Goal: Task Accomplishment & Management: Complete application form

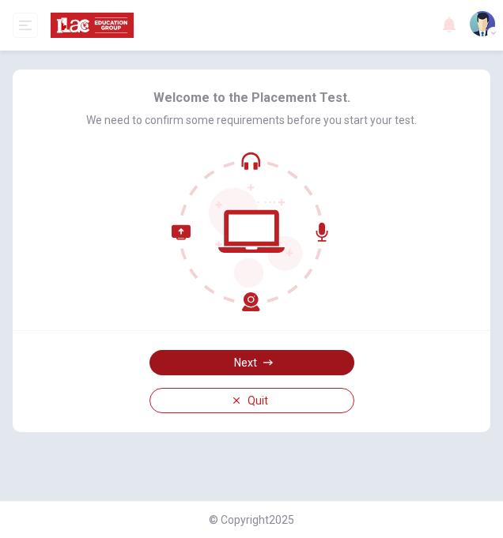
click at [316, 364] on button "Next" at bounding box center [251, 362] width 205 height 25
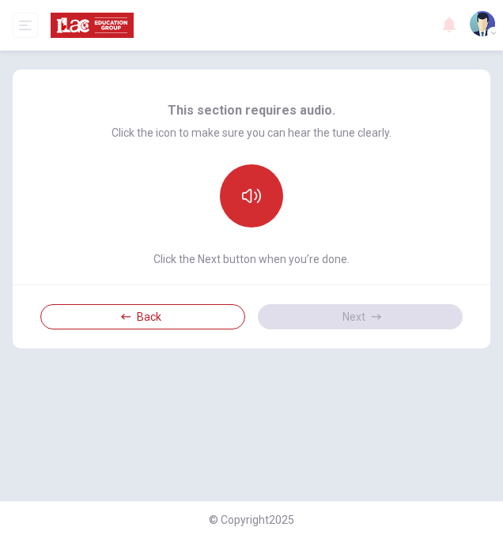
click at [259, 187] on icon "button" at bounding box center [251, 196] width 19 height 19
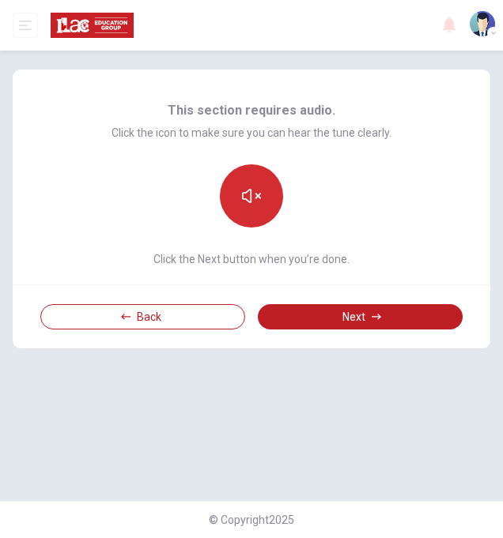
click at [257, 206] on button "button" at bounding box center [251, 195] width 63 height 63
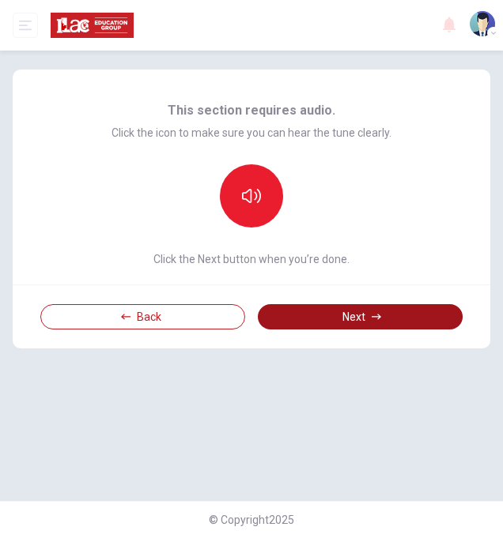
click at [388, 319] on button "Next" at bounding box center [360, 316] width 205 height 25
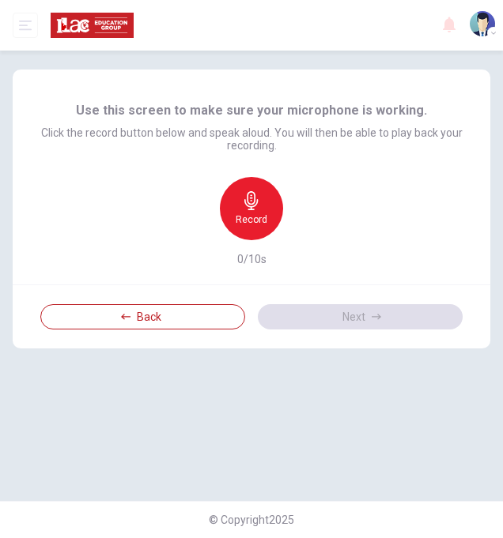
click at [260, 194] on icon "button" at bounding box center [251, 200] width 19 height 19
click at [243, 220] on h6 "Stop" at bounding box center [251, 219] width 19 height 13
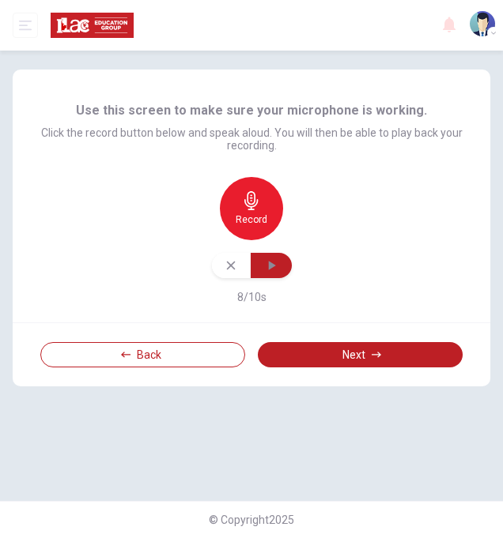
click at [261, 267] on button "button" at bounding box center [271, 265] width 41 height 25
click at [222, 265] on button "button" at bounding box center [231, 265] width 39 height 25
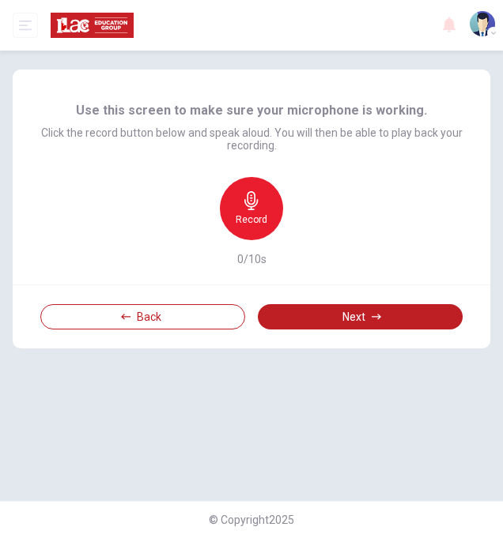
click at [246, 210] on div "Record" at bounding box center [251, 208] width 63 height 63
click at [247, 210] on div "Stop" at bounding box center [251, 208] width 63 height 63
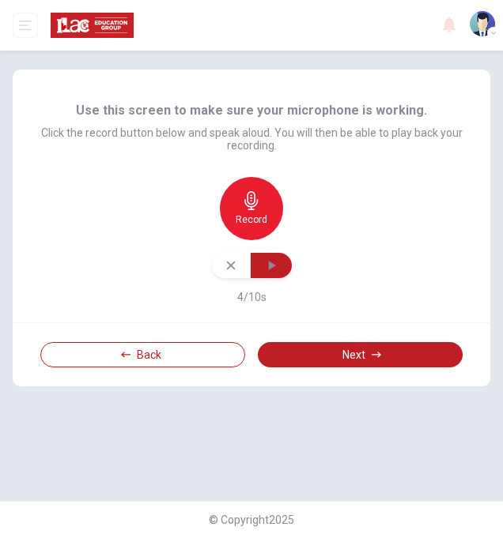
click at [273, 264] on icon "button" at bounding box center [271, 265] width 7 height 9
click at [223, 264] on button "button" at bounding box center [231, 265] width 39 height 25
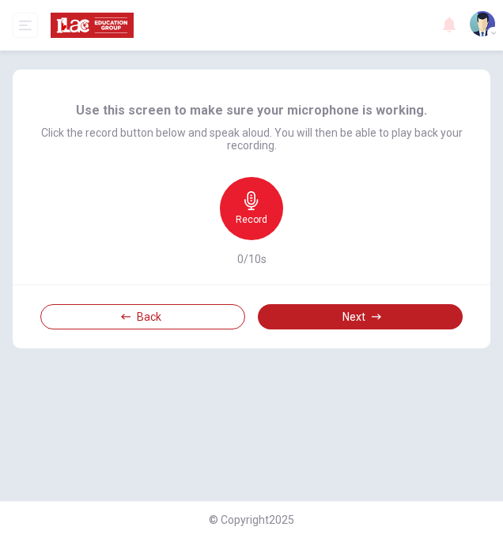
click at [247, 212] on div "Record" at bounding box center [251, 208] width 63 height 63
click at [242, 216] on h6 "Stop" at bounding box center [251, 219] width 19 height 13
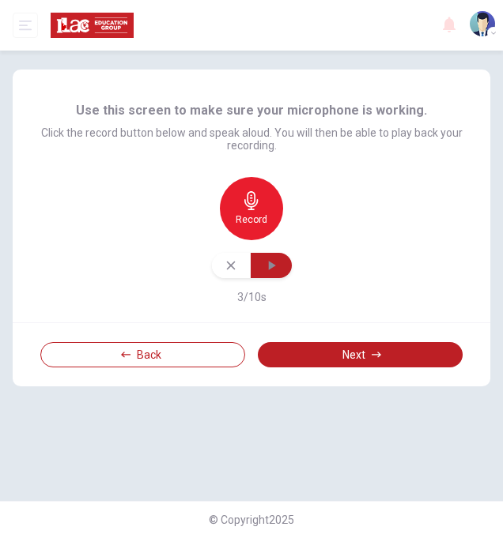
click at [277, 263] on icon "button" at bounding box center [271, 266] width 16 height 16
click at [228, 258] on button "button" at bounding box center [231, 265] width 39 height 25
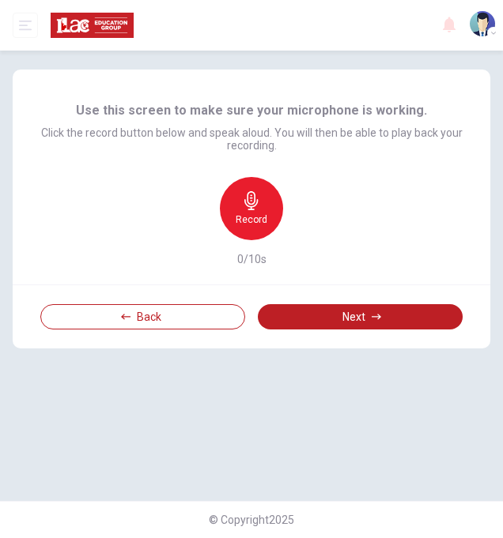
click at [250, 204] on icon "button" at bounding box center [250, 200] width 13 height 19
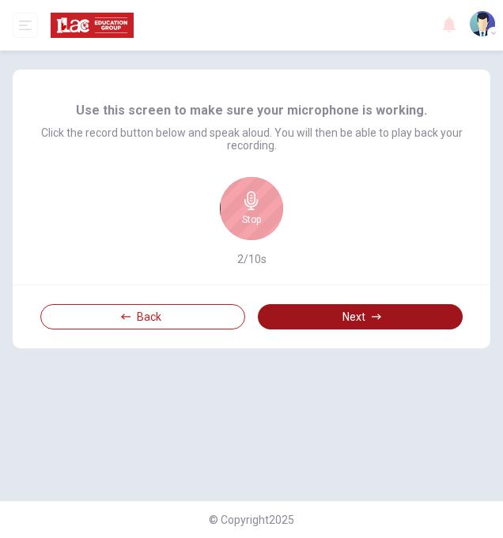
click at [389, 320] on button "Next" at bounding box center [360, 316] width 205 height 25
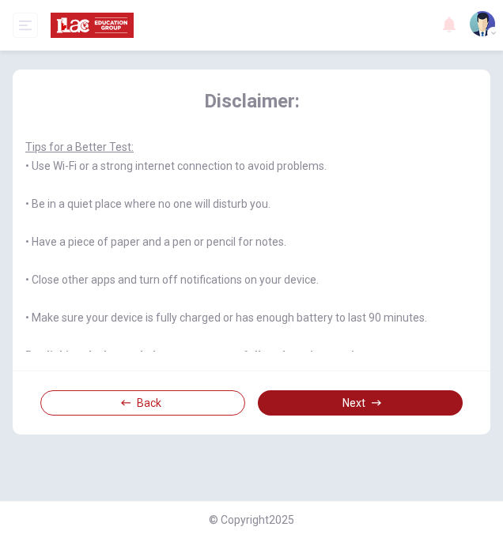
scroll to position [2, 0]
click at [385, 416] on button "Next" at bounding box center [360, 402] width 205 height 25
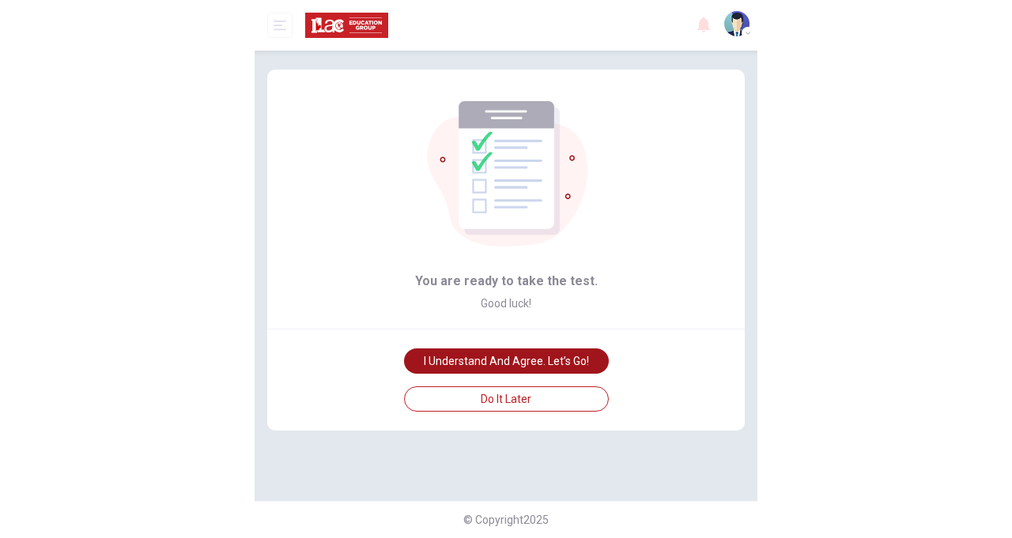
scroll to position [0, 0]
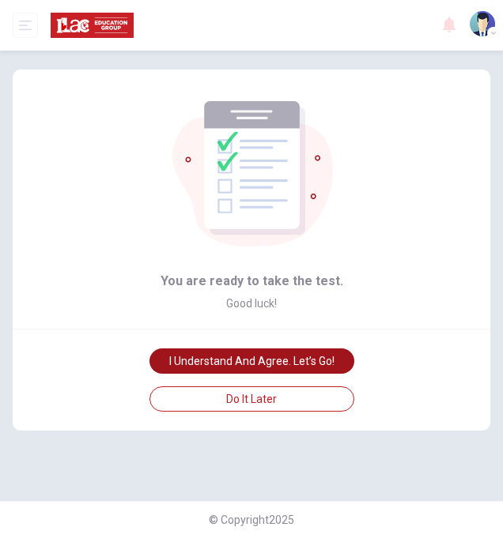
click at [329, 365] on button "I understand and agree. Let’s go!" at bounding box center [251, 361] width 205 height 25
click at [341, 364] on button "I understand and agree. Let’s go!" at bounding box center [251, 361] width 205 height 25
click at [326, 362] on button "I understand and agree. Let’s go!" at bounding box center [251, 361] width 205 height 25
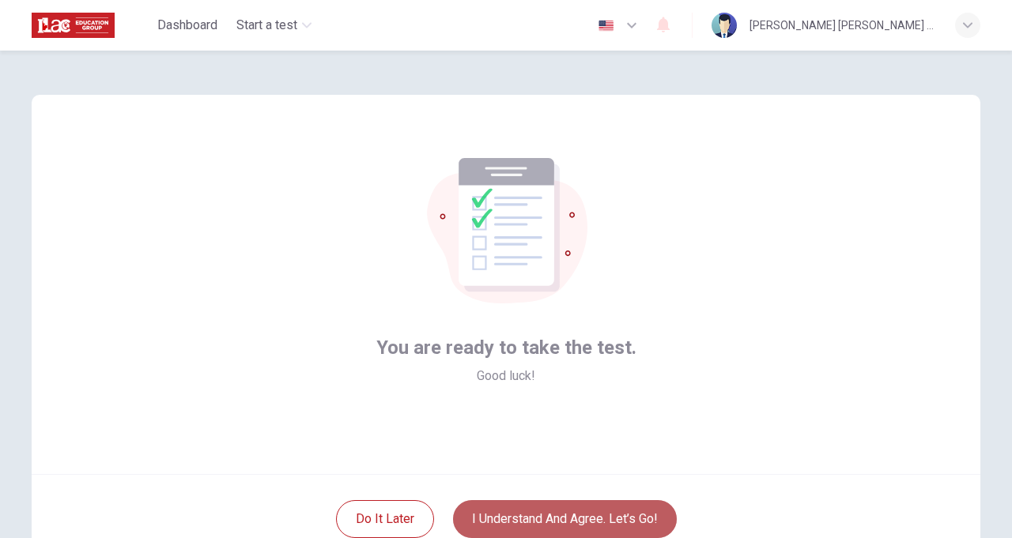
click at [502, 506] on button "I understand and agree. Let’s go!" at bounding box center [565, 519] width 224 height 38
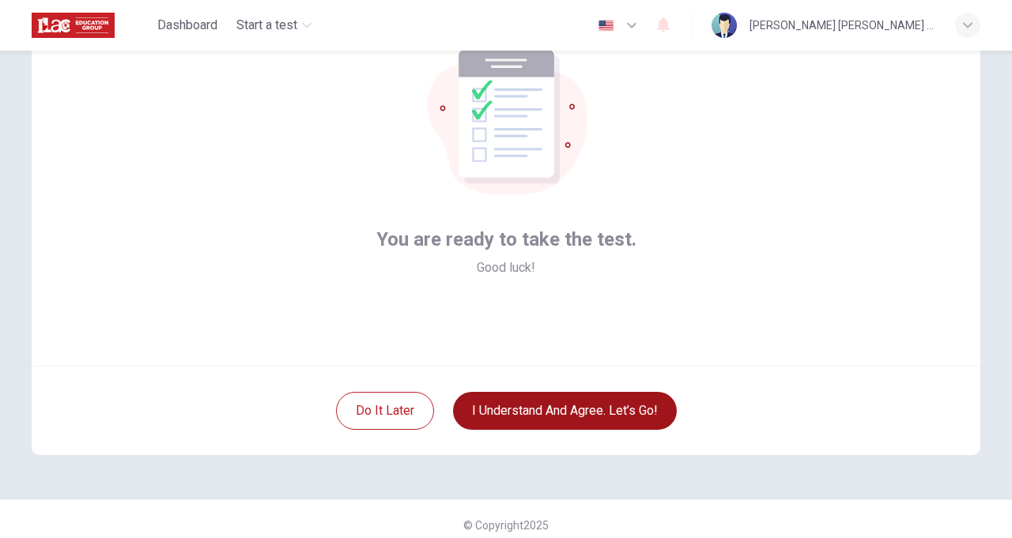
scroll to position [119, 0]
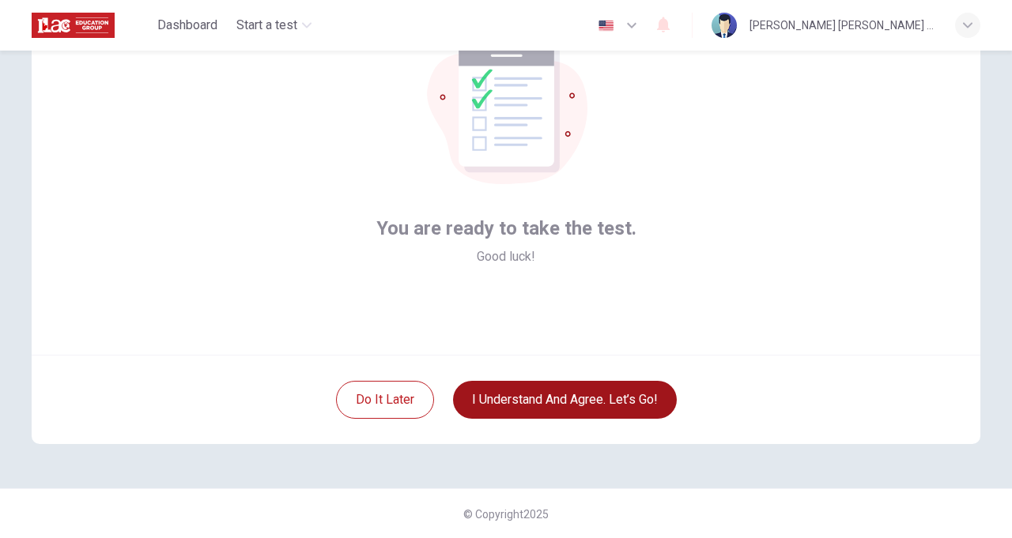
click at [502, 400] on button "I understand and agree. Let’s go!" at bounding box center [565, 400] width 224 height 38
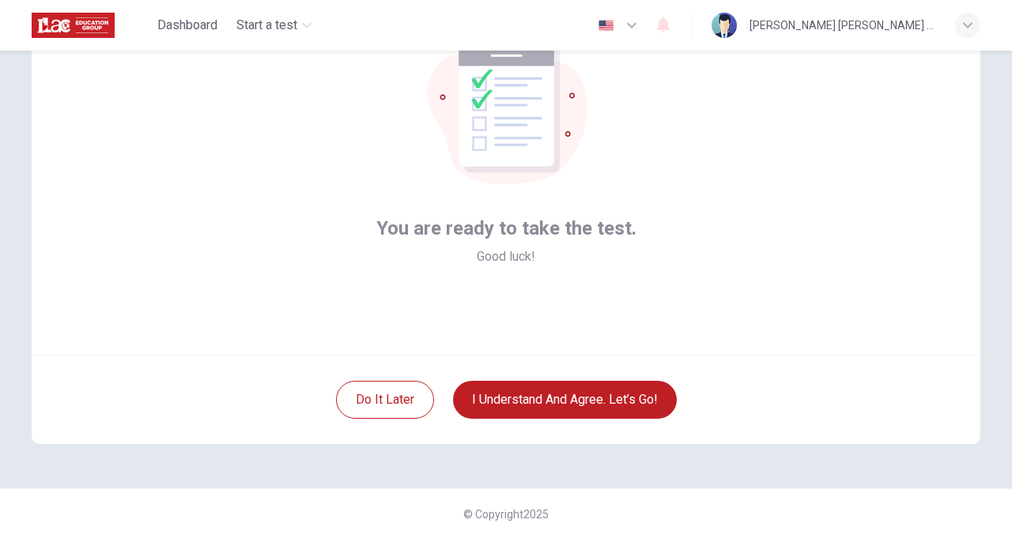
click at [502, 32] on img at bounding box center [723, 25] width 25 height 25
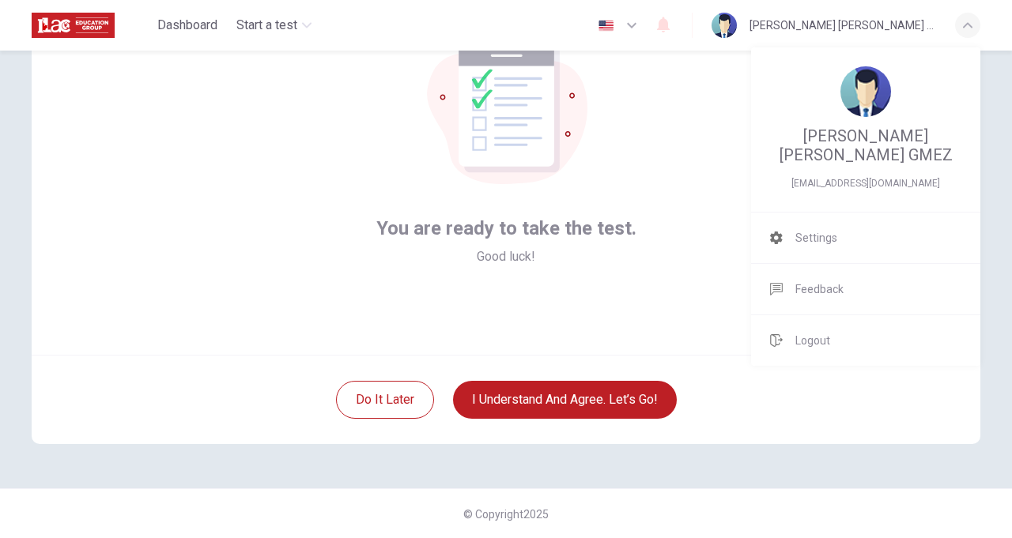
click at [502, 81] on img at bounding box center [865, 91] width 51 height 51
click at [502, 87] on img at bounding box center [865, 91] width 51 height 51
click at [502, 82] on img at bounding box center [865, 91] width 51 height 51
click at [502, 92] on img at bounding box center [865, 91] width 51 height 51
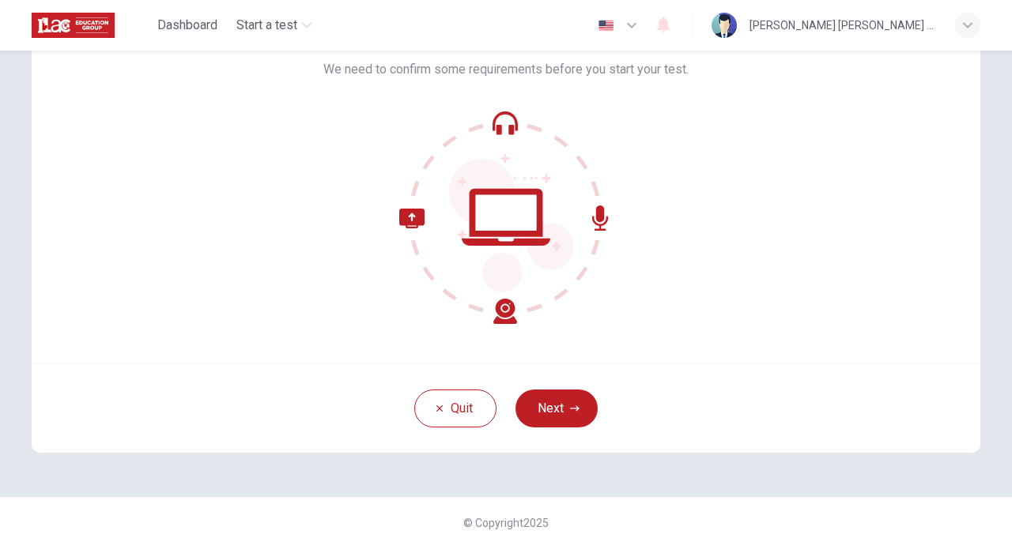
scroll to position [119, 0]
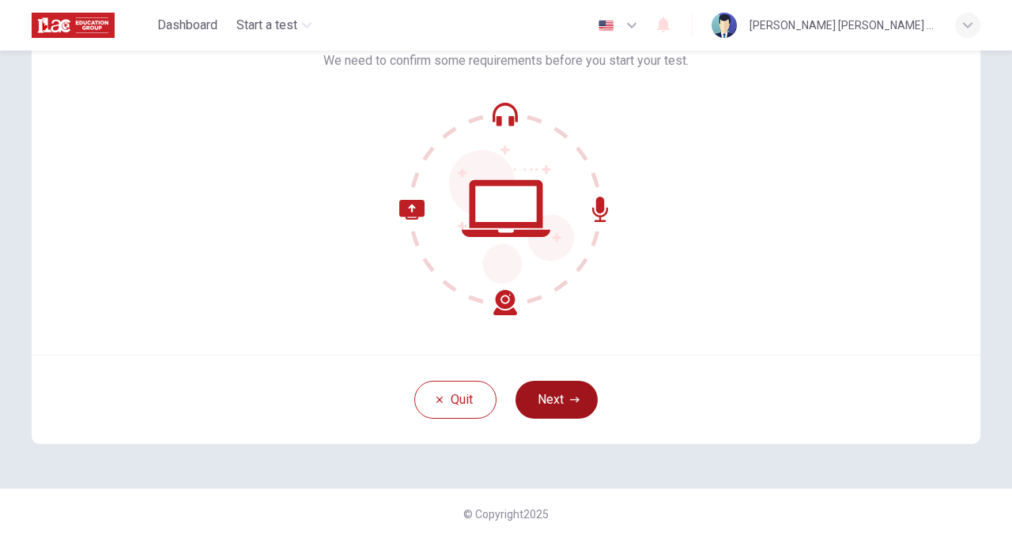
click at [563, 388] on button "Next" at bounding box center [556, 400] width 82 height 38
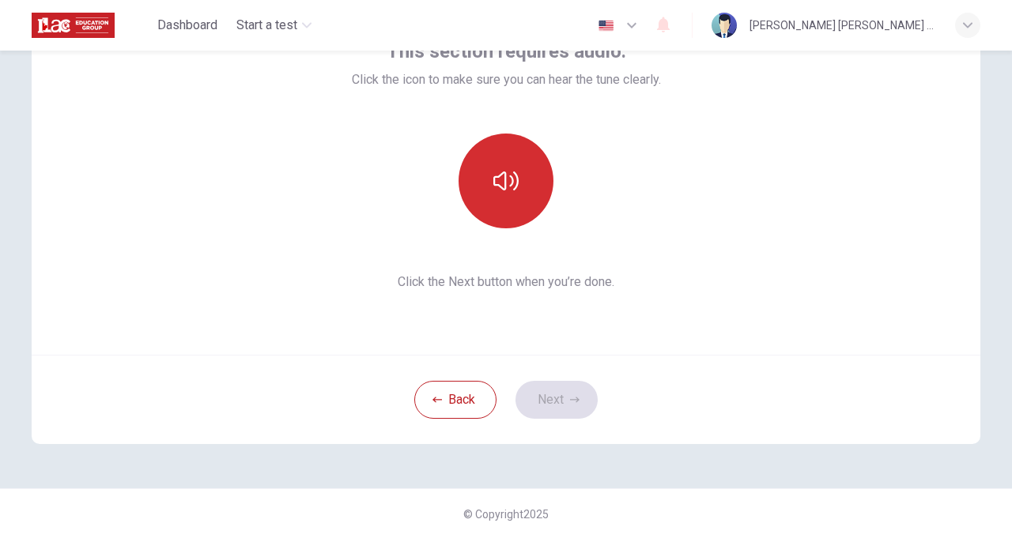
click at [515, 177] on icon "button" at bounding box center [505, 180] width 25 height 25
click at [515, 178] on icon "button" at bounding box center [505, 180] width 25 height 25
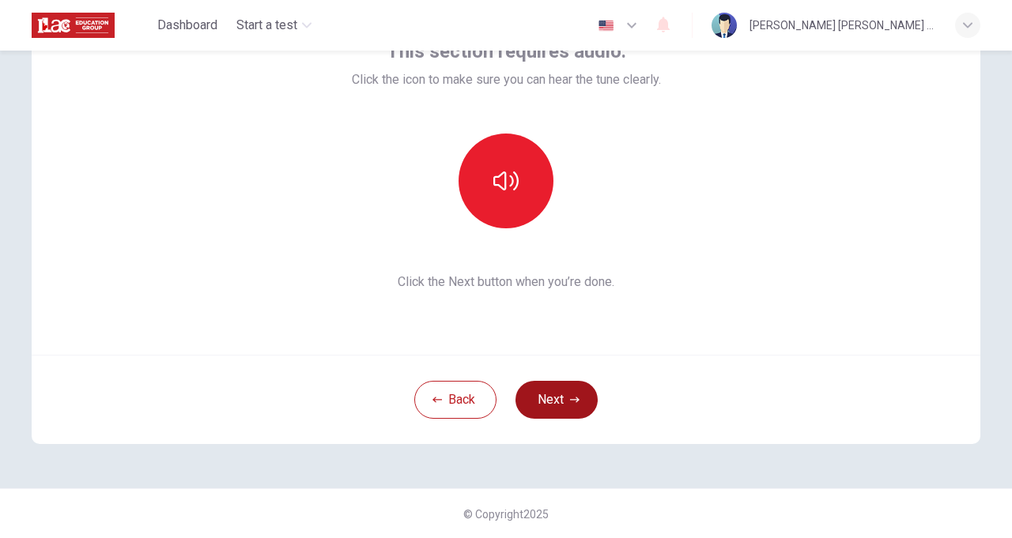
click at [565, 398] on button "Next" at bounding box center [556, 400] width 82 height 38
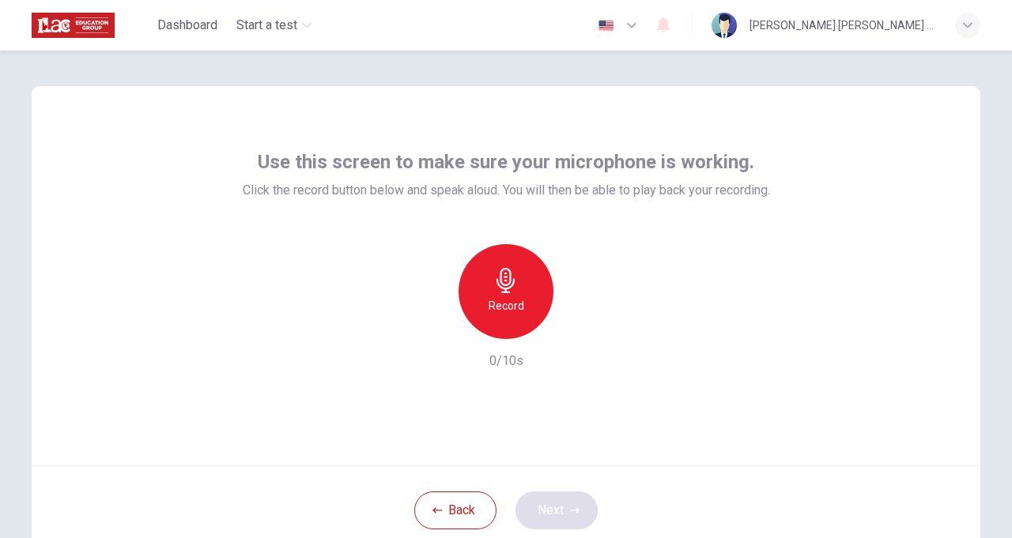
scroll to position [8, 0]
click at [481, 270] on div "Record" at bounding box center [505, 292] width 95 height 95
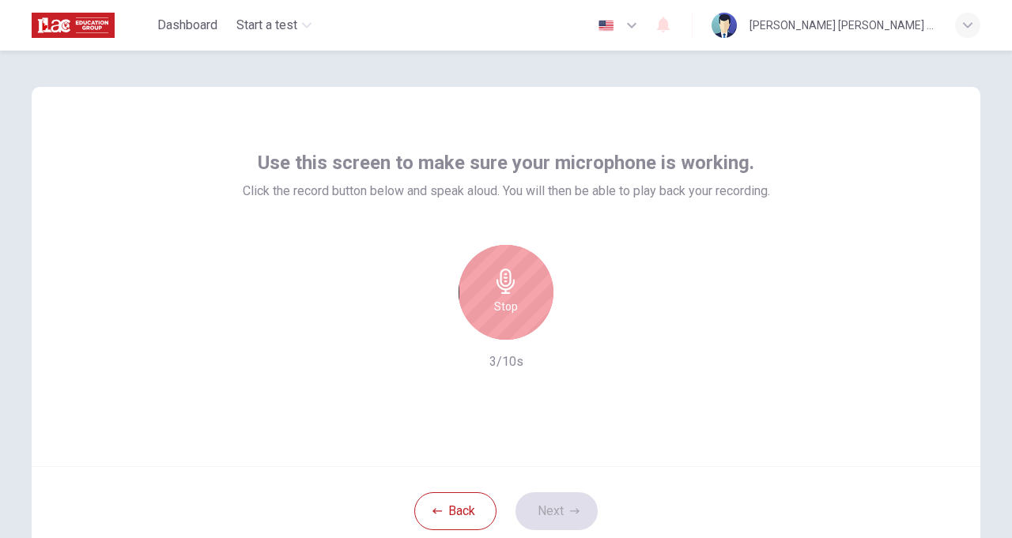
click at [499, 286] on icon "button" at bounding box center [505, 281] width 18 height 25
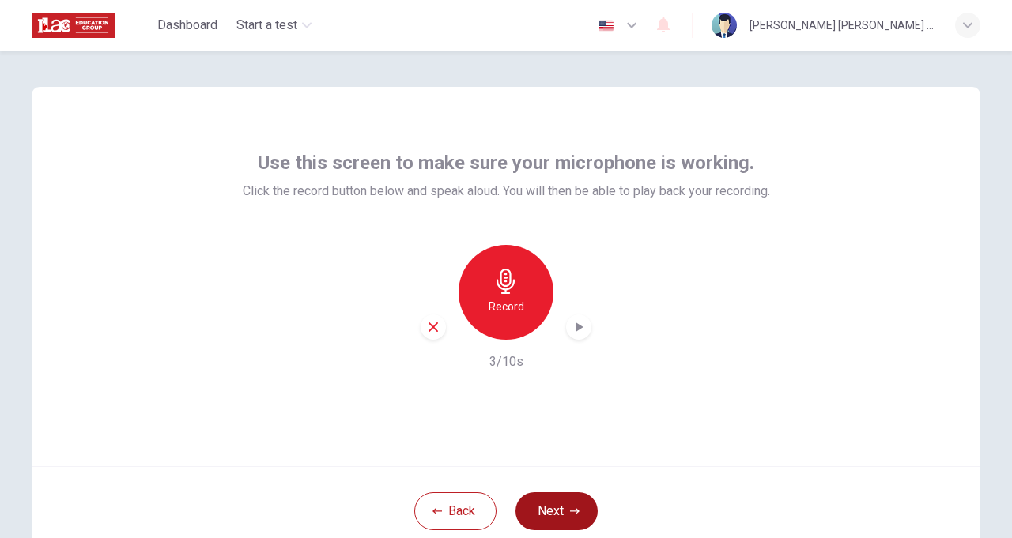
click at [556, 519] on button "Next" at bounding box center [556, 511] width 82 height 38
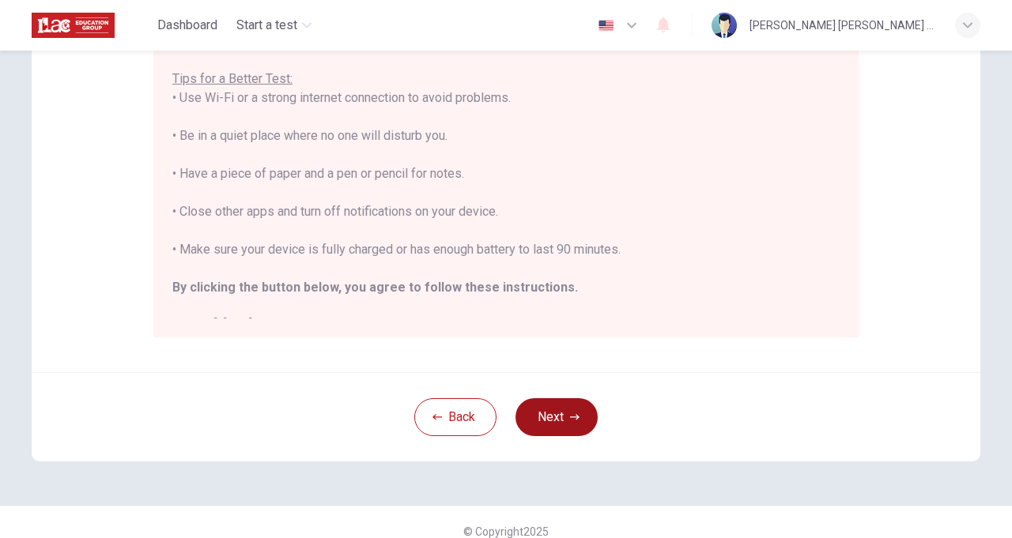
scroll to position [17, 0]
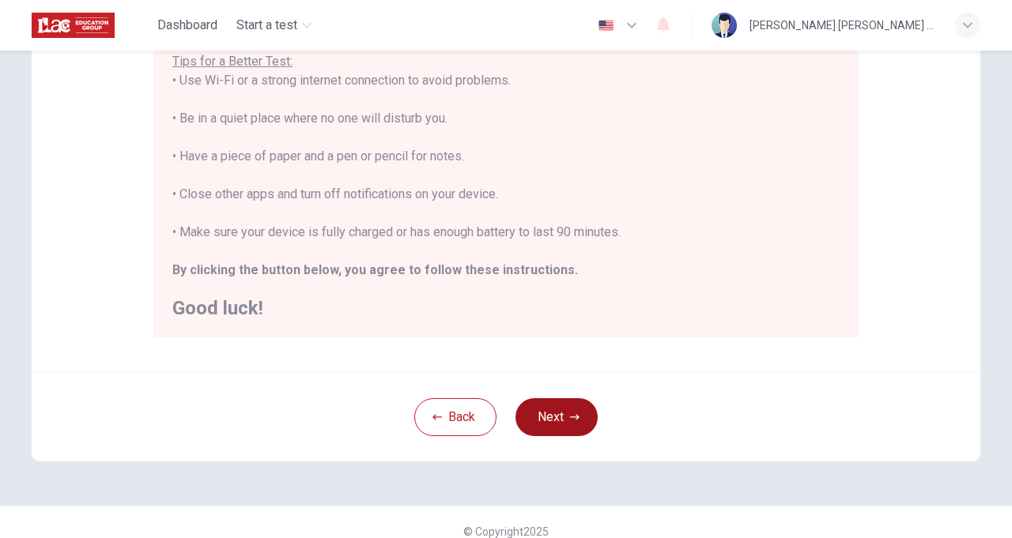
click at [558, 411] on button "Next" at bounding box center [556, 417] width 82 height 38
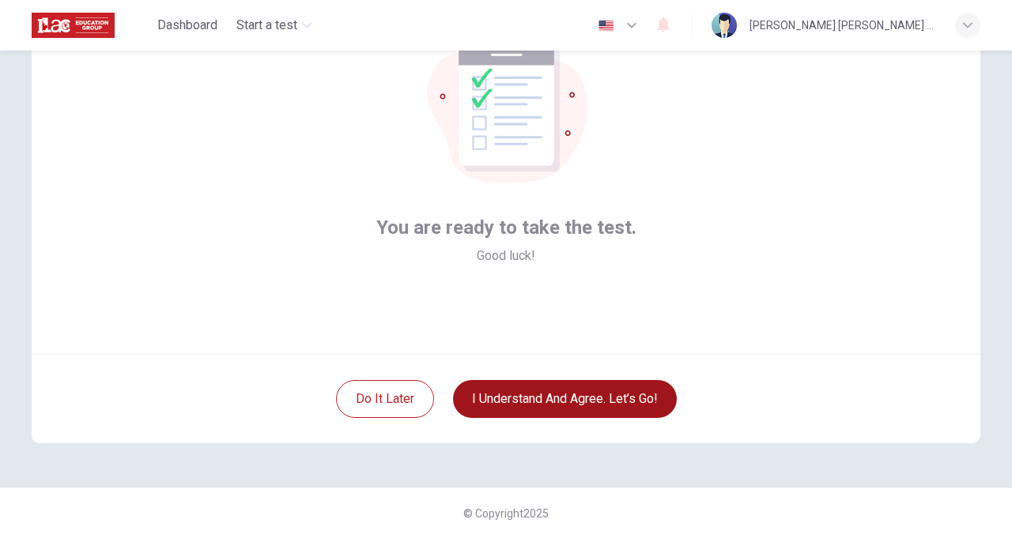
scroll to position [119, 0]
click at [548, 383] on button "I understand and agree. Let’s go!" at bounding box center [565, 400] width 224 height 38
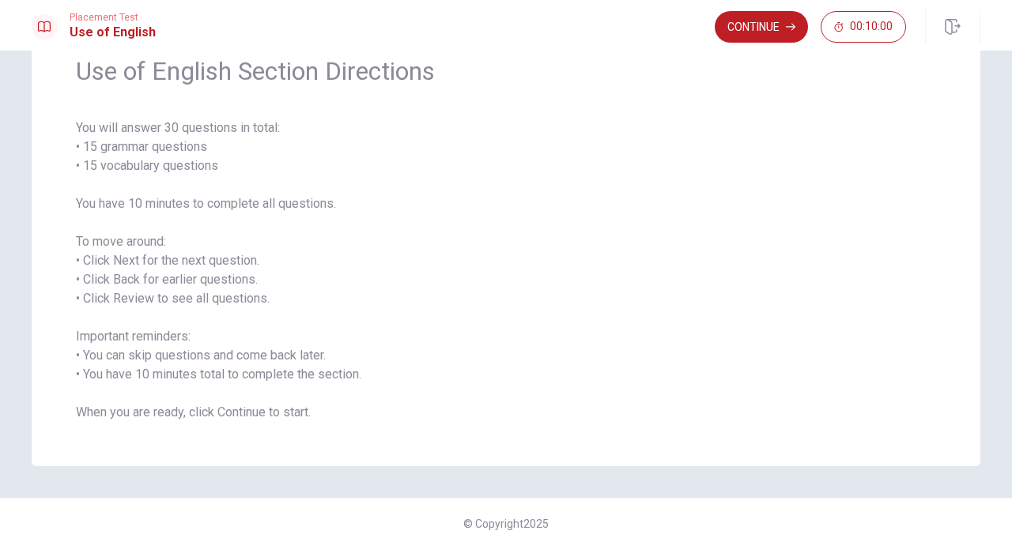
scroll to position [81, 0]
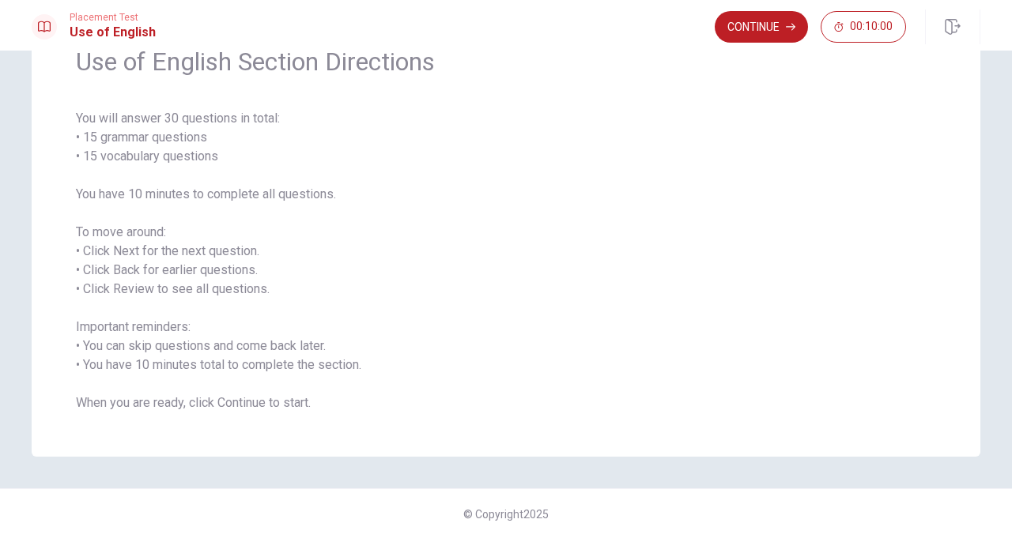
click at [749, 21] on button "Continue" at bounding box center [761, 27] width 93 height 32
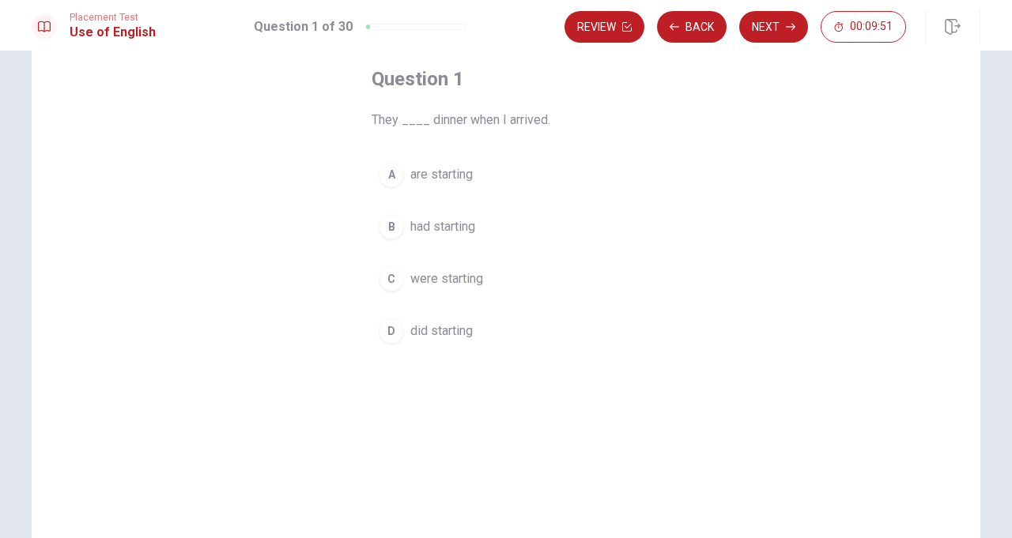
click at [392, 170] on div "A" at bounding box center [391, 174] width 25 height 25
click at [779, 23] on button "Next" at bounding box center [773, 27] width 69 height 32
click at [391, 217] on div "B" at bounding box center [391, 226] width 25 height 25
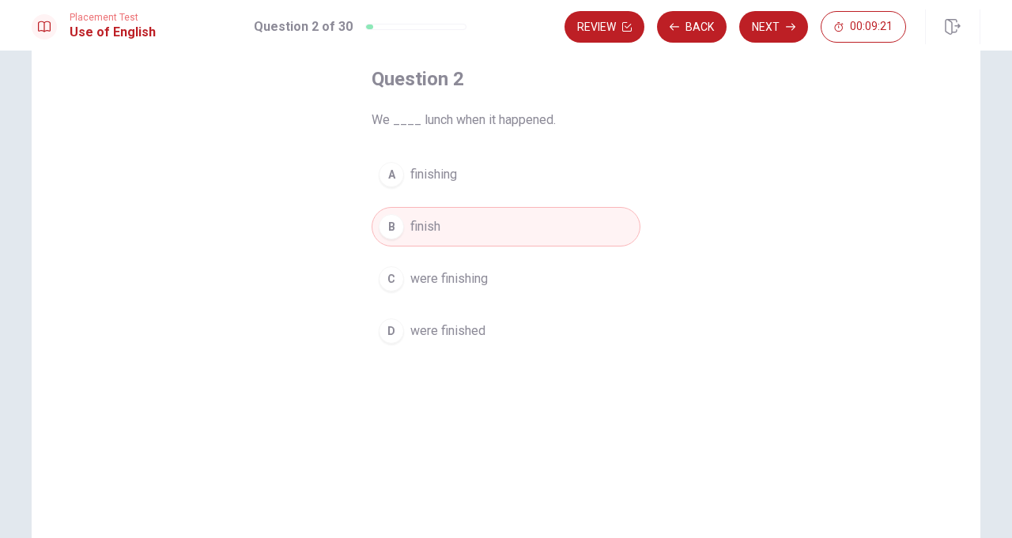
click at [772, 27] on button "Next" at bounding box center [773, 27] width 69 height 32
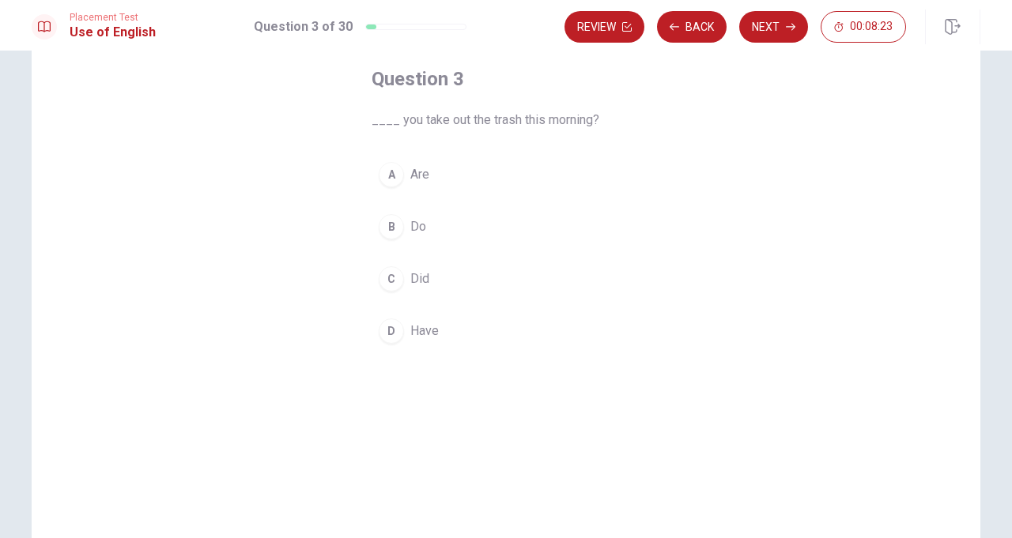
click at [392, 276] on div "C" at bounding box center [391, 278] width 25 height 25
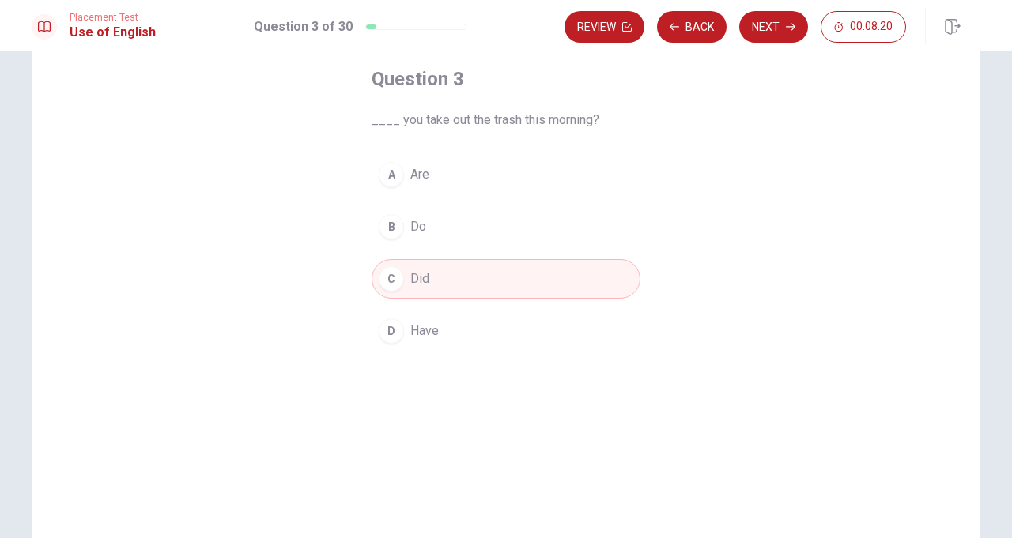
click at [773, 27] on button "Next" at bounding box center [773, 27] width 69 height 32
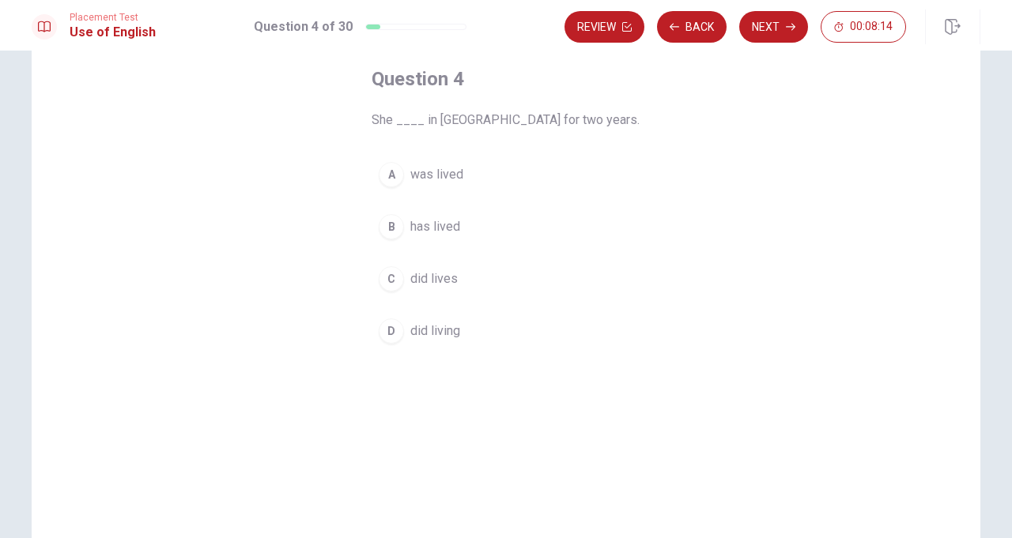
click at [391, 228] on div "B" at bounding box center [391, 226] width 25 height 25
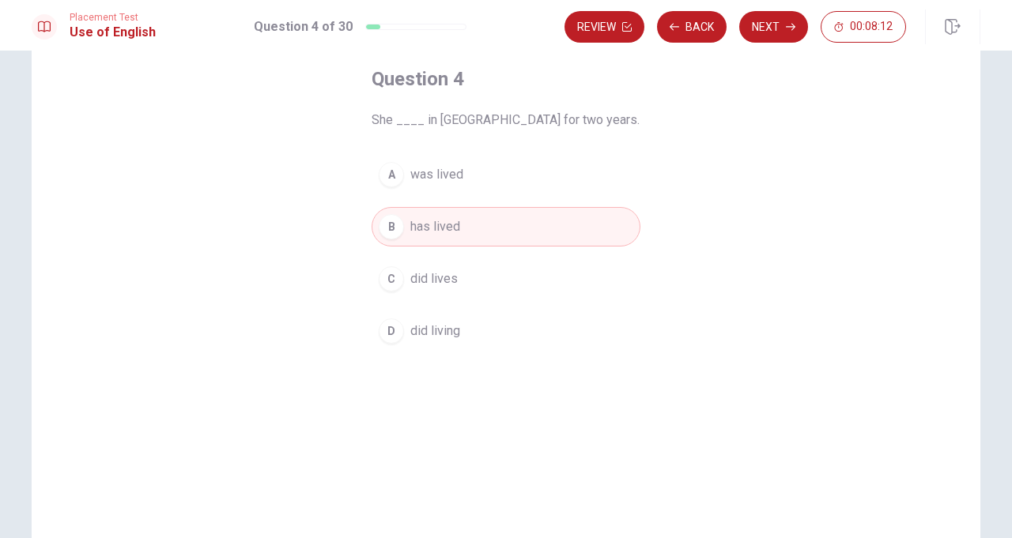
click at [771, 28] on button "Next" at bounding box center [773, 27] width 69 height 32
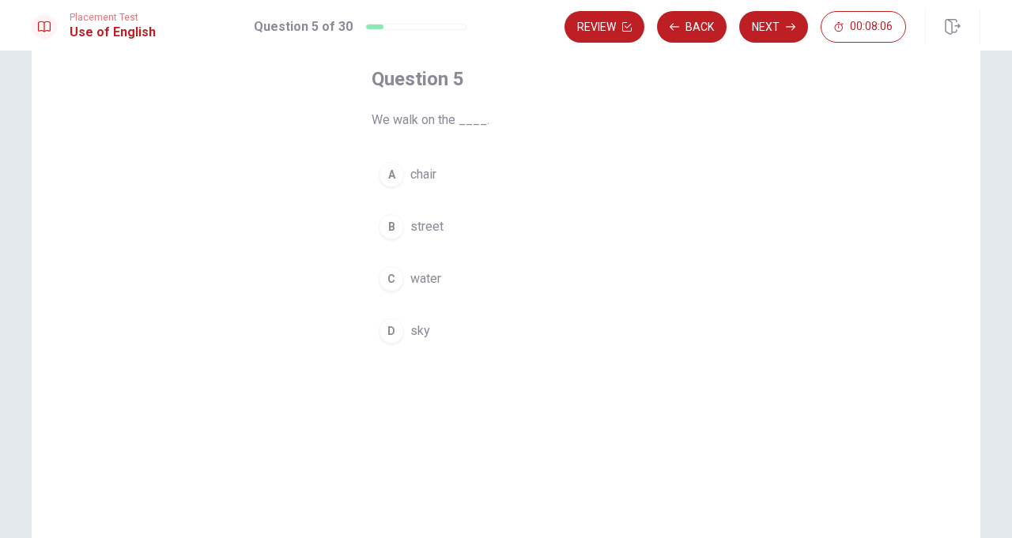
click at [398, 230] on div "B" at bounding box center [391, 226] width 25 height 25
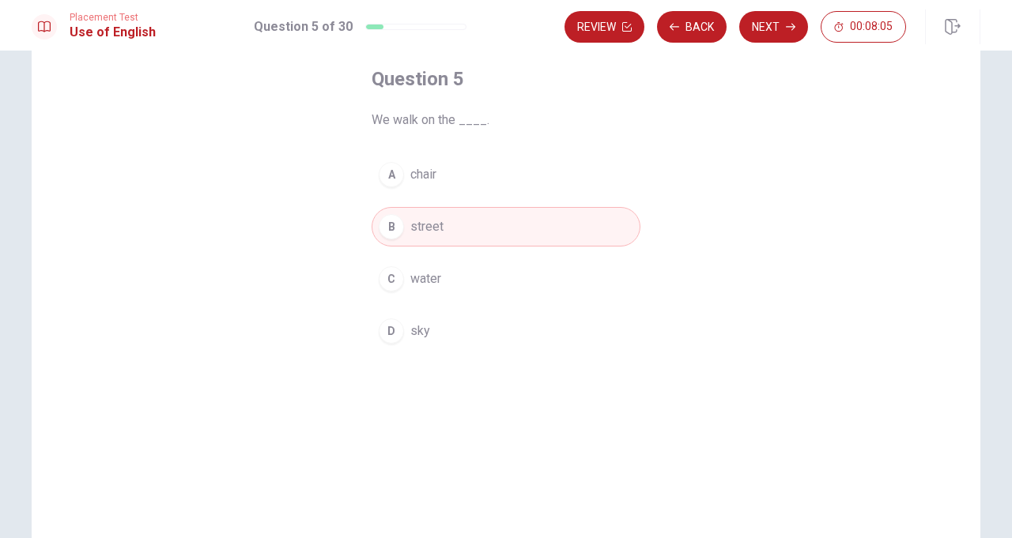
click at [774, 21] on button "Next" at bounding box center [773, 27] width 69 height 32
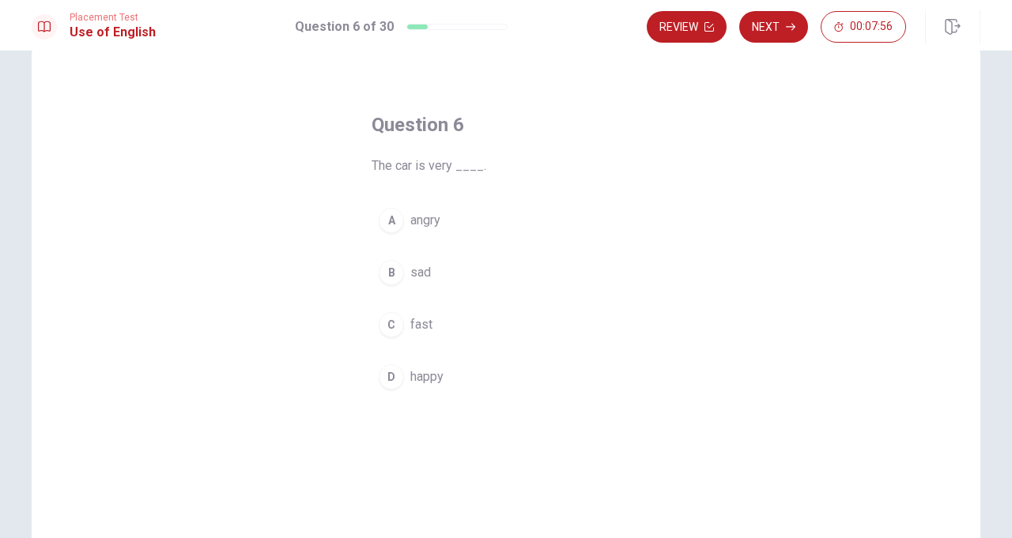
scroll to position [40, 0]
click at [390, 311] on div "C" at bounding box center [391, 319] width 25 height 25
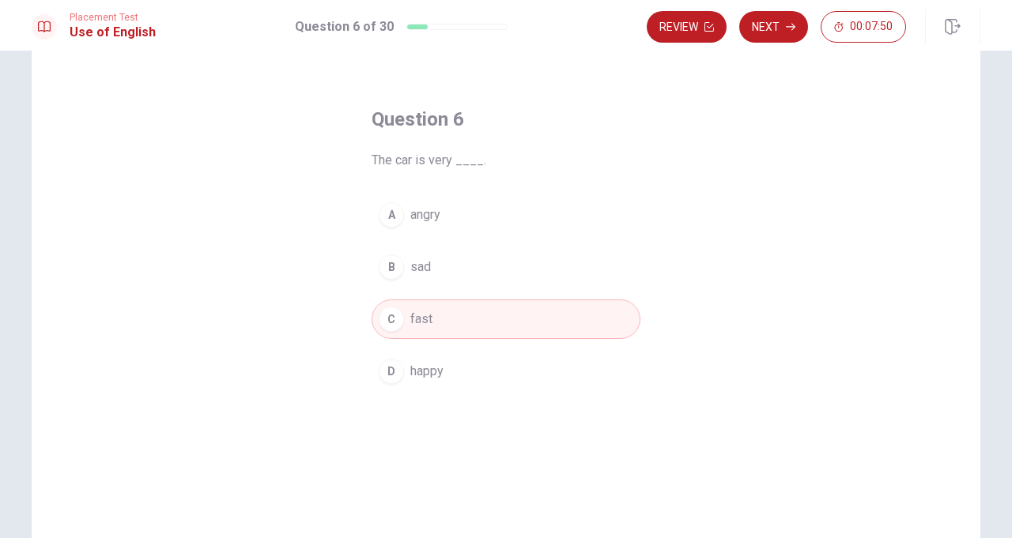
click at [772, 22] on button "Next" at bounding box center [773, 27] width 69 height 32
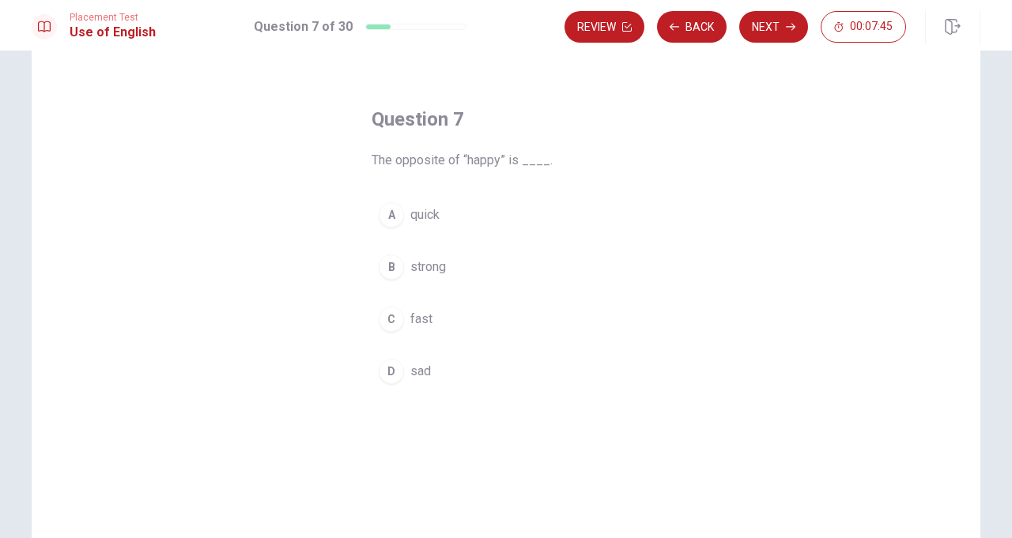
click at [378, 378] on button "D sad" at bounding box center [506, 372] width 269 height 40
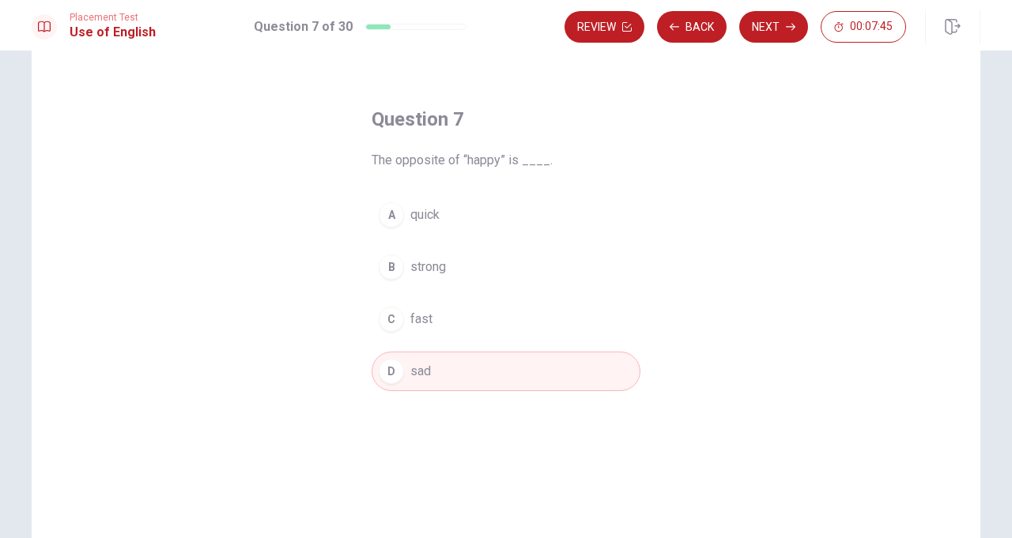
click at [398, 373] on div "D" at bounding box center [391, 371] width 25 height 25
click at [767, 25] on button "Next" at bounding box center [773, 27] width 69 height 32
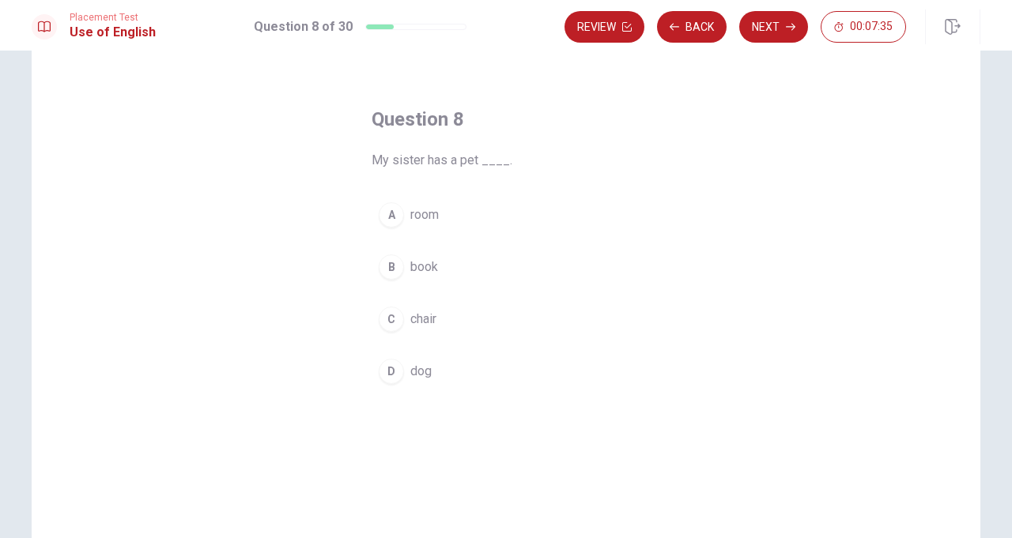
click at [412, 356] on button "D dog" at bounding box center [506, 372] width 269 height 40
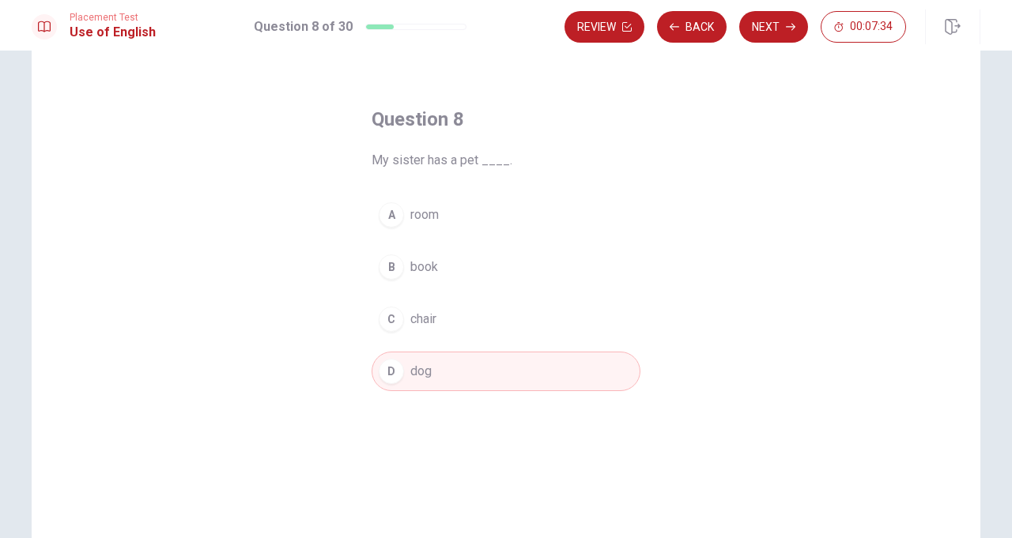
click at [760, 30] on button "Next" at bounding box center [773, 27] width 69 height 32
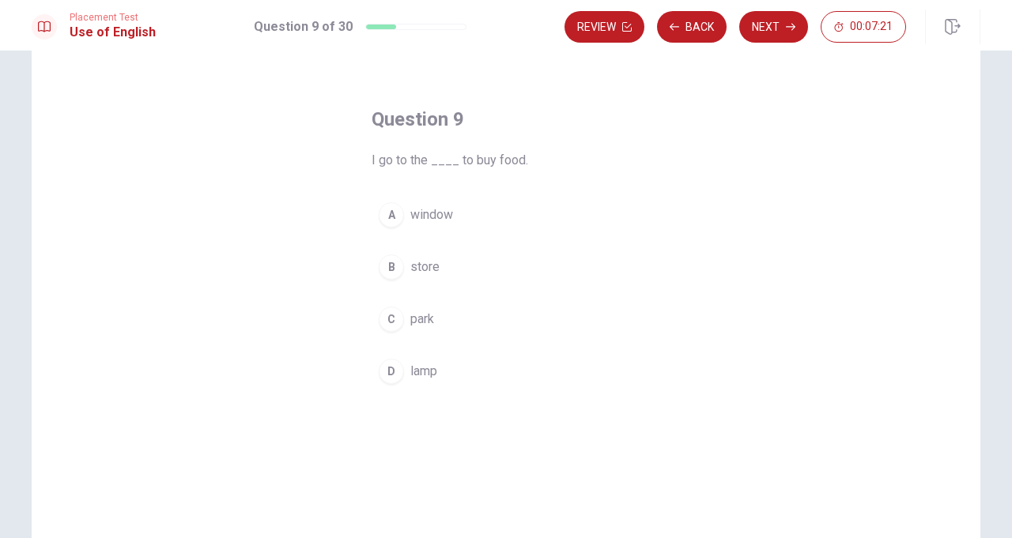
click at [432, 212] on span "window" at bounding box center [431, 215] width 43 height 19
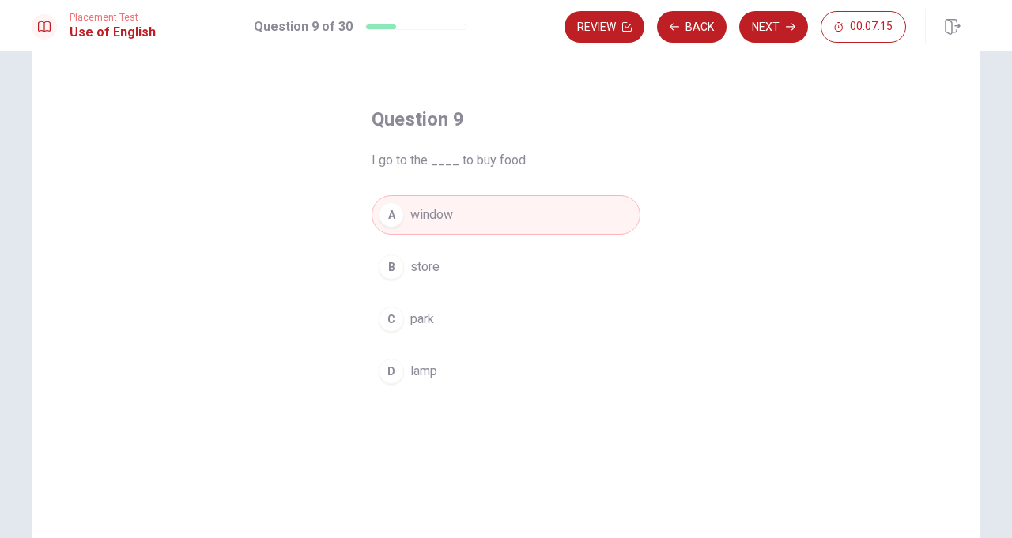
click at [416, 270] on span "store" at bounding box center [424, 267] width 29 height 19
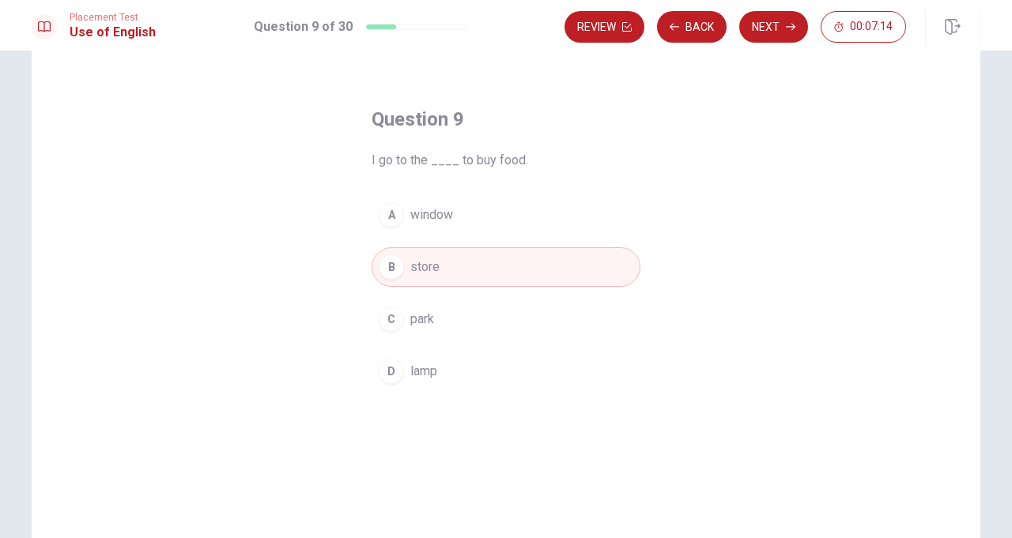
click at [768, 22] on button "Next" at bounding box center [773, 27] width 69 height 32
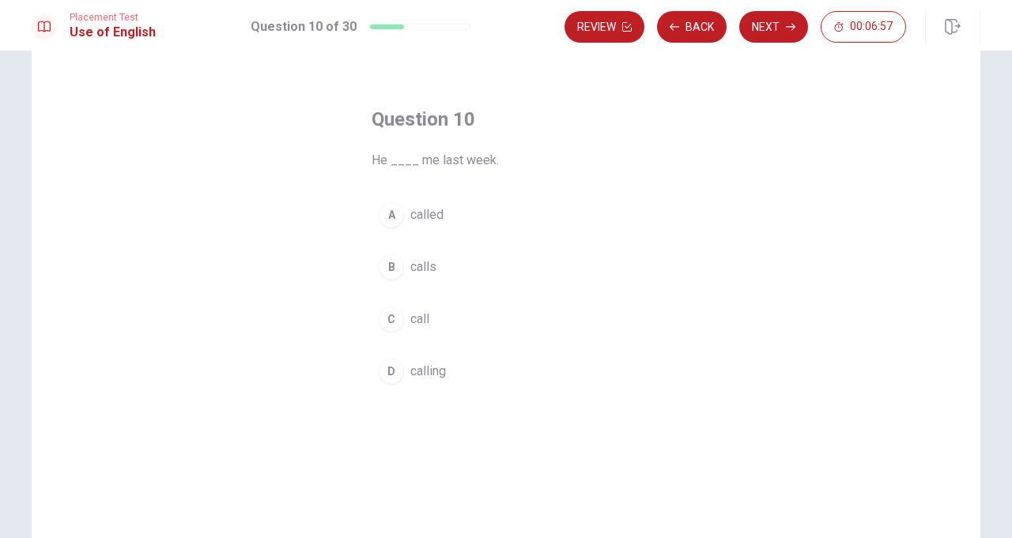
click at [402, 310] on button "C call" at bounding box center [506, 320] width 269 height 40
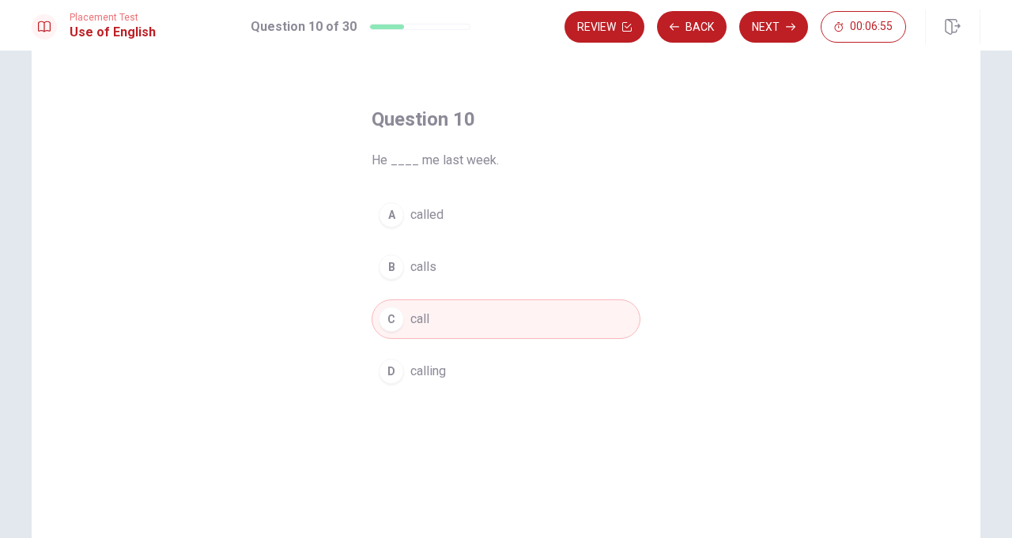
click at [772, 31] on button "Next" at bounding box center [773, 27] width 69 height 32
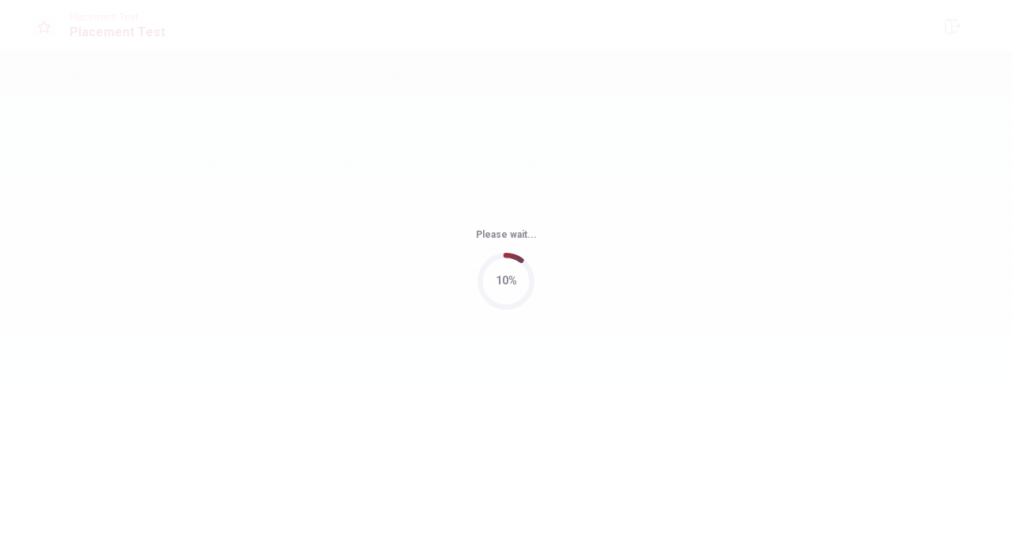
scroll to position [0, 0]
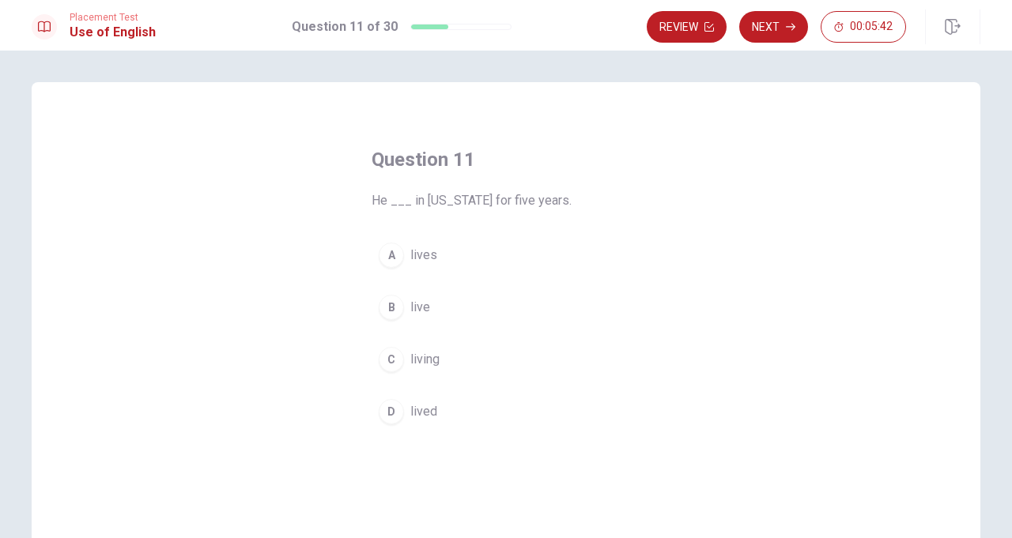
click at [444, 407] on button "D lived" at bounding box center [506, 412] width 269 height 40
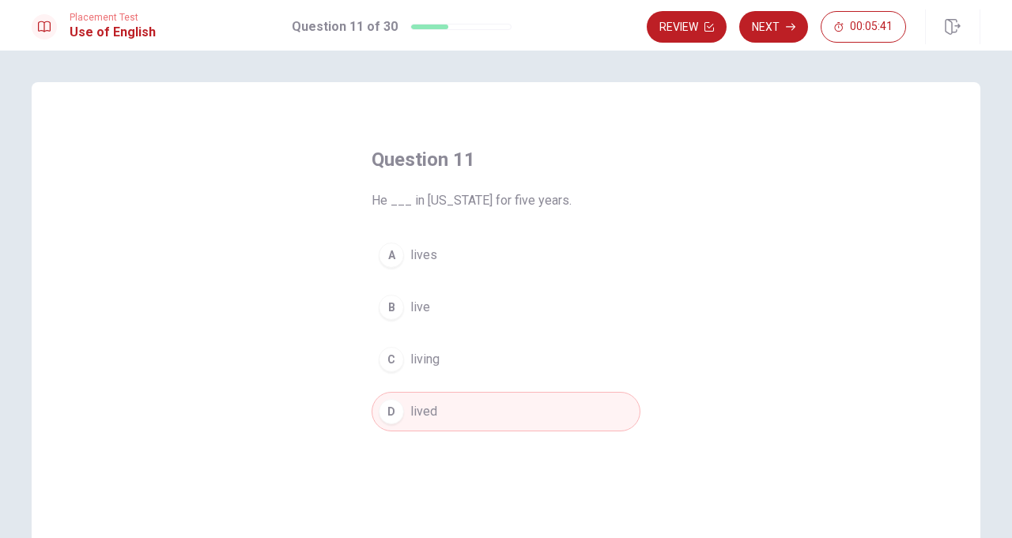
click at [777, 27] on button "Next" at bounding box center [773, 27] width 69 height 32
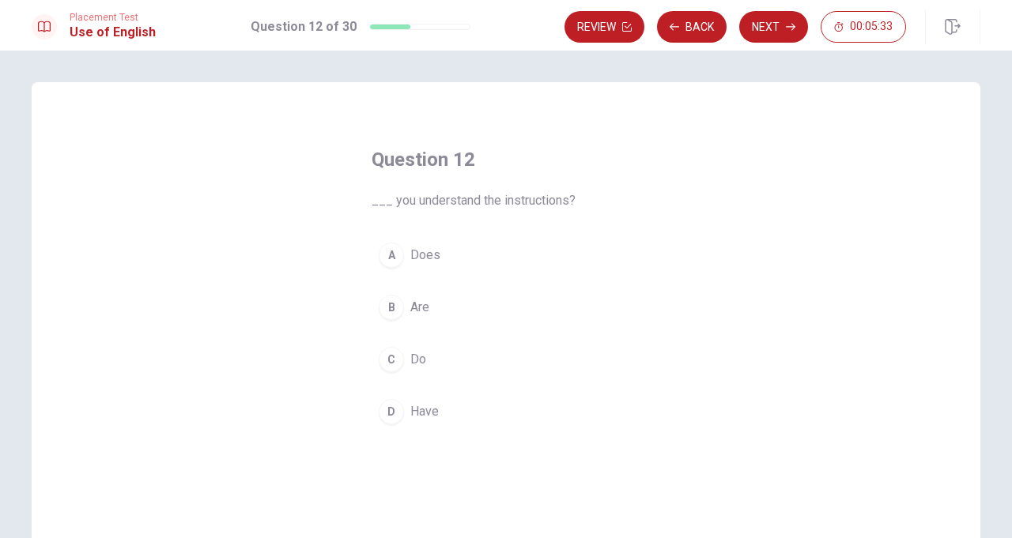
click at [394, 298] on div "B" at bounding box center [391, 307] width 25 height 25
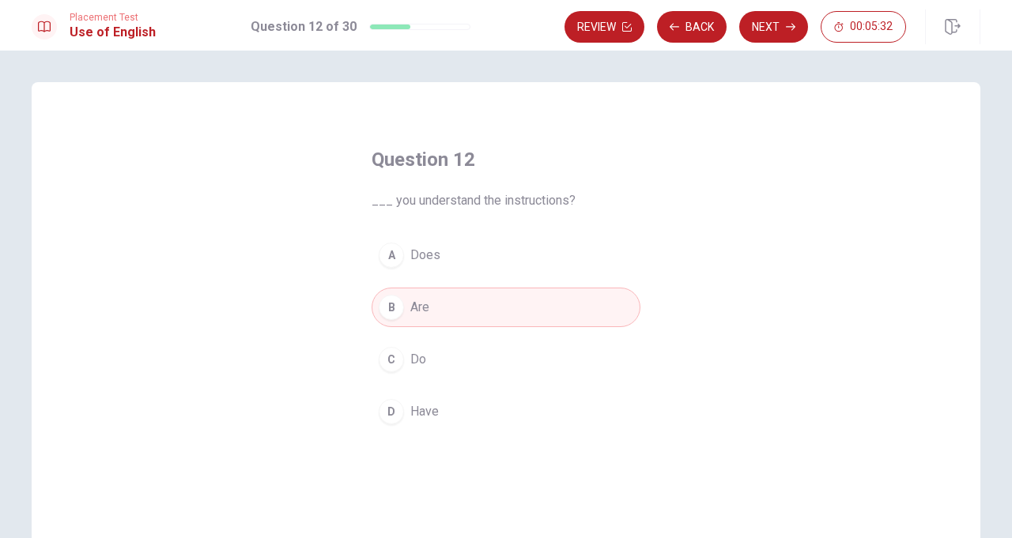
click at [760, 31] on button "Next" at bounding box center [773, 27] width 69 height 32
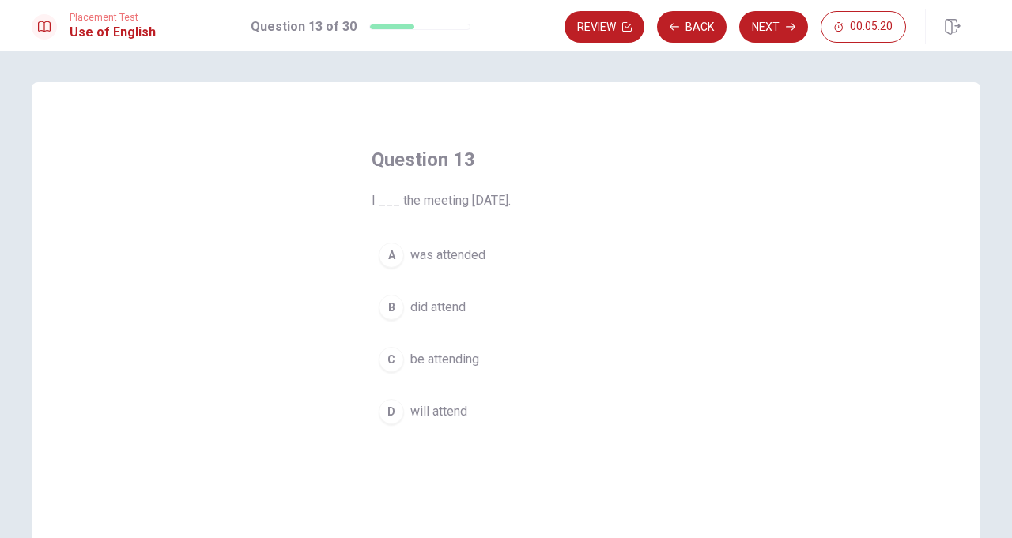
click at [424, 395] on button "D will attend" at bounding box center [506, 412] width 269 height 40
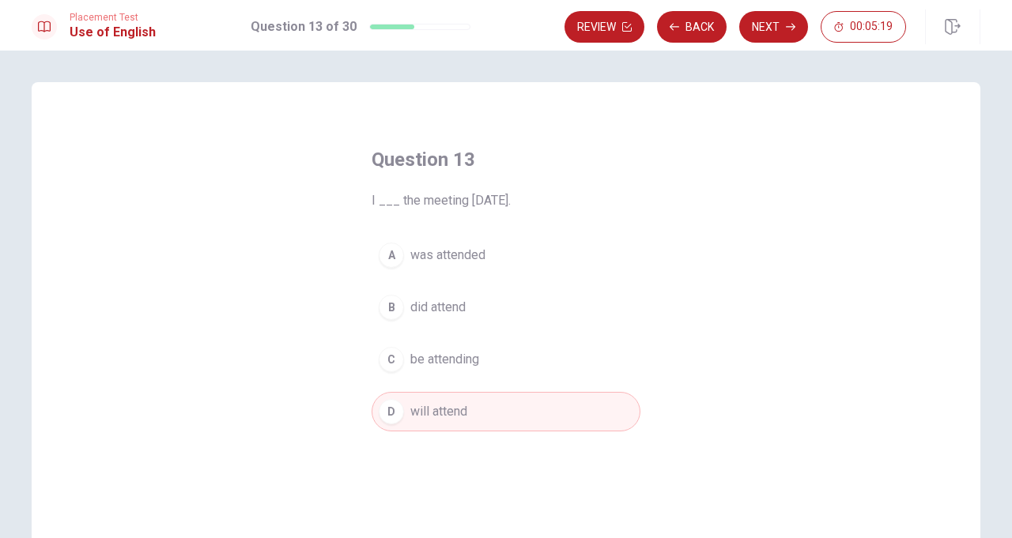
click at [767, 27] on button "Next" at bounding box center [773, 27] width 69 height 32
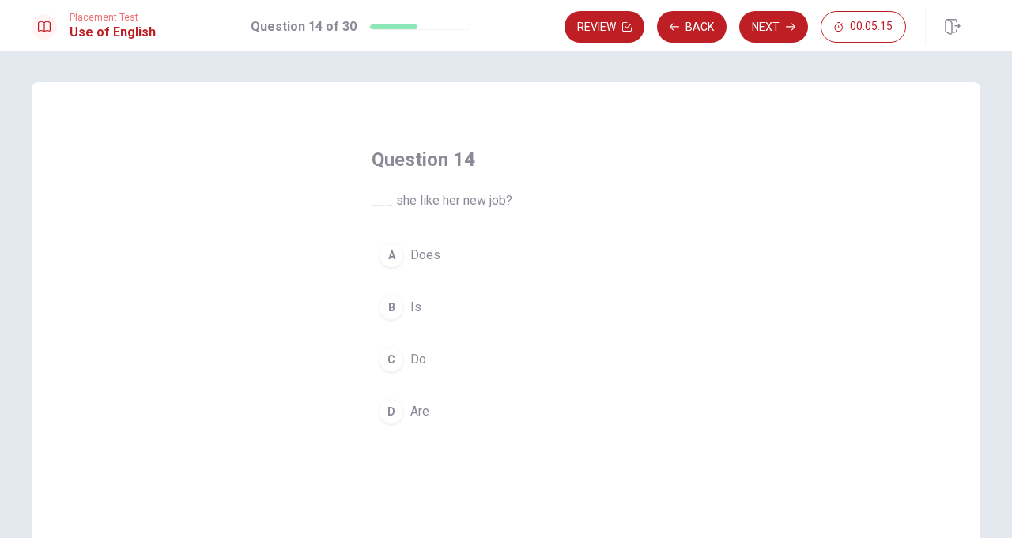
click at [400, 315] on button "B Is" at bounding box center [506, 308] width 269 height 40
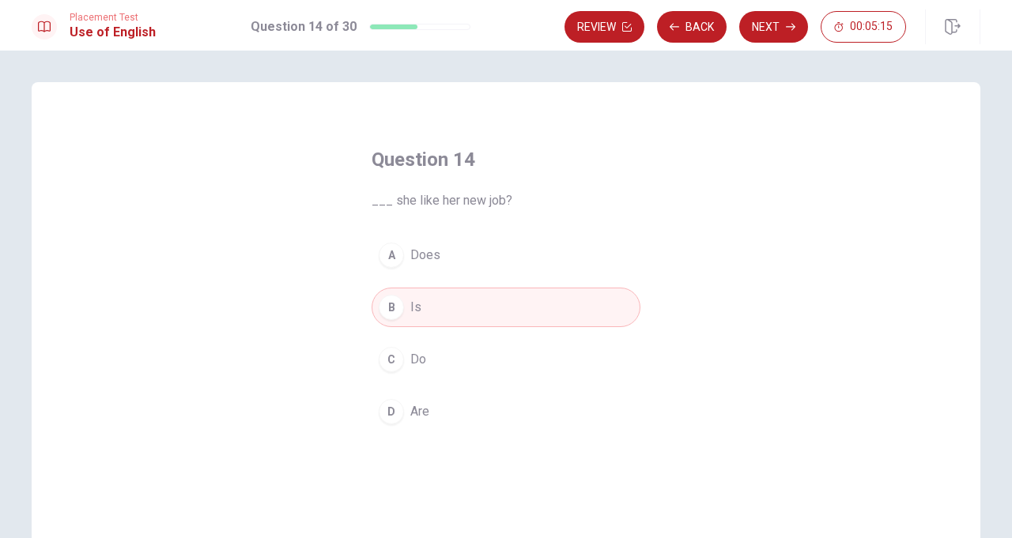
click at [773, 31] on button "Next" at bounding box center [773, 27] width 69 height 32
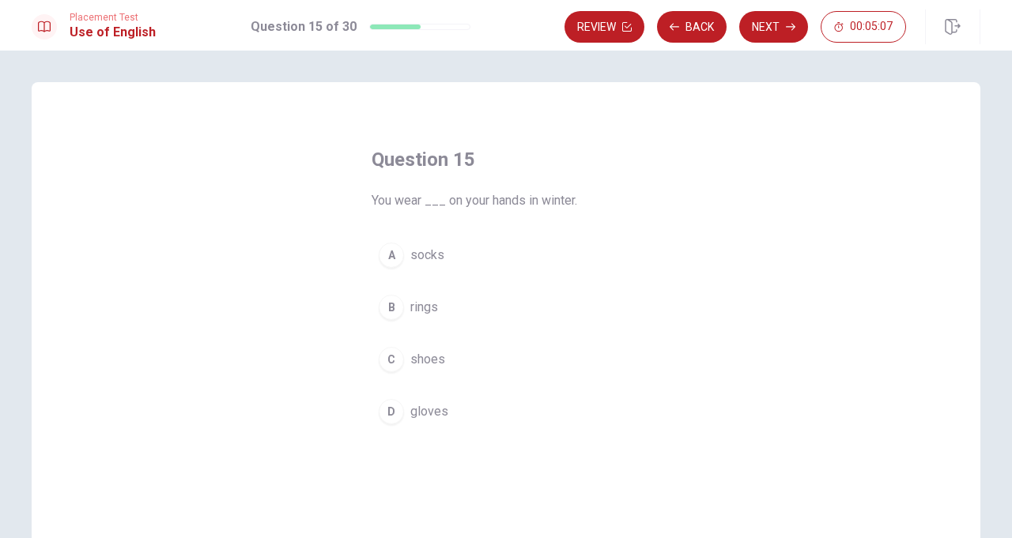
click at [413, 414] on span "gloves" at bounding box center [429, 411] width 38 height 19
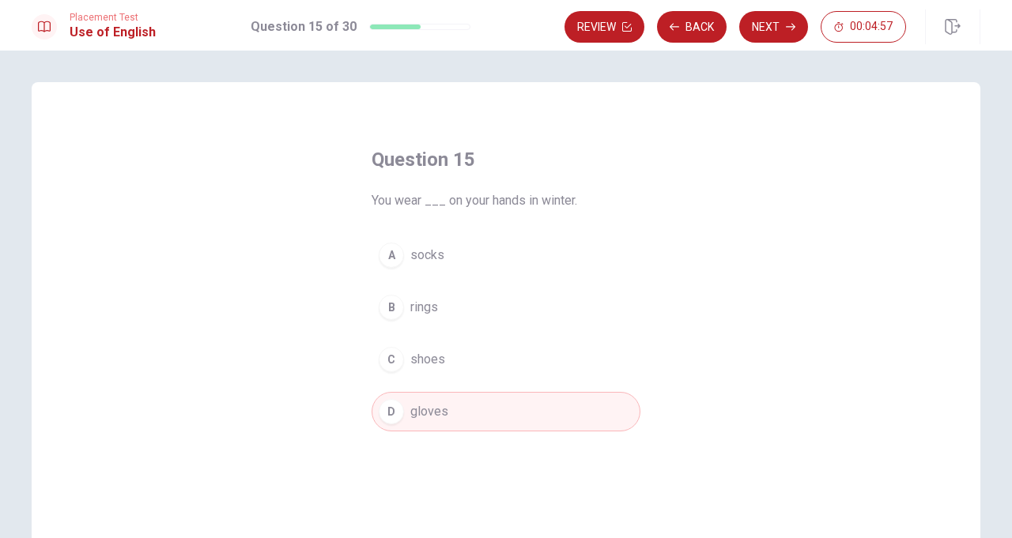
click at [771, 26] on button "Next" at bounding box center [773, 27] width 69 height 32
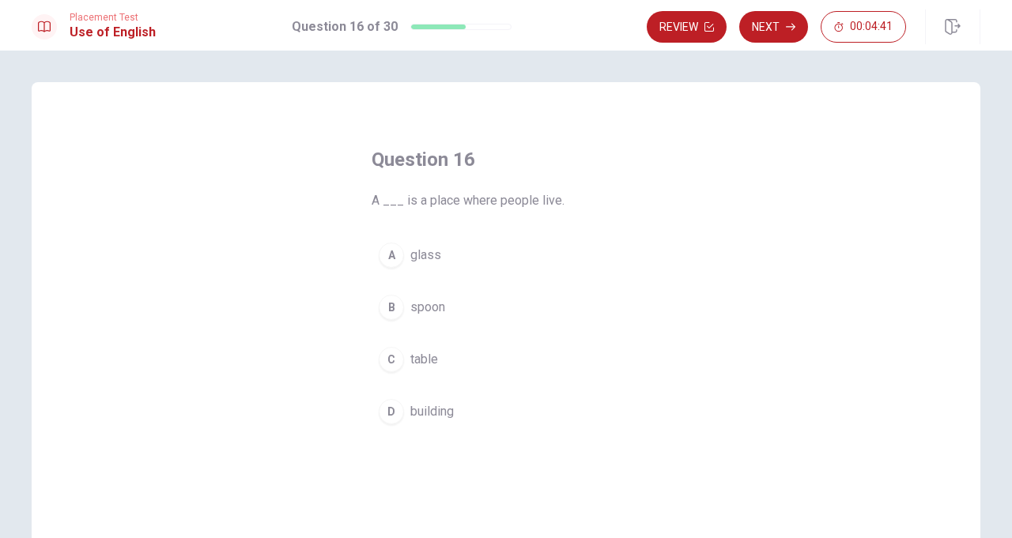
click at [427, 410] on span "building" at bounding box center [431, 411] width 43 height 19
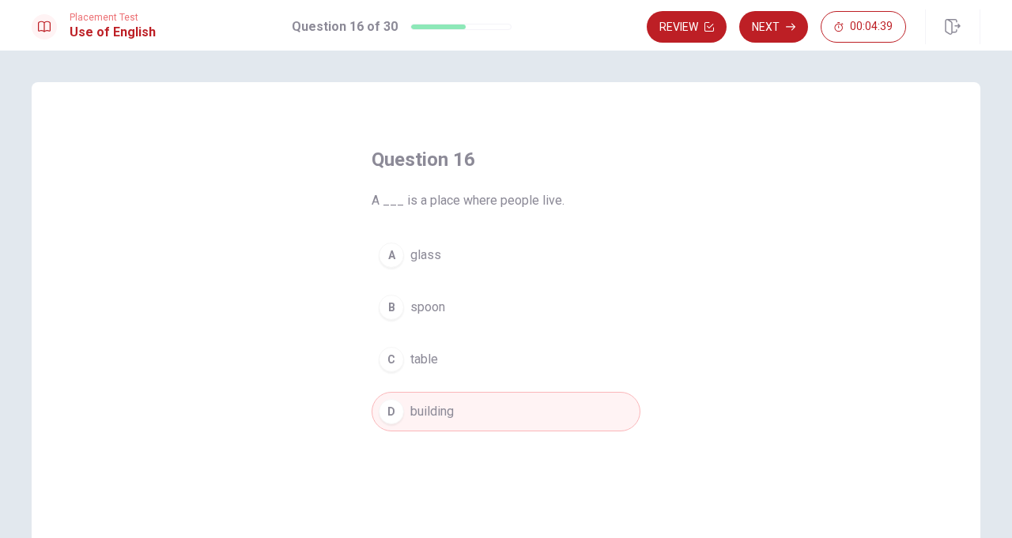
click at [779, 24] on button "Next" at bounding box center [773, 27] width 69 height 32
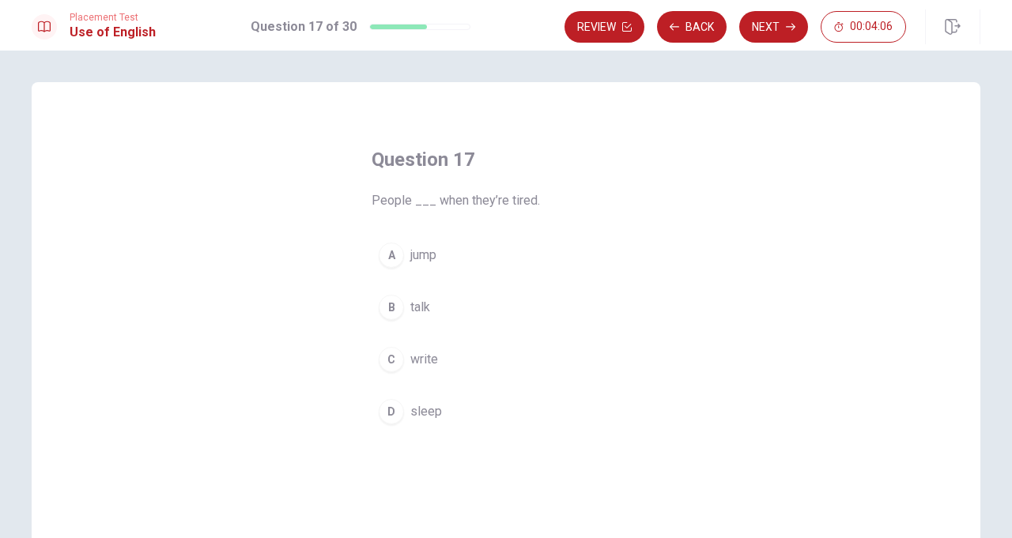
click at [398, 409] on div "D" at bounding box center [391, 411] width 25 height 25
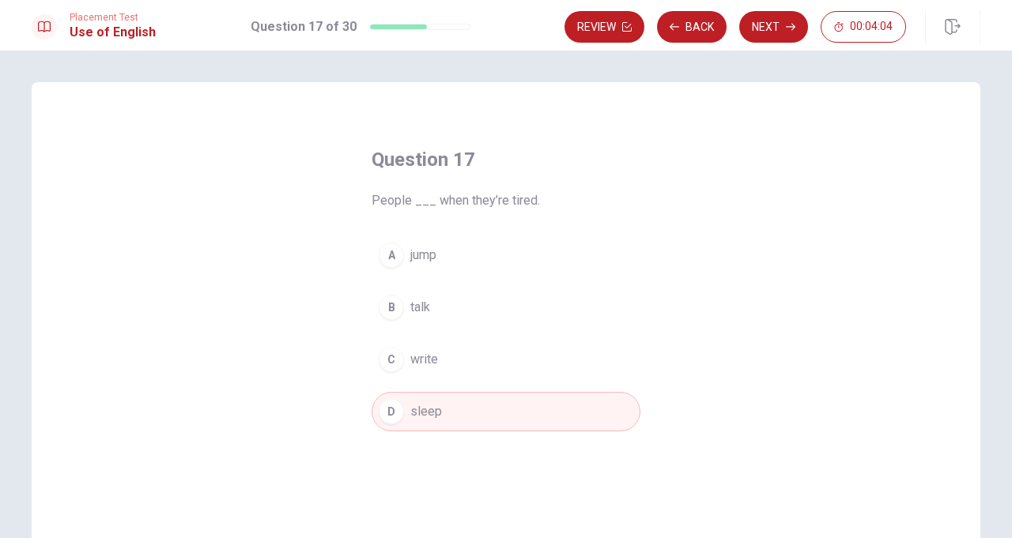
click at [783, 25] on button "Next" at bounding box center [773, 27] width 69 height 32
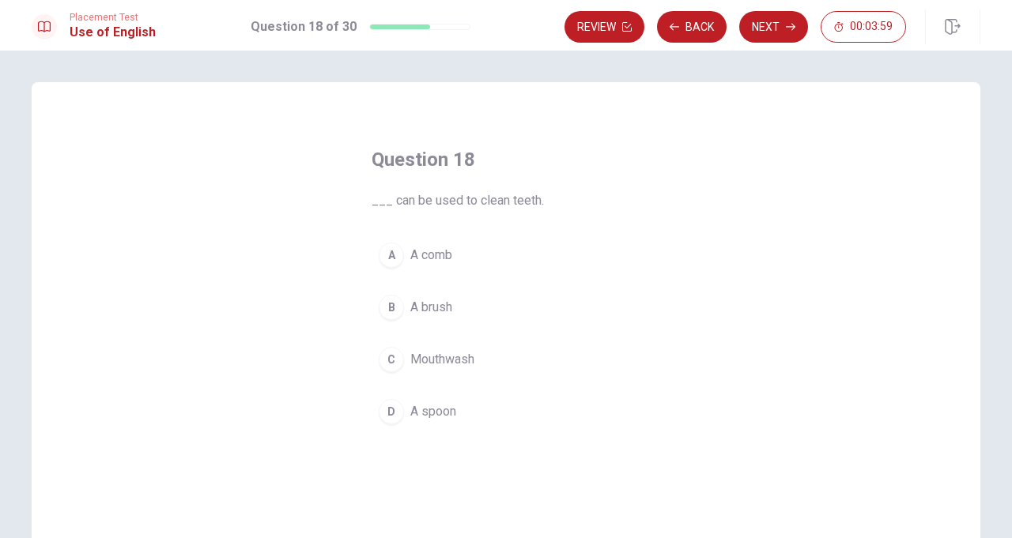
click at [431, 292] on button "B A brush" at bounding box center [506, 308] width 269 height 40
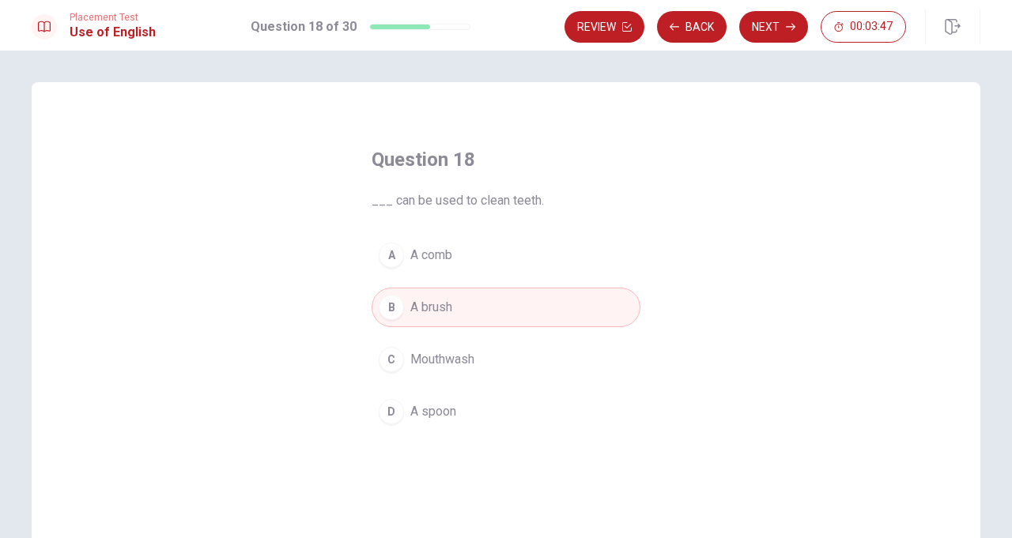
click at [768, 21] on button "Next" at bounding box center [773, 27] width 69 height 32
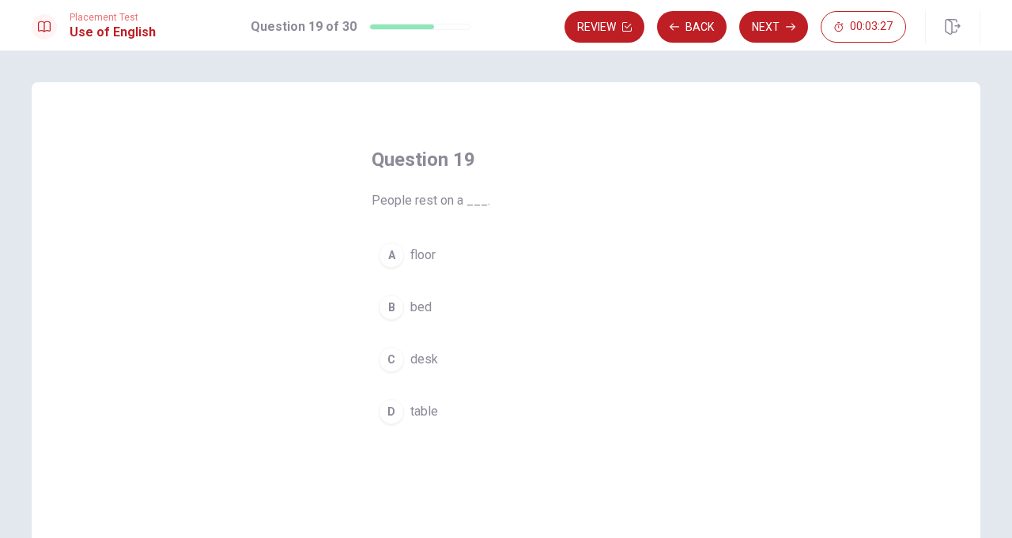
click at [407, 300] on button "B bed" at bounding box center [506, 308] width 269 height 40
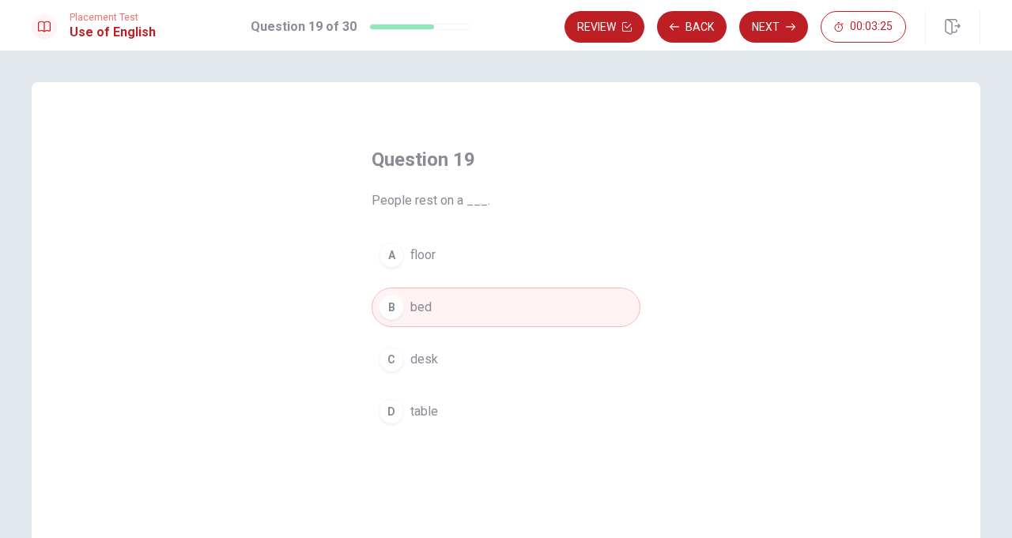
click at [777, 14] on button "Next" at bounding box center [773, 27] width 69 height 32
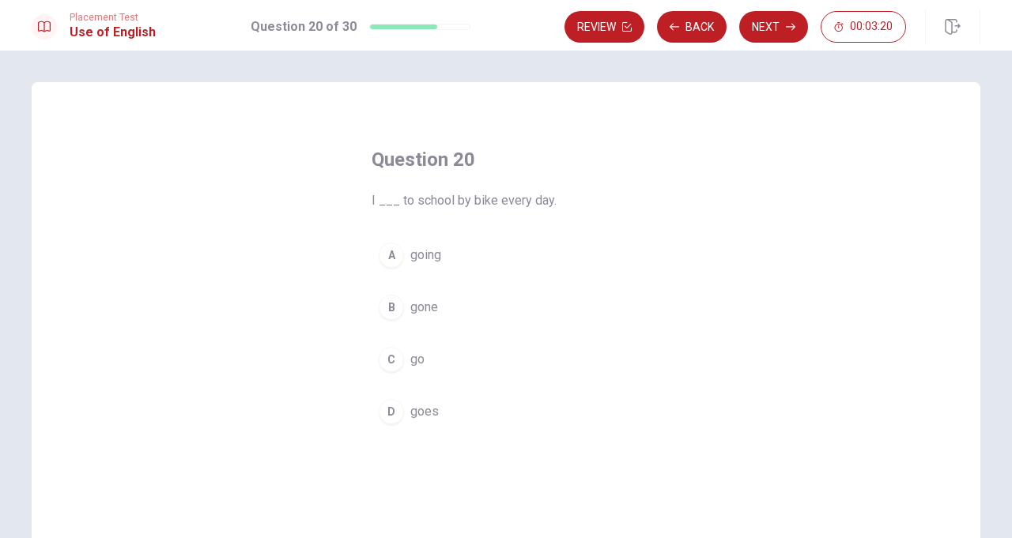
click at [413, 252] on span "going" at bounding box center [425, 255] width 31 height 19
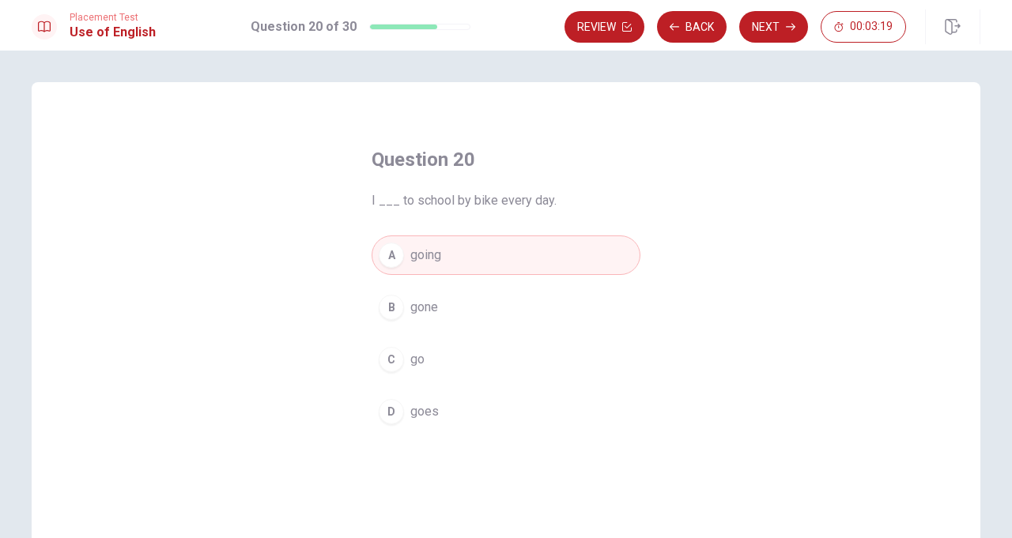
click at [409, 367] on button "C go" at bounding box center [506, 360] width 269 height 40
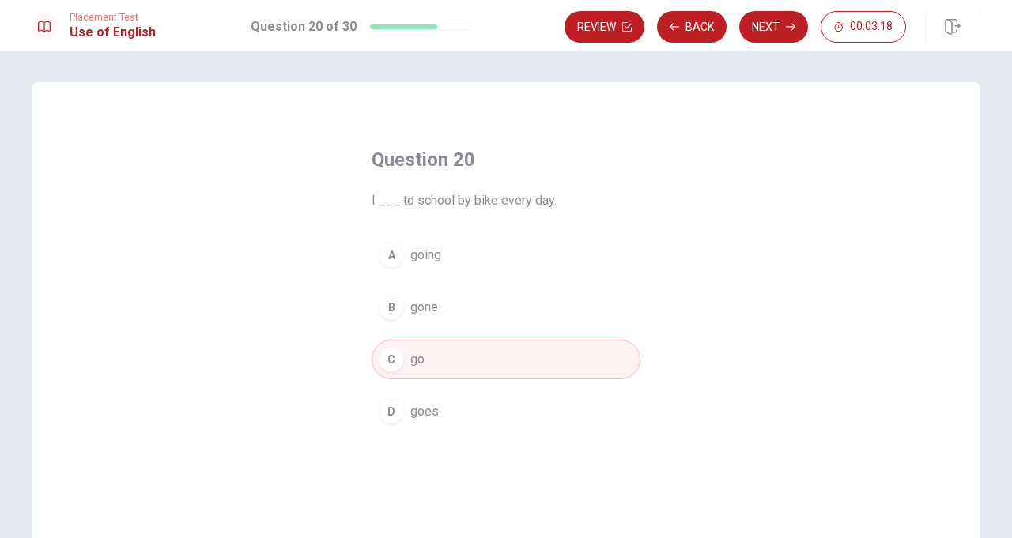
click at [781, 29] on button "Next" at bounding box center [773, 27] width 69 height 32
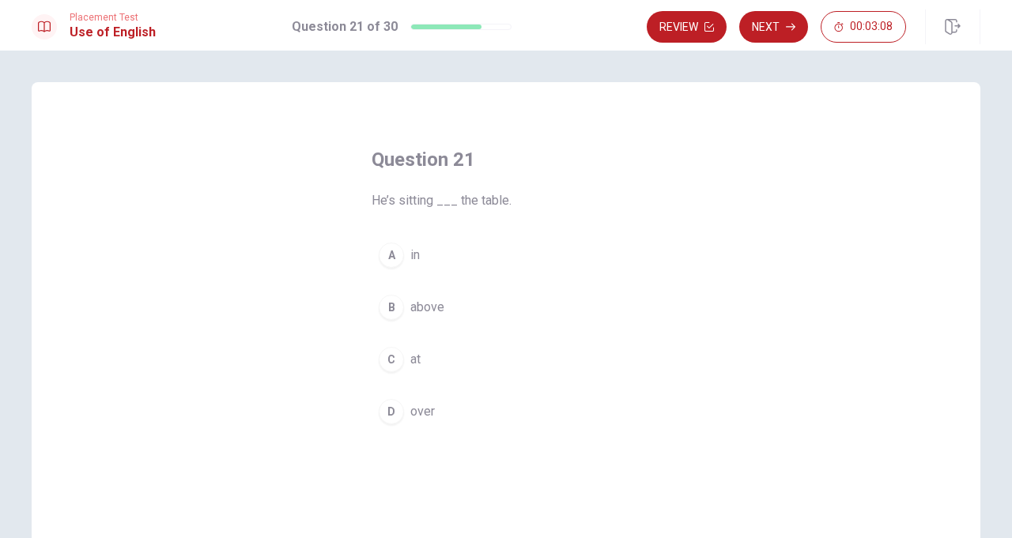
click at [409, 356] on button "C at" at bounding box center [506, 360] width 269 height 40
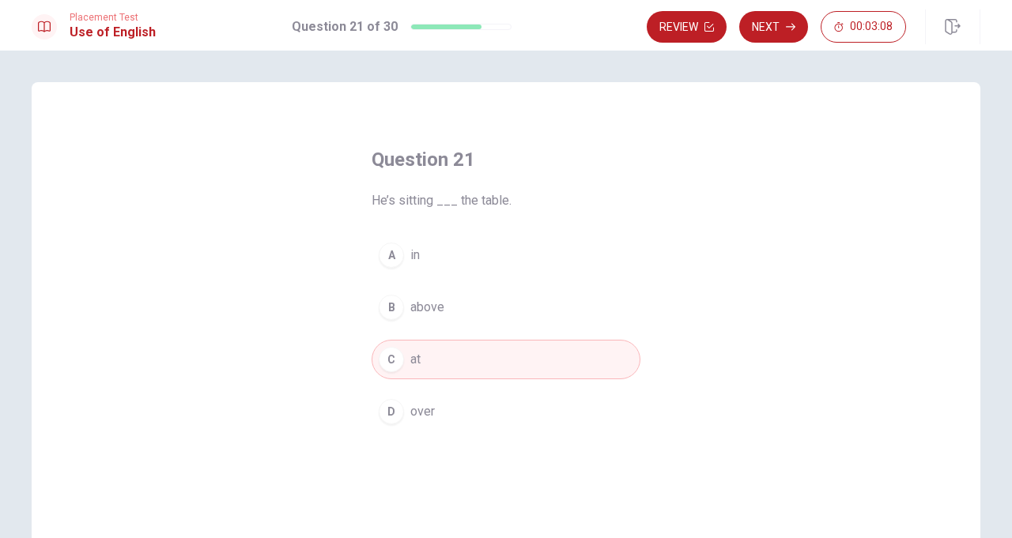
click at [768, 36] on button "Next" at bounding box center [773, 27] width 69 height 32
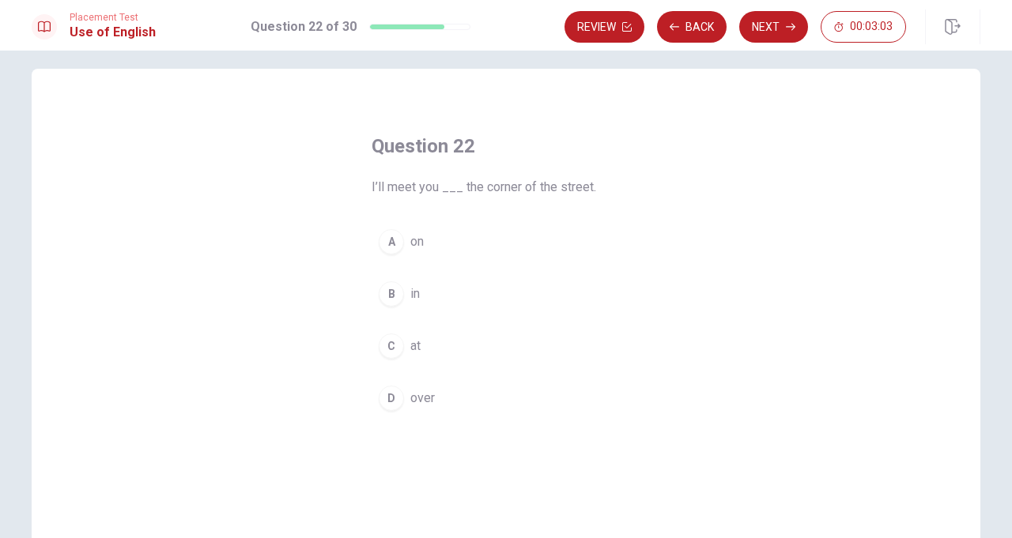
scroll to position [17, 0]
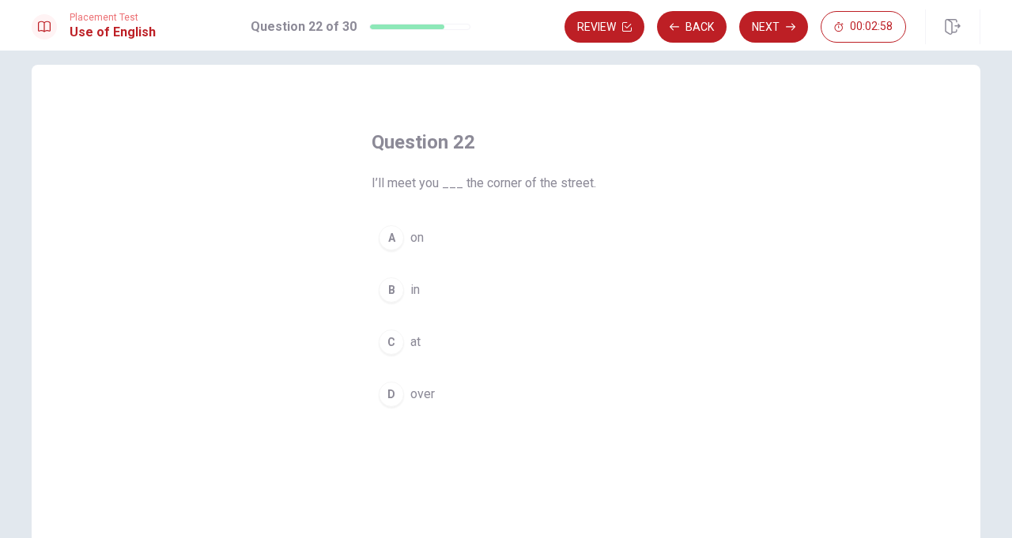
click at [387, 235] on div "A" at bounding box center [391, 237] width 25 height 25
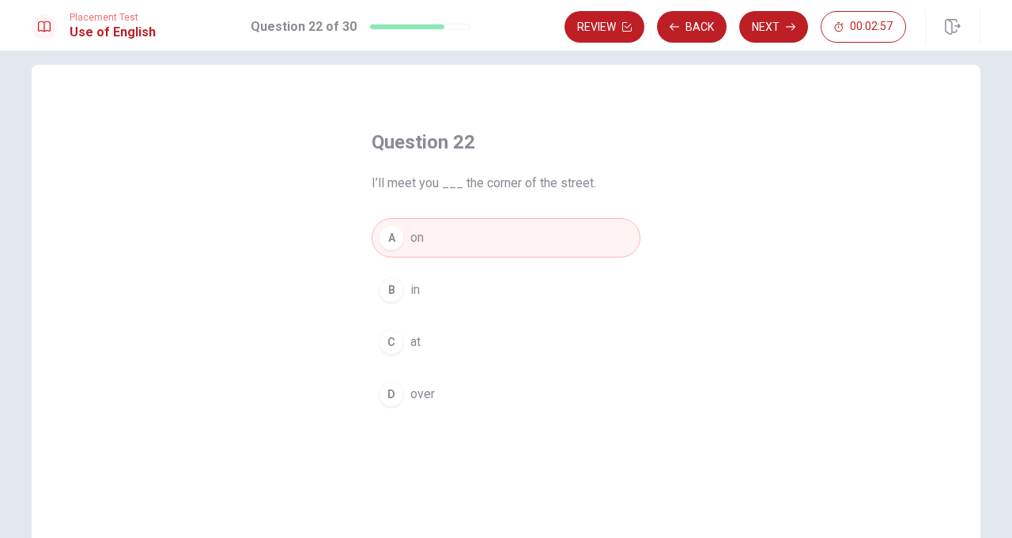
click at [764, 25] on button "Next" at bounding box center [773, 27] width 69 height 32
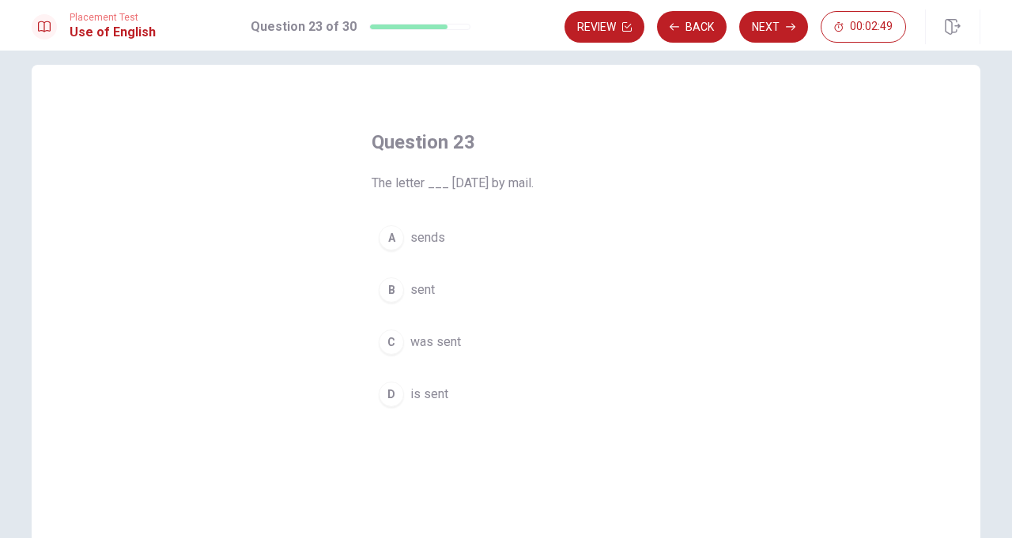
click at [386, 333] on div "C" at bounding box center [391, 342] width 25 height 25
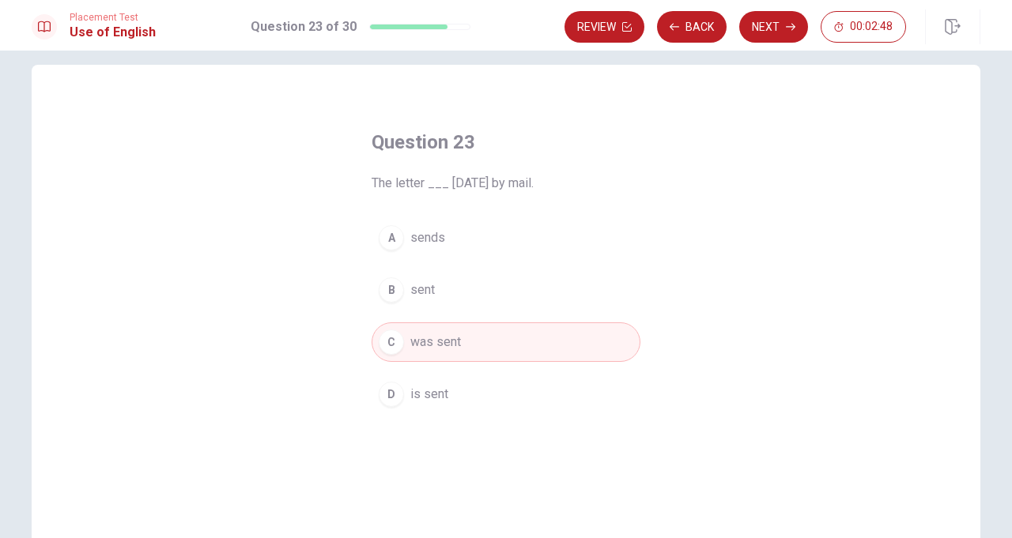
click at [767, 23] on button "Next" at bounding box center [773, 27] width 69 height 32
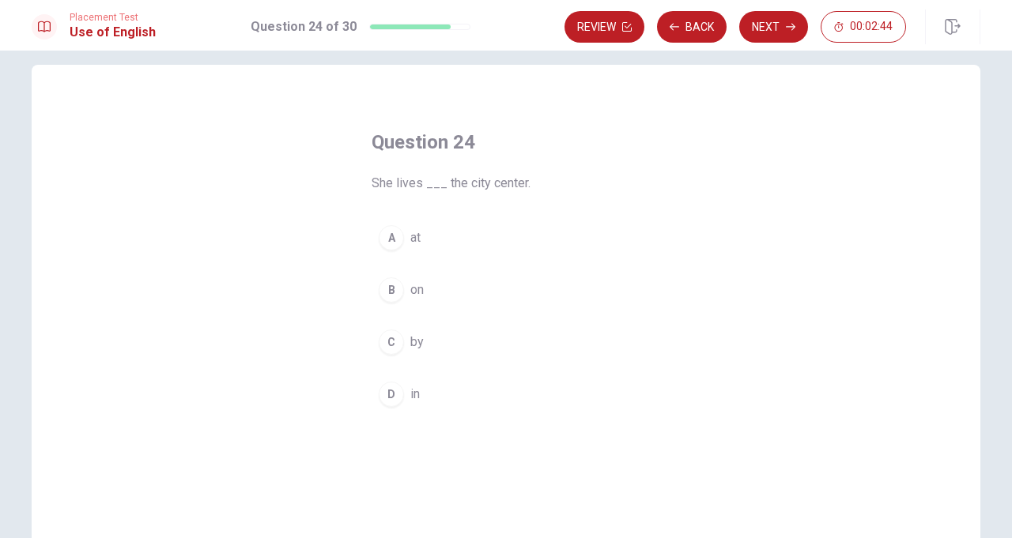
click at [387, 393] on div "D" at bounding box center [391, 394] width 25 height 25
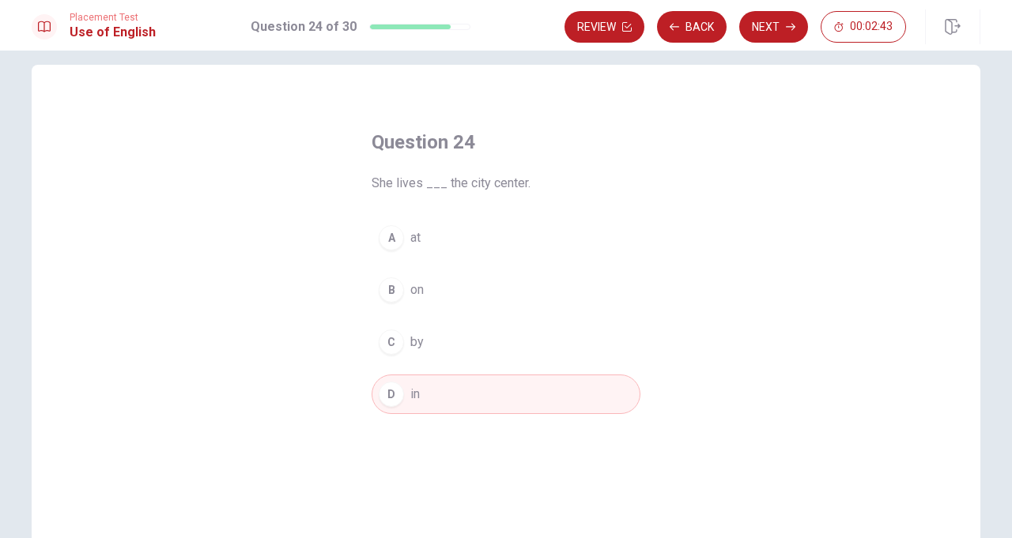
click at [776, 24] on button "Next" at bounding box center [773, 27] width 69 height 32
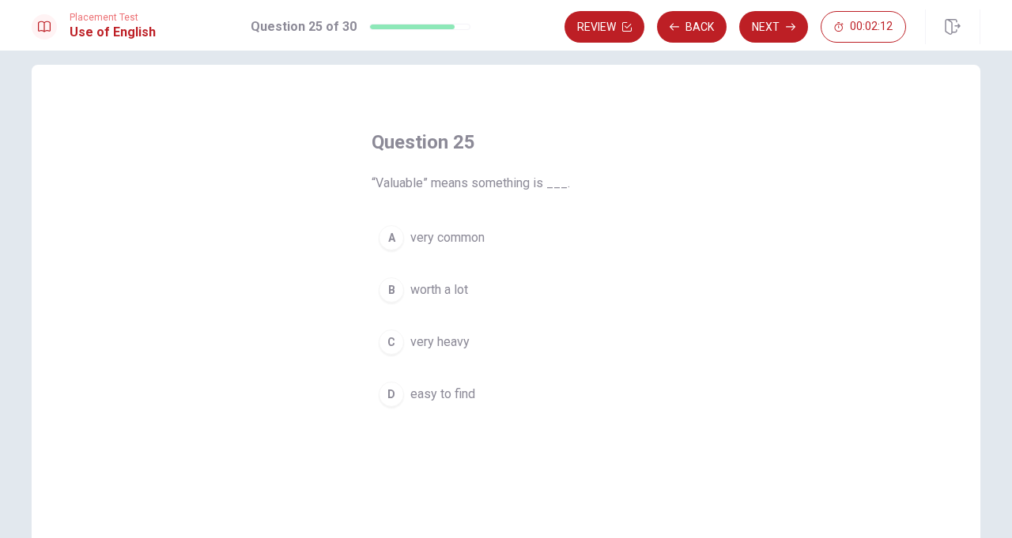
click at [461, 269] on div "A very common B worth a lot C very [PERSON_NAME] easy to find" at bounding box center [506, 316] width 269 height 196
click at [423, 292] on span "worth a lot" at bounding box center [439, 290] width 58 height 19
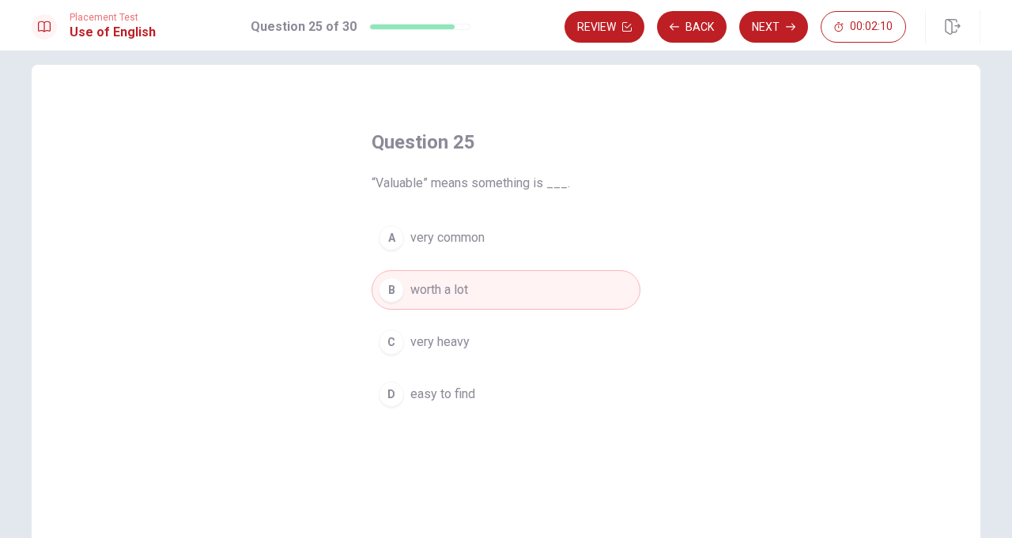
click at [763, 31] on button "Next" at bounding box center [773, 27] width 69 height 32
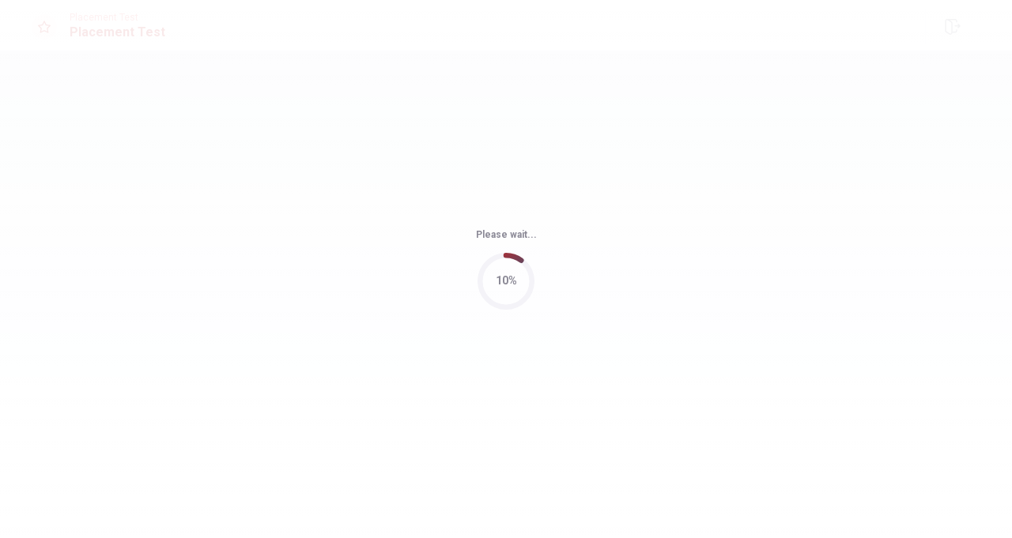
scroll to position [0, 0]
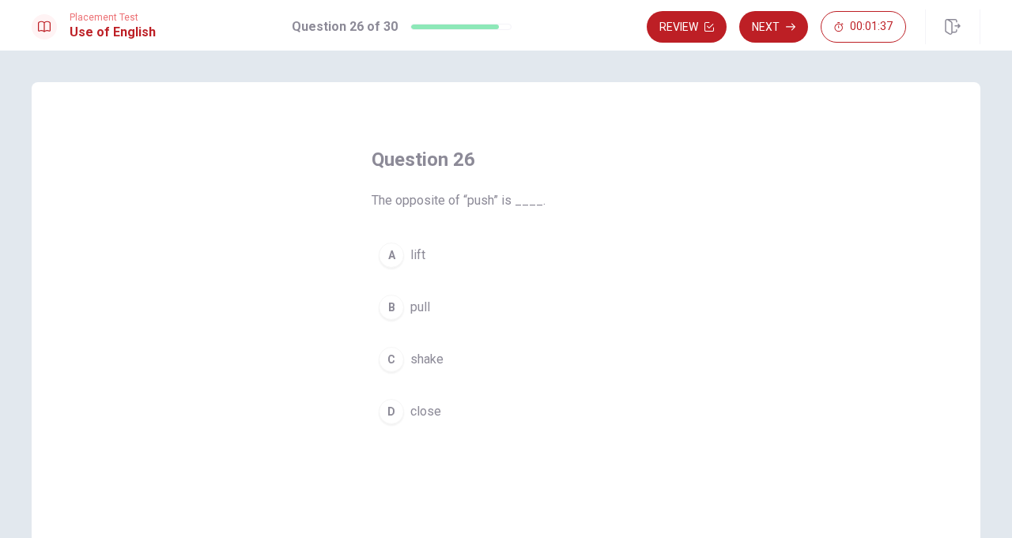
click at [410, 310] on span "pull" at bounding box center [420, 307] width 20 height 19
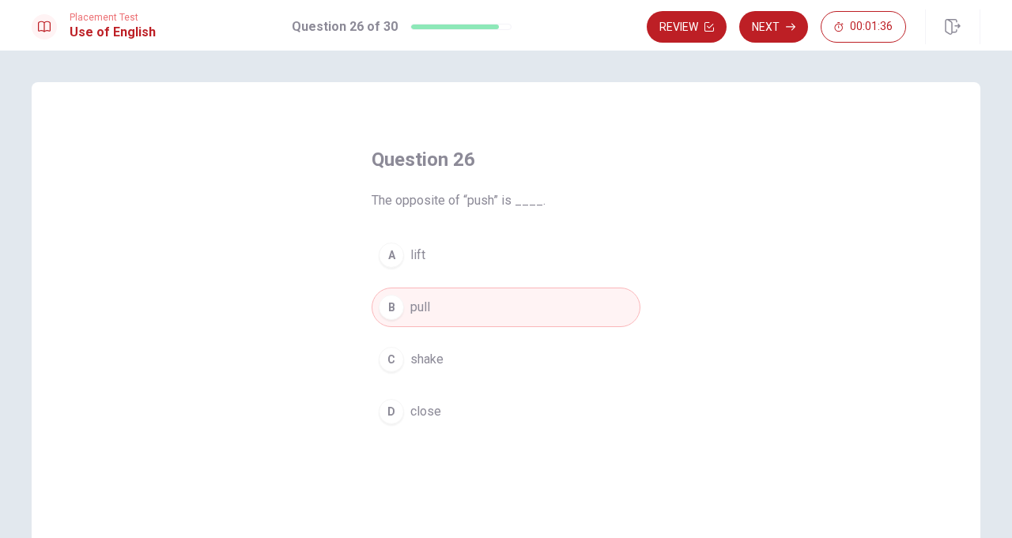
click at [762, 38] on button "Next" at bounding box center [773, 27] width 69 height 32
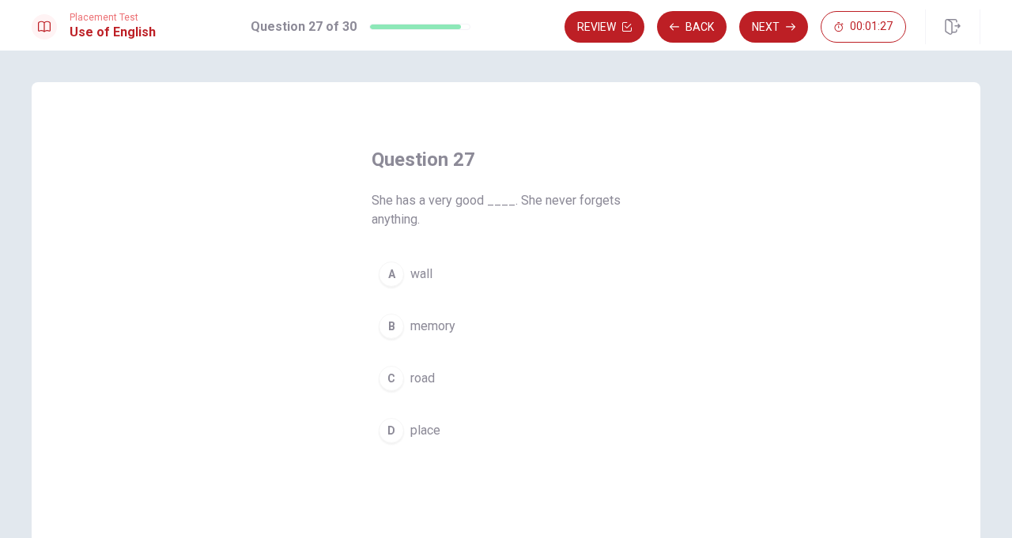
click at [436, 320] on span "memory" at bounding box center [432, 326] width 45 height 19
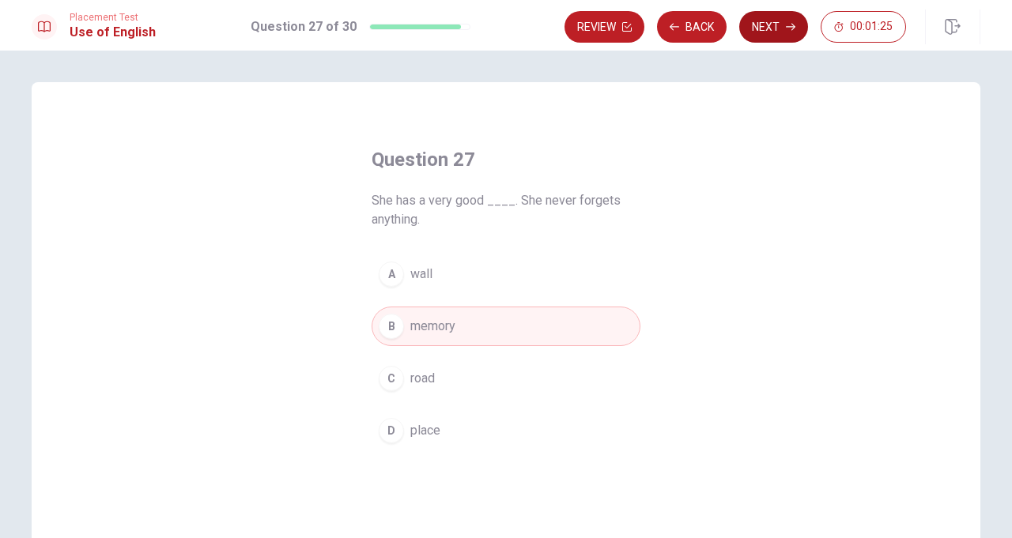
click at [775, 11] on button "Next" at bounding box center [773, 27] width 69 height 32
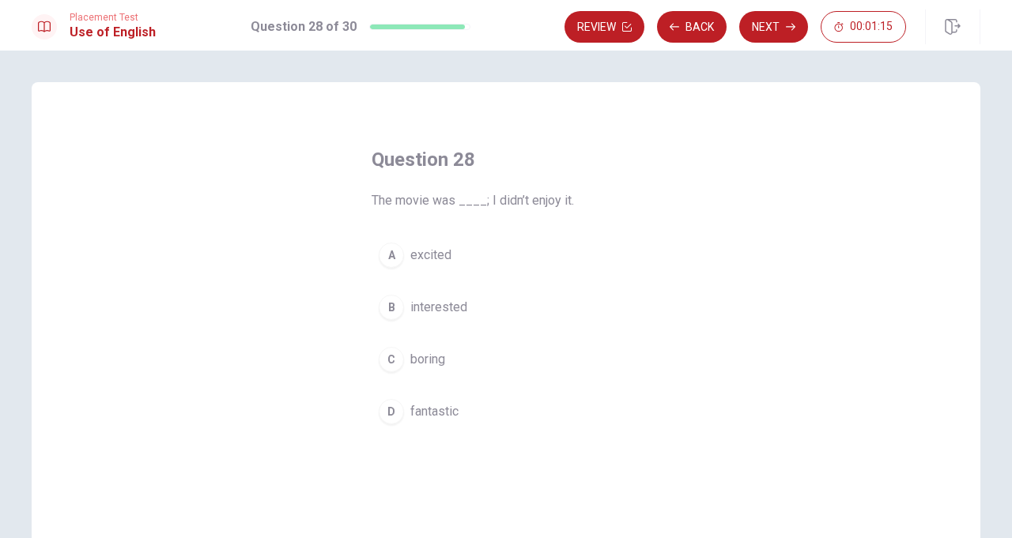
click at [443, 407] on span "fantastic" at bounding box center [434, 411] width 48 height 19
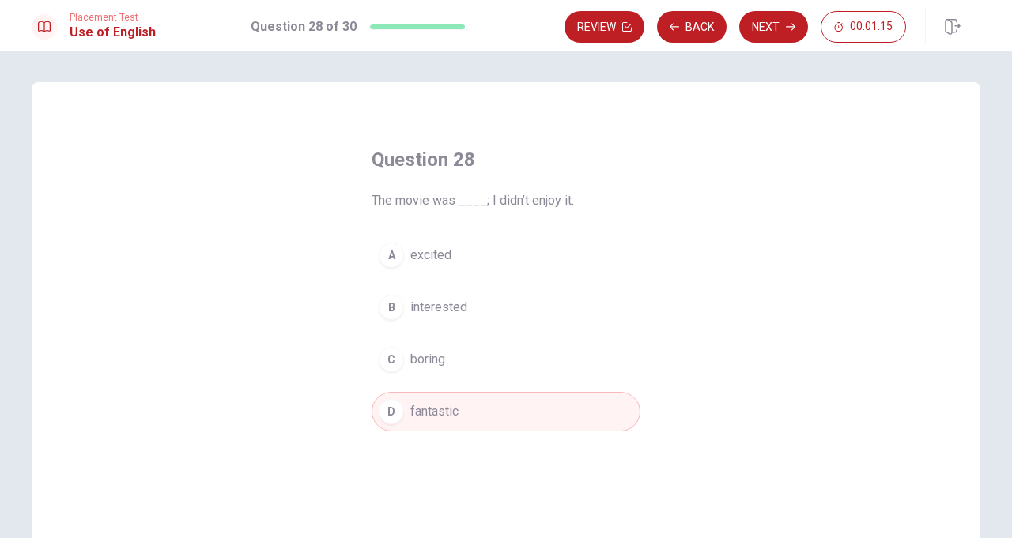
click at [756, 32] on button "Next" at bounding box center [773, 27] width 69 height 32
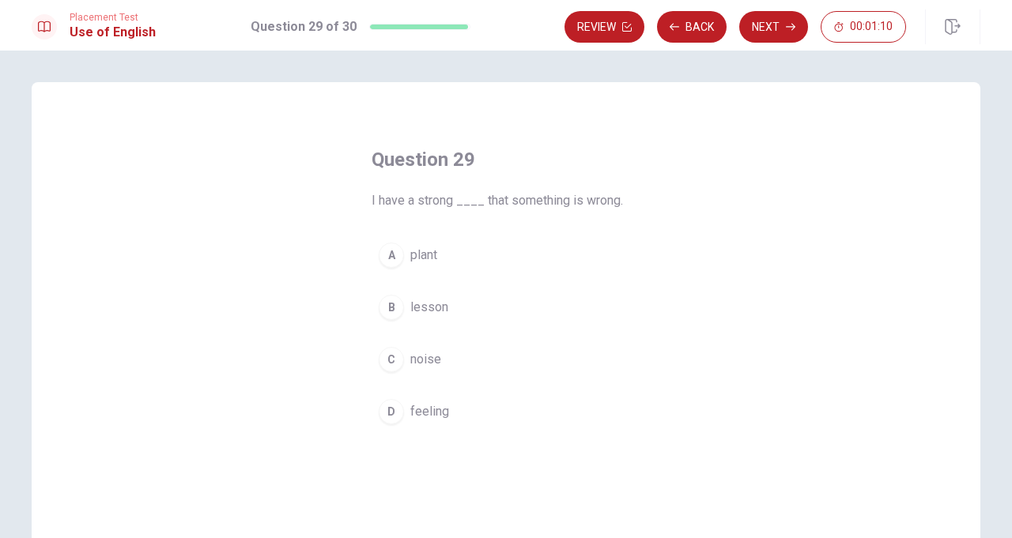
click at [432, 309] on span "lesson" at bounding box center [429, 307] width 38 height 19
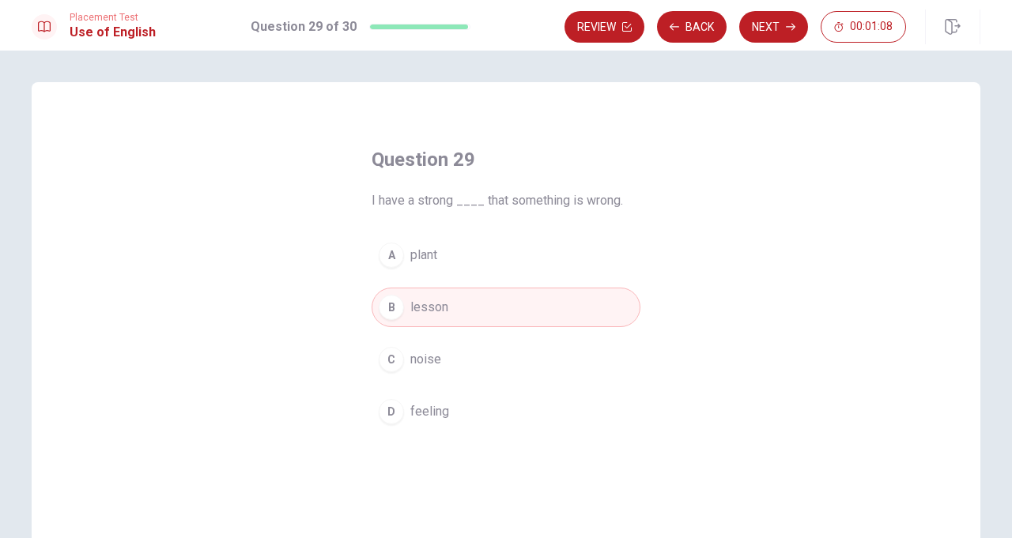
click at [437, 409] on span "feeling" at bounding box center [429, 411] width 39 height 19
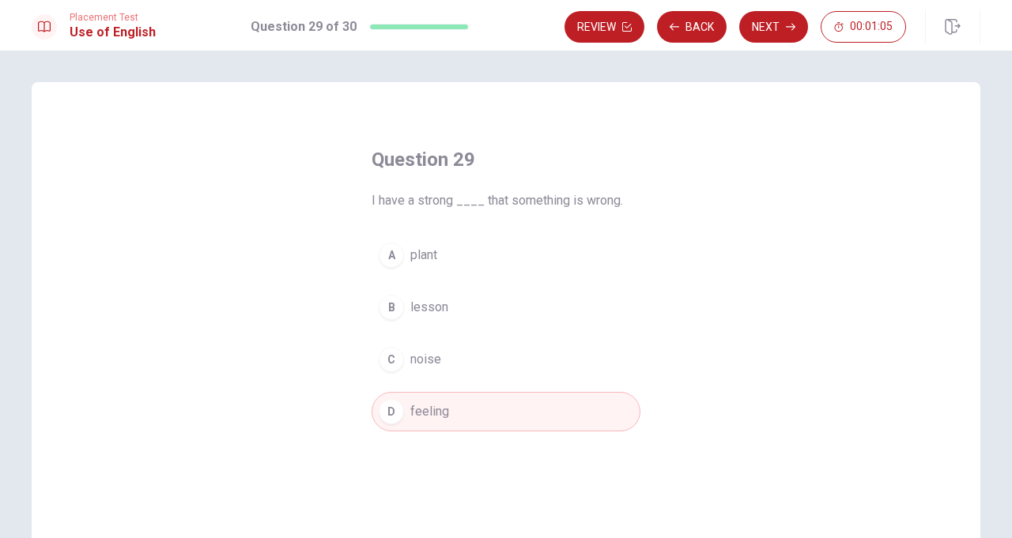
click at [447, 307] on span "lesson" at bounding box center [429, 307] width 38 height 19
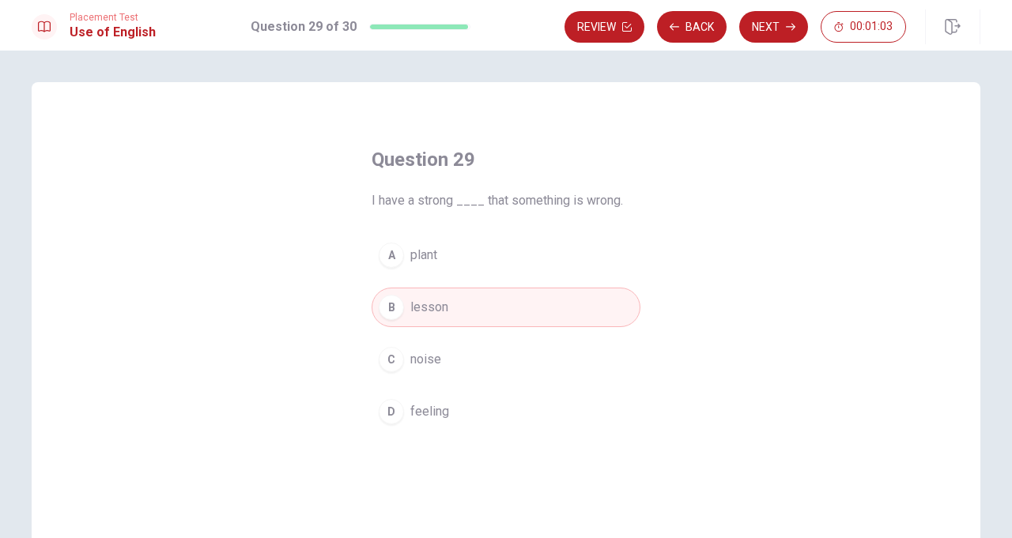
click at [462, 258] on button "A plant" at bounding box center [506, 256] width 269 height 40
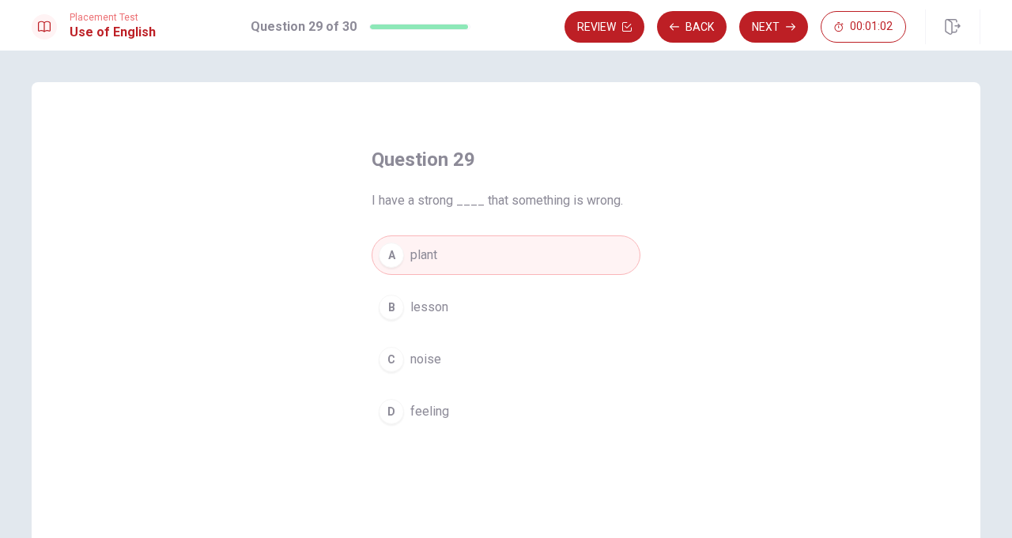
click at [775, 28] on button "Next" at bounding box center [773, 27] width 69 height 32
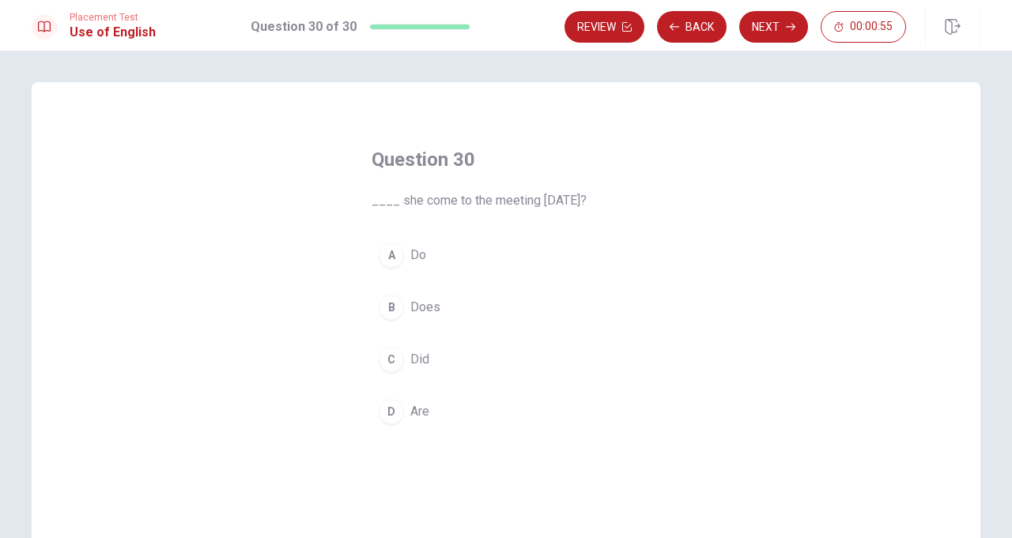
click at [420, 303] on span "Does" at bounding box center [425, 307] width 30 height 19
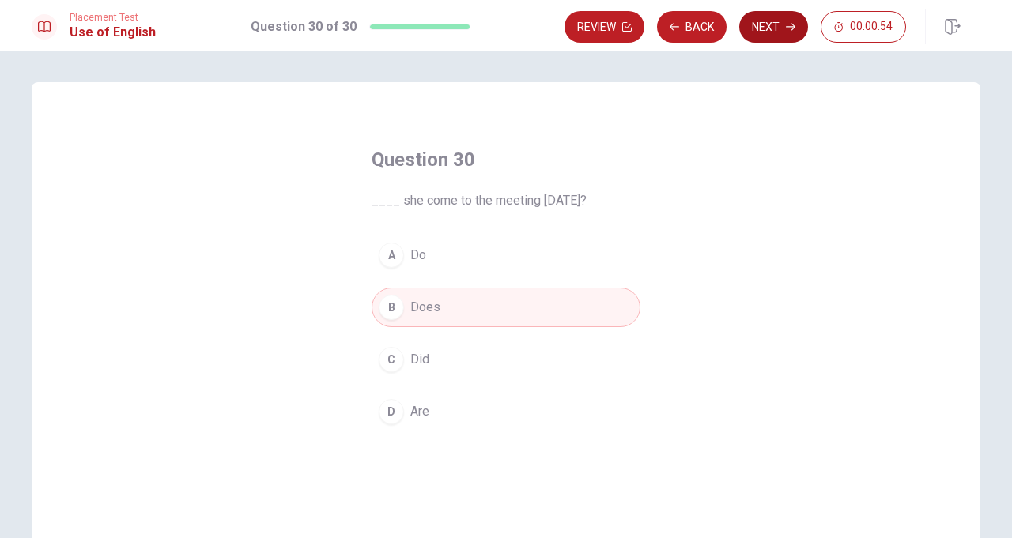
click at [769, 27] on button "Next" at bounding box center [773, 27] width 69 height 32
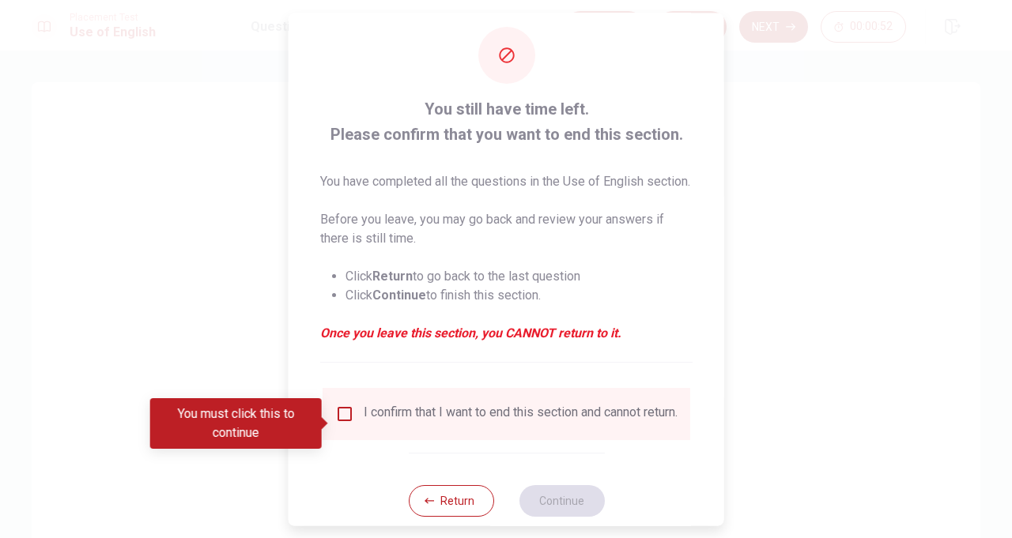
scroll to position [18, 0]
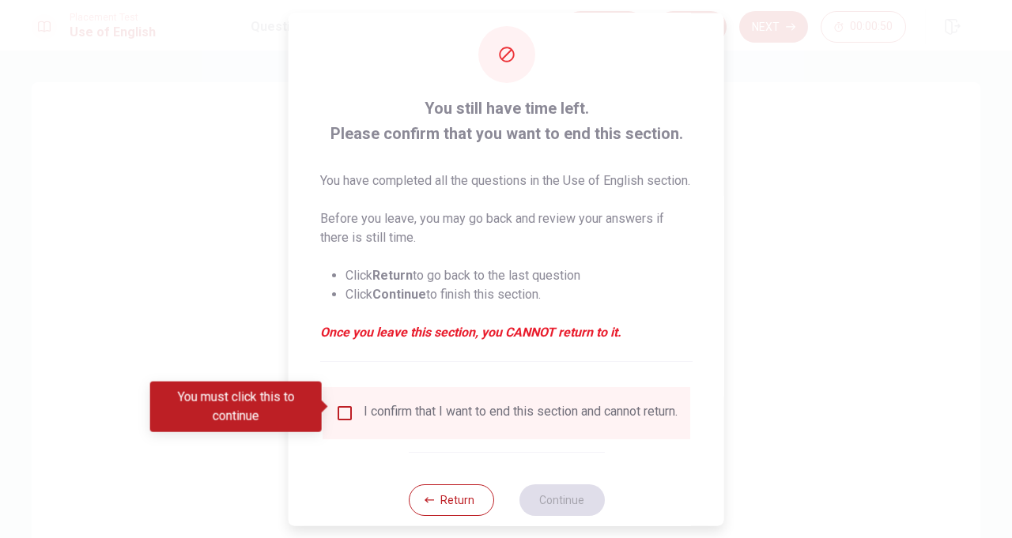
click at [343, 404] on input "You must click this to continue" at bounding box center [344, 413] width 19 height 19
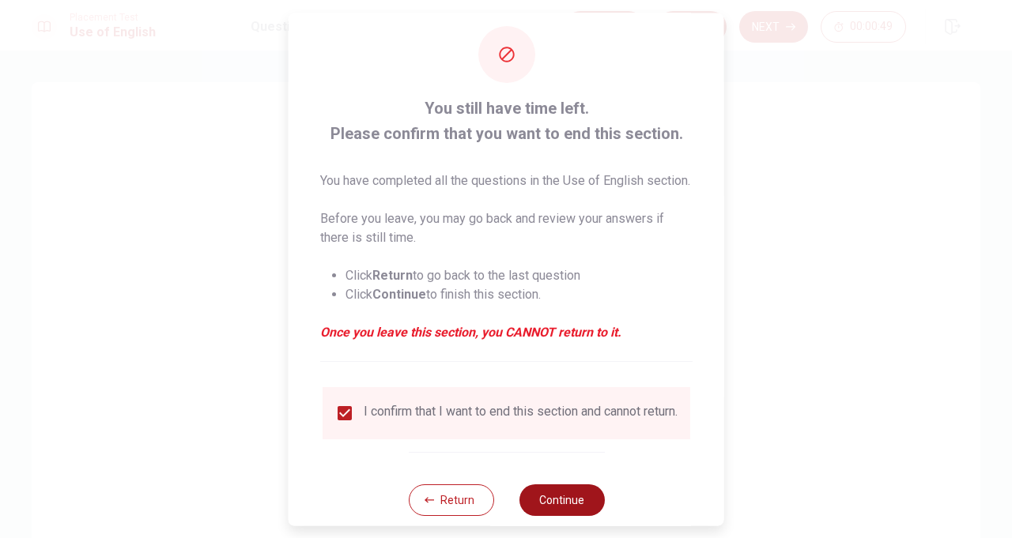
click at [569, 496] on button "Continue" at bounding box center [561, 501] width 85 height 32
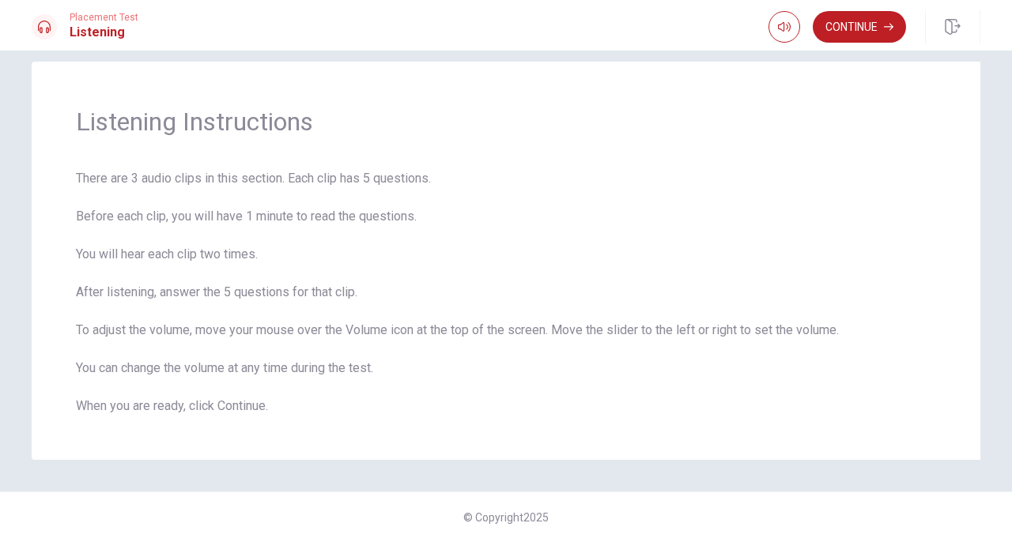
scroll to position [24, 0]
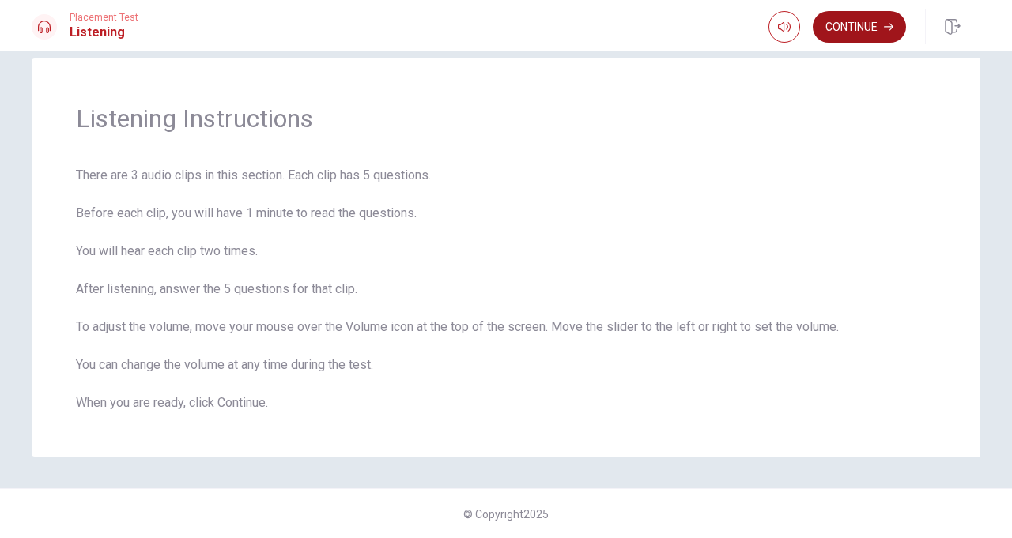
click at [870, 16] on button "Continue" at bounding box center [859, 27] width 93 height 32
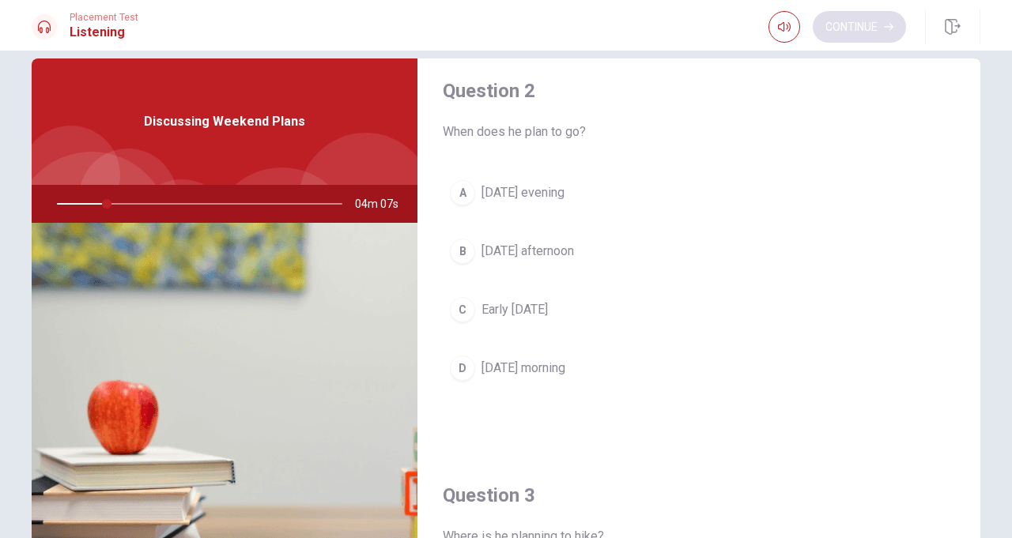
scroll to position [419, 0]
click at [783, 32] on icon "button" at bounding box center [784, 27] width 13 height 13
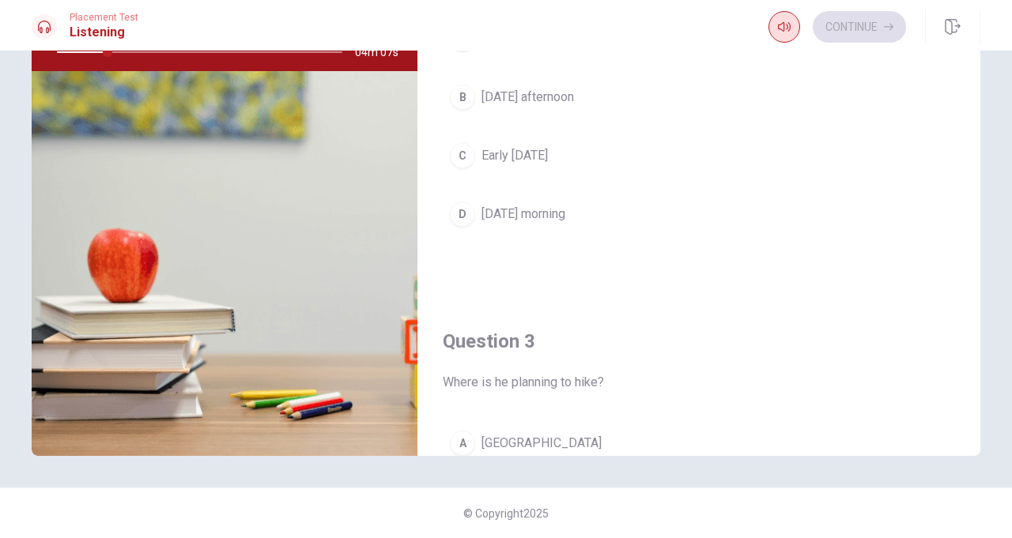
scroll to position [0, 0]
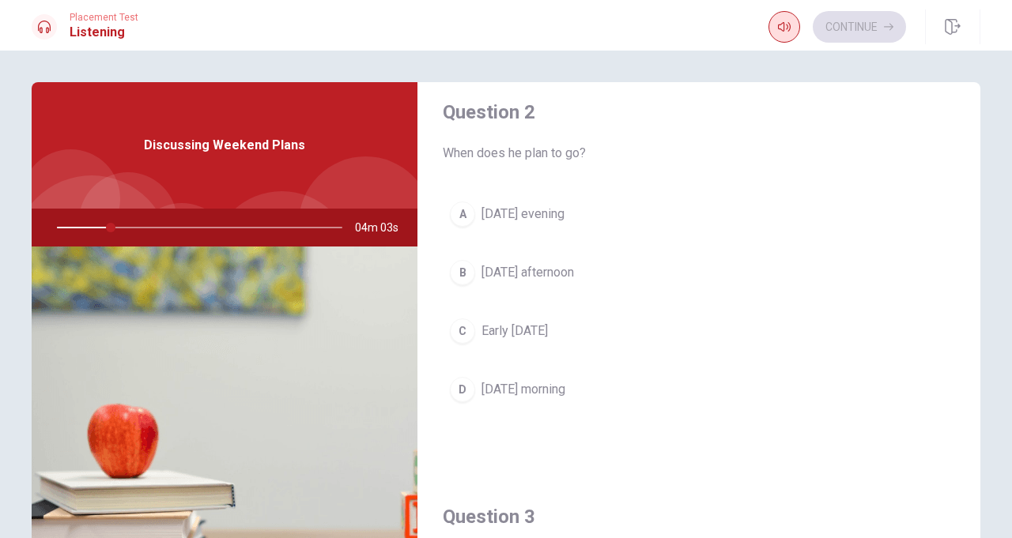
click at [775, 33] on button "button" at bounding box center [784, 27] width 32 height 32
click at [149, 235] on div at bounding box center [196, 228] width 317 height 38
click at [161, 230] on div at bounding box center [196, 228] width 317 height 38
click at [783, 32] on icon "button" at bounding box center [784, 27] width 13 height 13
click at [788, 36] on button "button" at bounding box center [784, 27] width 32 height 32
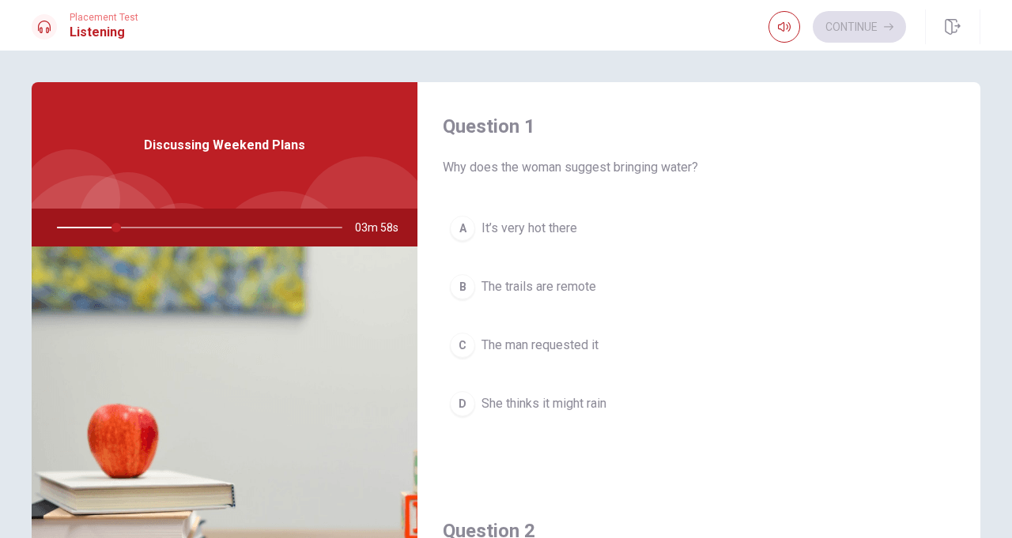
click at [681, 172] on span "Why does the woman suggest bringing water?" at bounding box center [699, 167] width 512 height 19
click at [694, 167] on span "Why does the woman suggest bringing water?" at bounding box center [699, 167] width 512 height 19
click at [613, 236] on button "A It’s very hot there" at bounding box center [699, 229] width 512 height 40
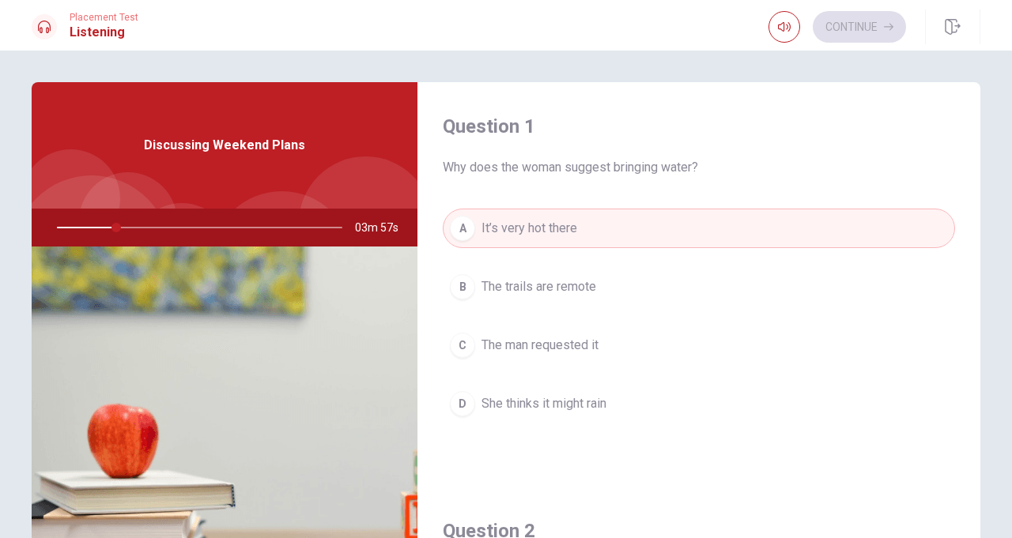
click at [695, 150] on div "Question 1 Why does the woman suggest bringing water?" at bounding box center [699, 145] width 512 height 63
click at [130, 371] on img at bounding box center [225, 439] width 386 height 385
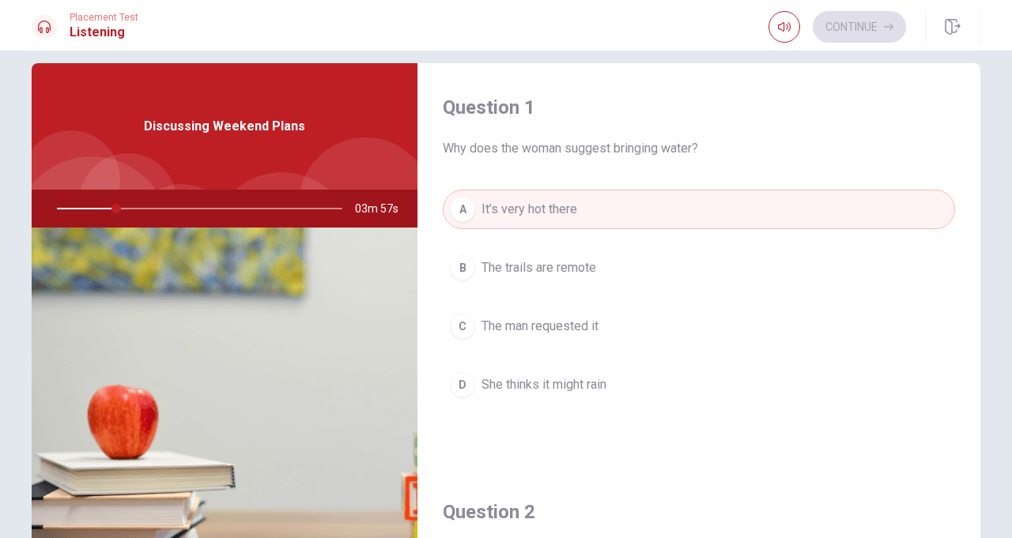
scroll to position [17, 0]
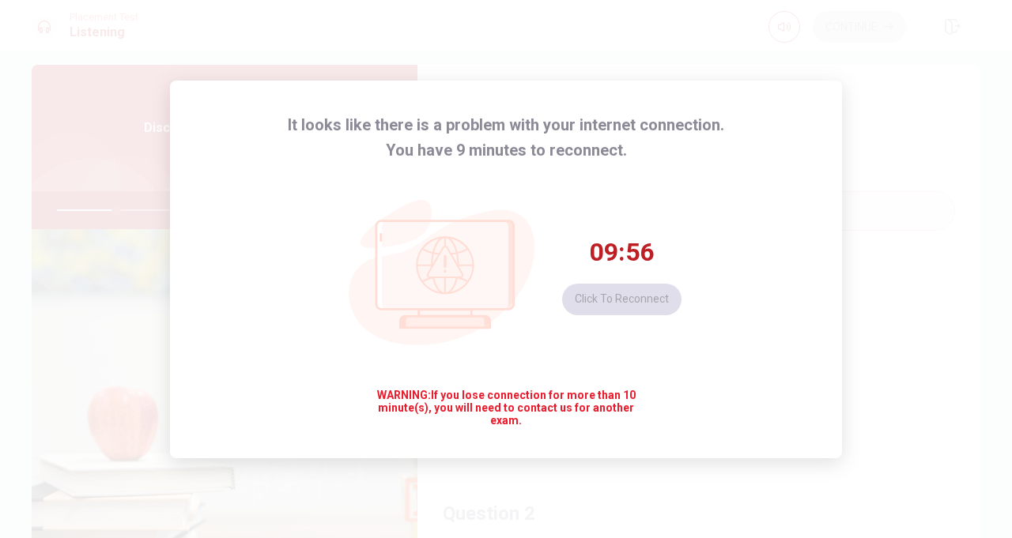
click at [692, 244] on div "It looks like there is a problem with your internet connection. You have 9 minu…" at bounding box center [506, 270] width 672 height 378
click at [623, 315] on button "Click to reconnect" at bounding box center [621, 300] width 119 height 32
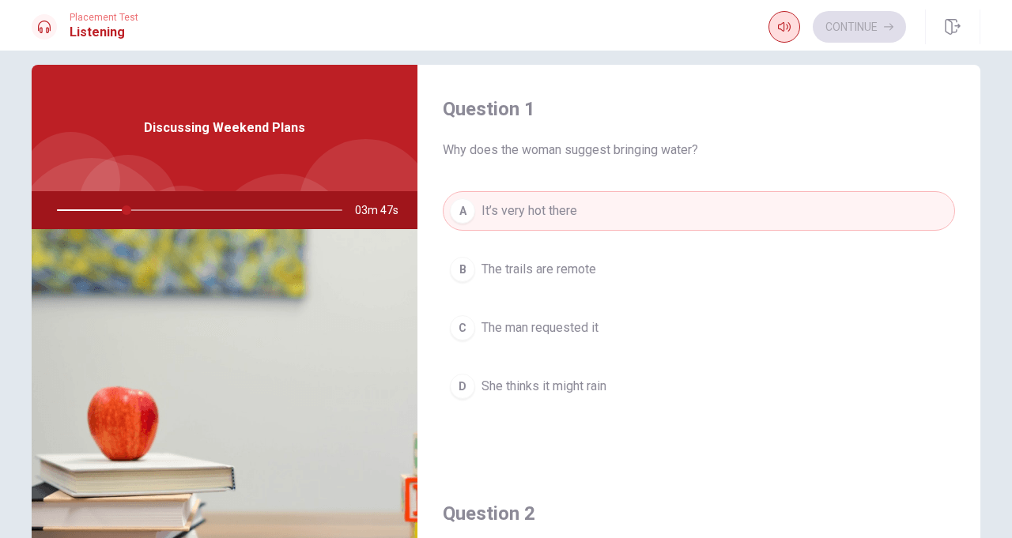
click at [789, 21] on icon "button" at bounding box center [784, 27] width 13 height 13
click at [787, 21] on icon "button" at bounding box center [784, 27] width 13 height 13
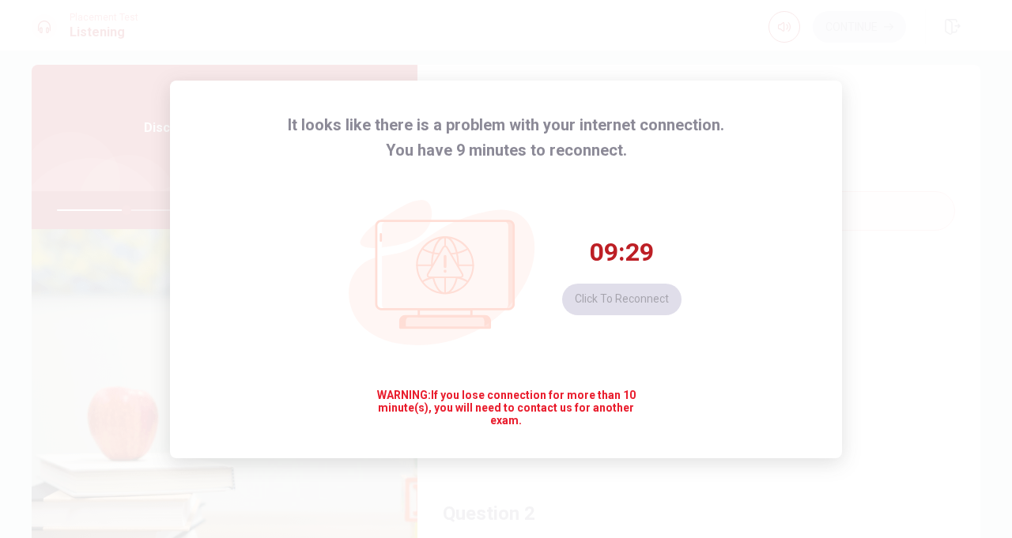
click at [568, 422] on span "WARNING: If you lose connection for more than 10 minute(s), you will need to co…" at bounding box center [506, 408] width 274 height 38
click at [676, 315] on div "09:28 Click to reconnect" at bounding box center [621, 275] width 119 height 79
click at [664, 315] on div "09:28 Click to reconnect" at bounding box center [621, 275] width 119 height 79
click at [658, 315] on button "Click to reconnect" at bounding box center [621, 300] width 119 height 32
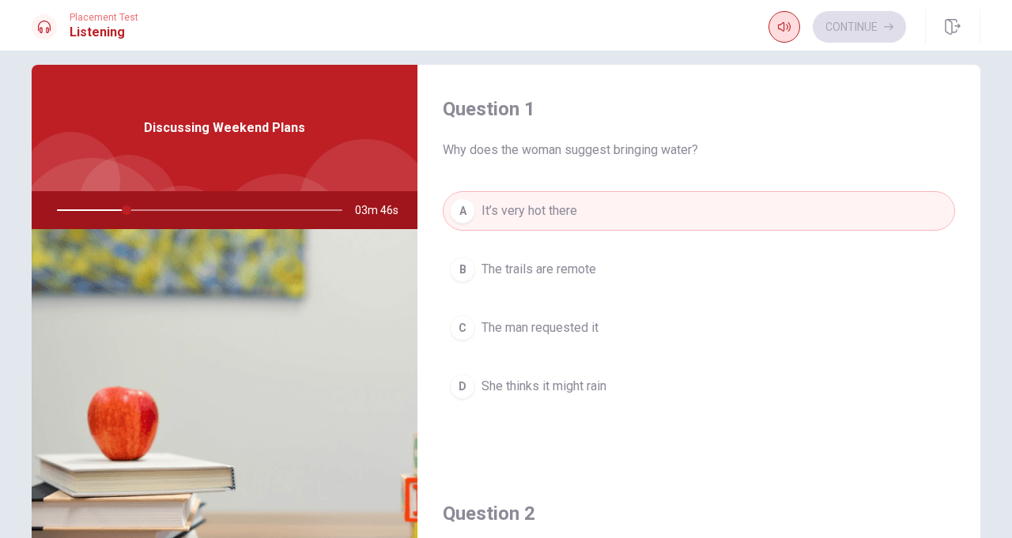
click at [779, 27] on icon "button" at bounding box center [784, 27] width 13 height 13
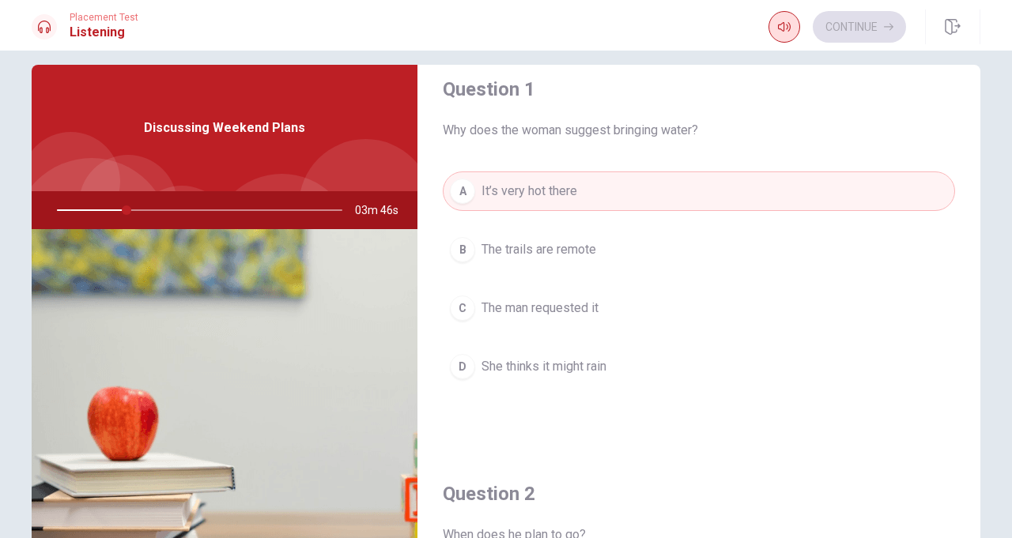
scroll to position [0, 0]
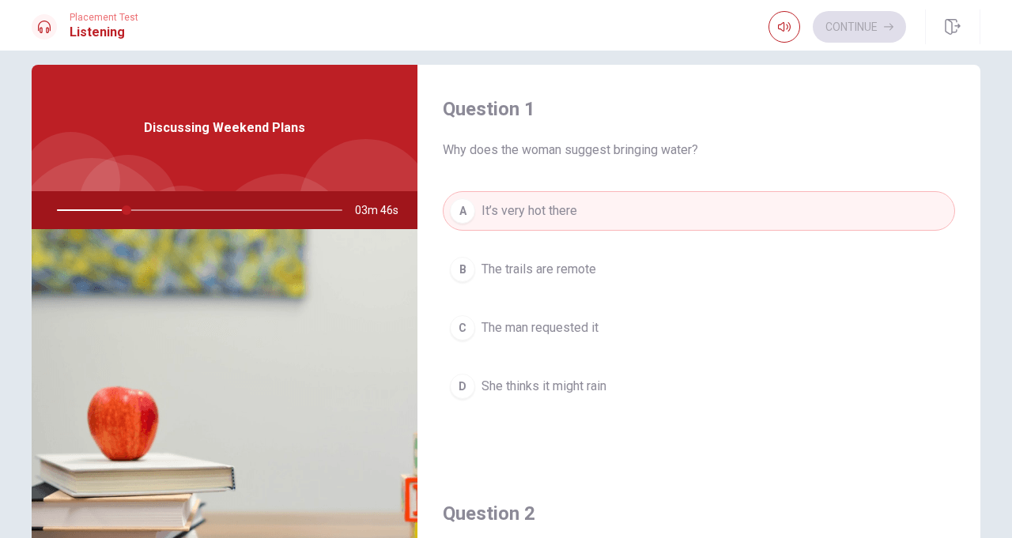
click at [99, 32] on h1 "Listening" at bounding box center [104, 32] width 69 height 19
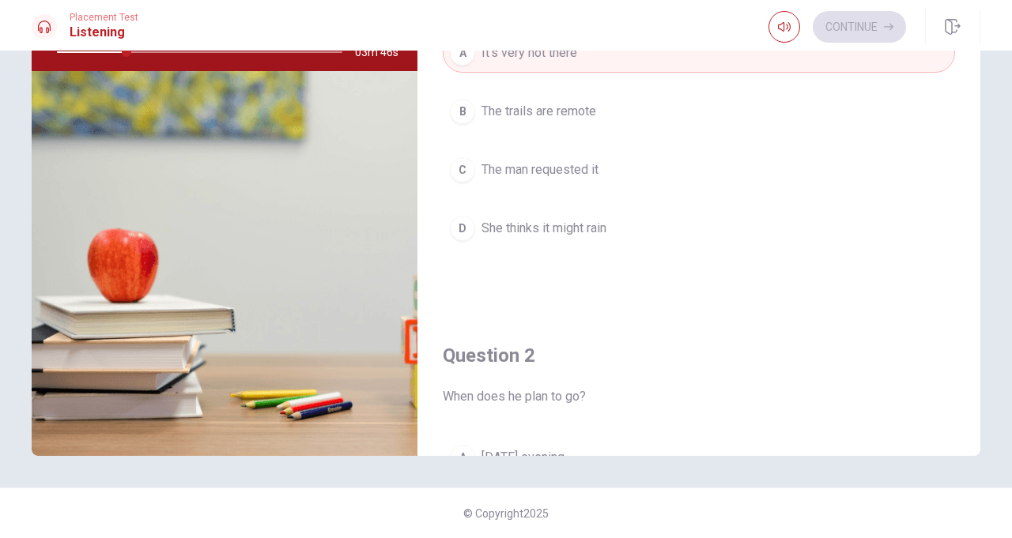
click at [811, 11] on div "Continue" at bounding box center [837, 27] width 138 height 32
click at [783, 25] on icon "button" at bounding box center [784, 26] width 13 height 9
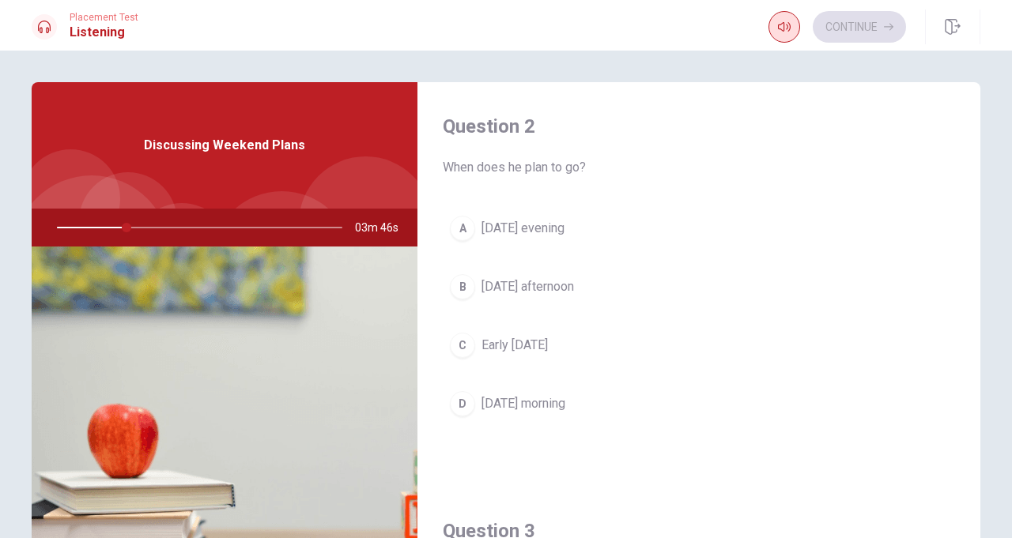
scroll to position [406, 0]
click at [787, 21] on icon "button" at bounding box center [784, 27] width 13 height 13
click at [713, 165] on span "When does he plan to go?" at bounding box center [699, 166] width 512 height 19
click at [645, 177] on div "Question 2 When does he plan to go? A [DATE] evening B [DATE] afternoon C Early…" at bounding box center [698, 283] width 563 height 405
click at [503, 217] on span "[DATE] evening" at bounding box center [522, 226] width 83 height 19
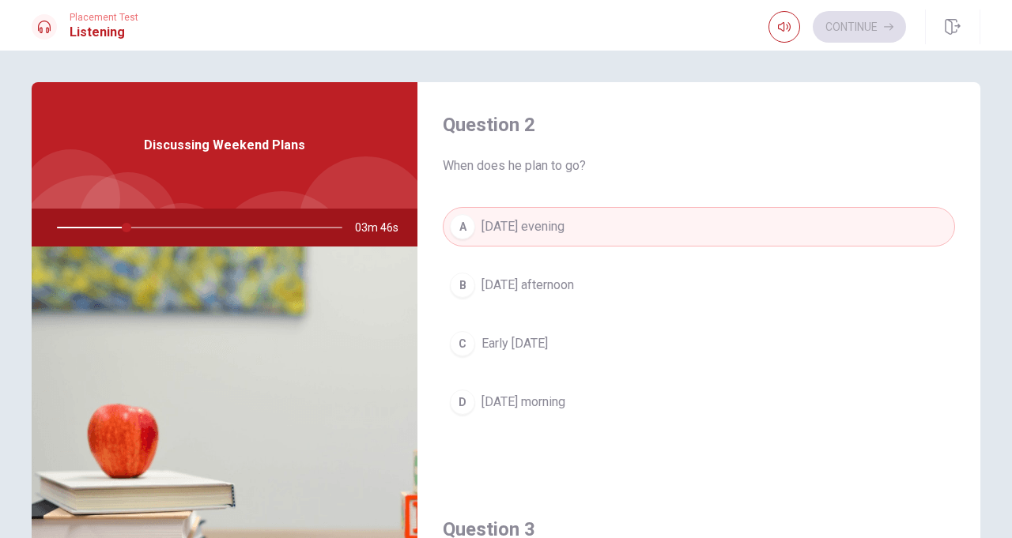
click at [477, 101] on div "Question 2 When does he plan to go? A [DATE] evening B [DATE] afternoon C Early…" at bounding box center [698, 283] width 563 height 405
click at [484, 122] on h4 "Question 2" at bounding box center [699, 124] width 512 height 25
click at [678, 226] on button "A [DATE] evening" at bounding box center [699, 227] width 512 height 40
click at [119, 216] on div at bounding box center [196, 228] width 317 height 38
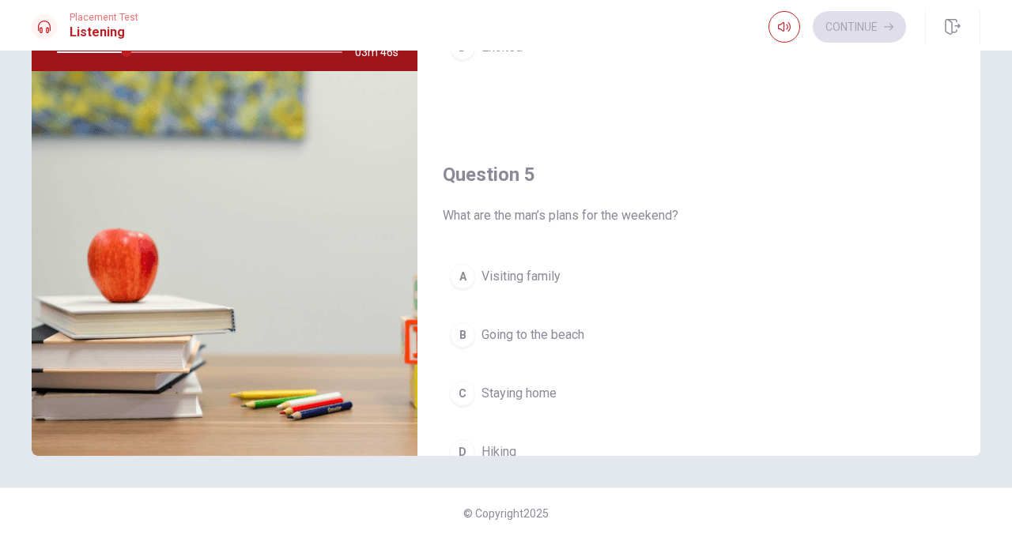
scroll to position [1463, 0]
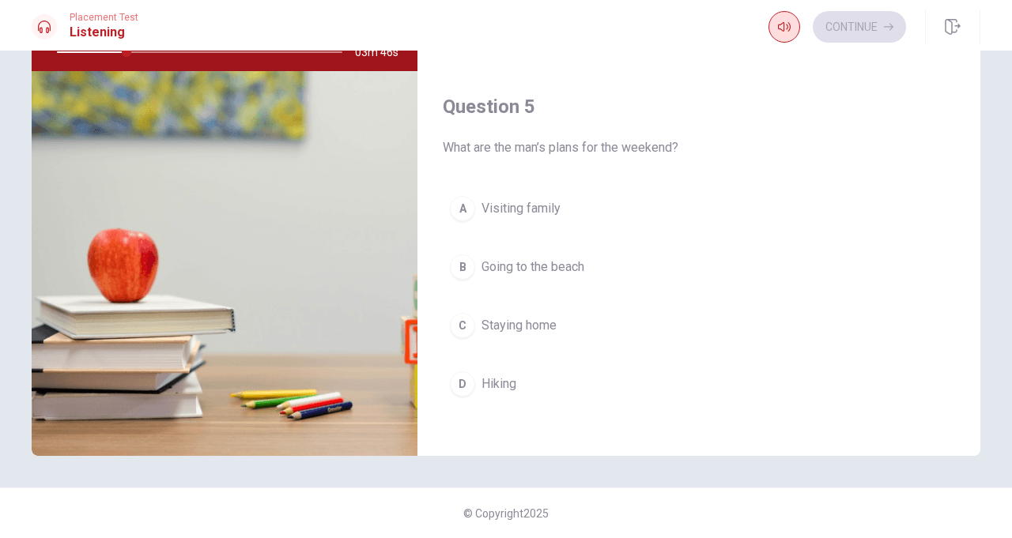
click at [787, 20] on button "button" at bounding box center [784, 27] width 32 height 32
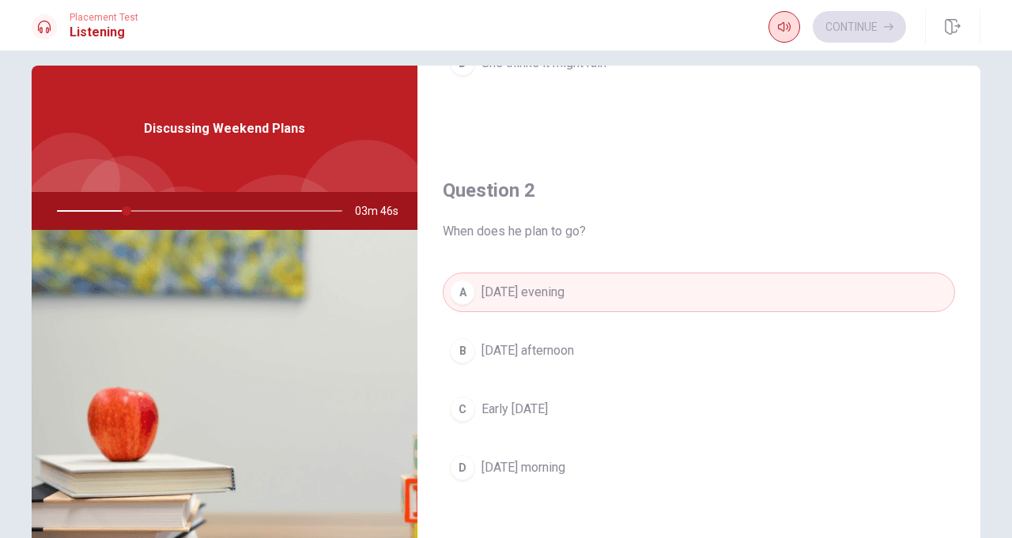
scroll to position [16, 0]
click at [210, 134] on span "Discussing Weekend Plans" at bounding box center [224, 129] width 161 height 19
click at [226, 142] on div "Discussing Weekend Plans" at bounding box center [225, 129] width 386 height 126
click at [122, 210] on div at bounding box center [196, 212] width 317 height 38
click at [126, 218] on div at bounding box center [196, 212] width 317 height 38
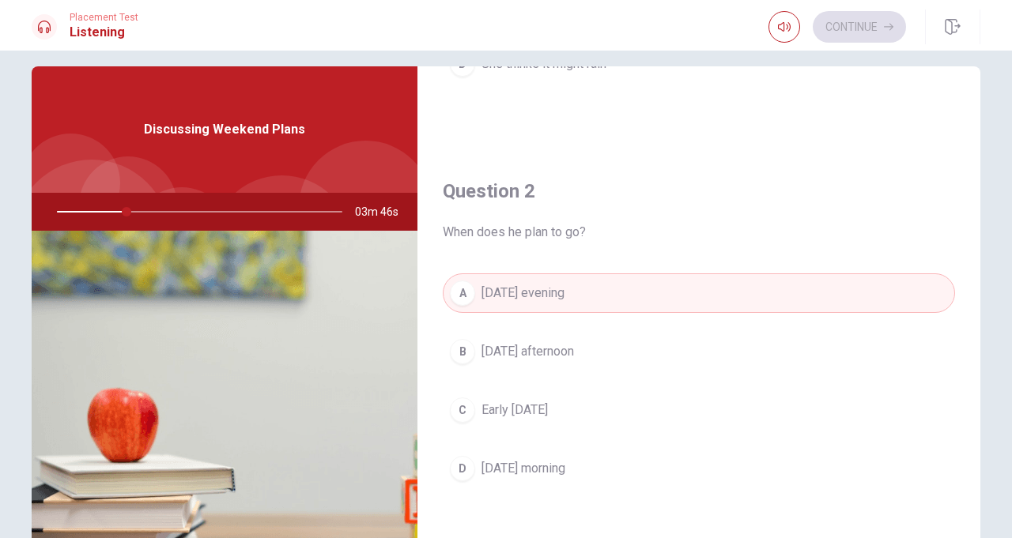
click at [126, 218] on div at bounding box center [196, 212] width 317 height 38
click at [390, 208] on span "03m 46s" at bounding box center [383, 212] width 56 height 38
click at [390, 222] on span "03m 46s" at bounding box center [383, 212] width 56 height 38
click at [386, 215] on span "03m 46s" at bounding box center [383, 212] width 56 height 38
click at [780, 25] on icon "button" at bounding box center [784, 27] width 13 height 13
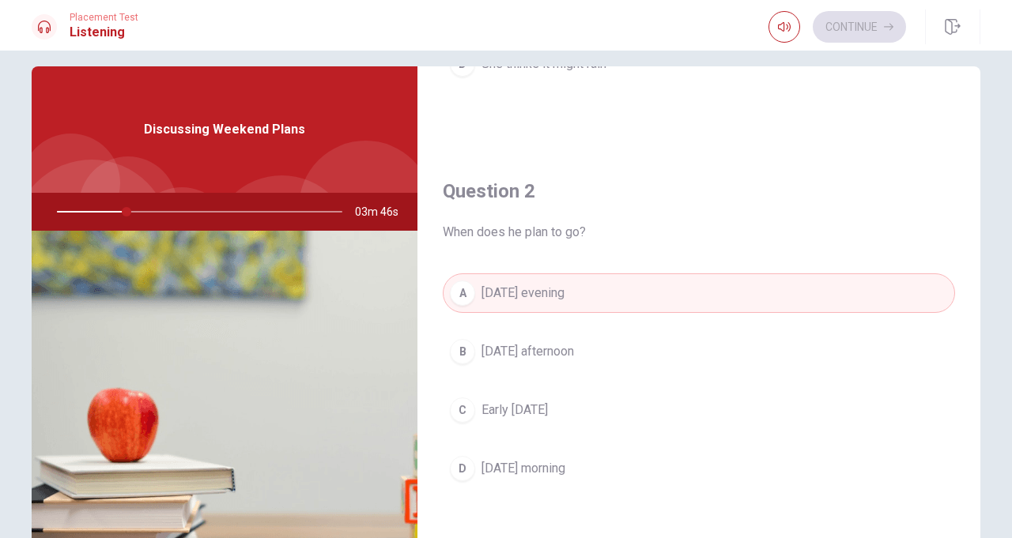
type input "0"
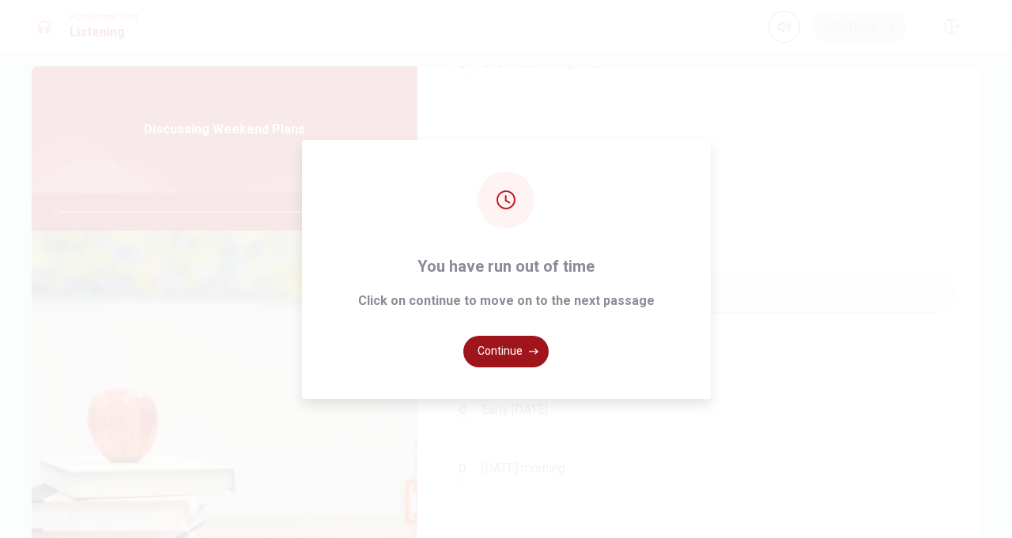
click at [511, 368] on button "Continue" at bounding box center [505, 352] width 85 height 32
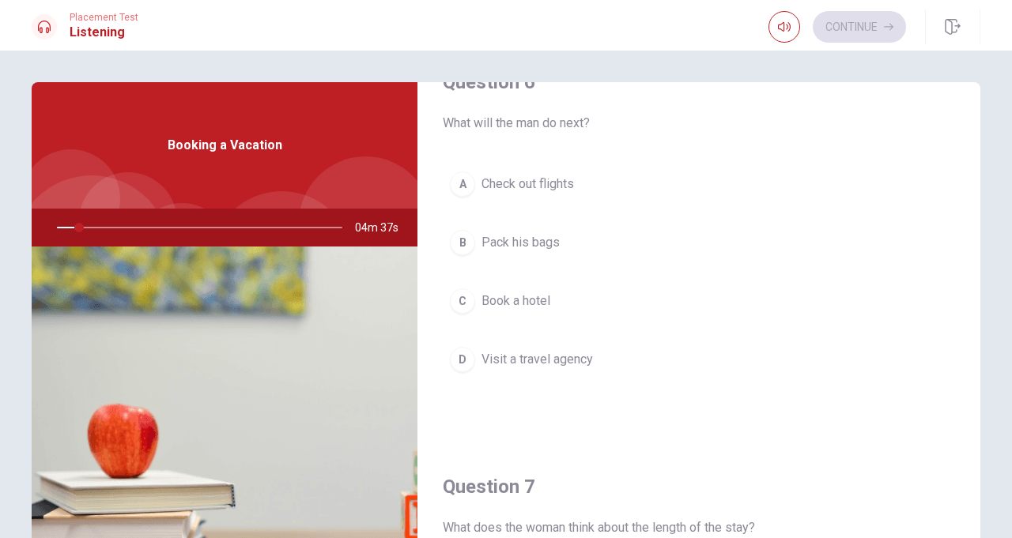
scroll to position [46, 0]
click at [472, 175] on div "A" at bounding box center [462, 182] width 25 height 25
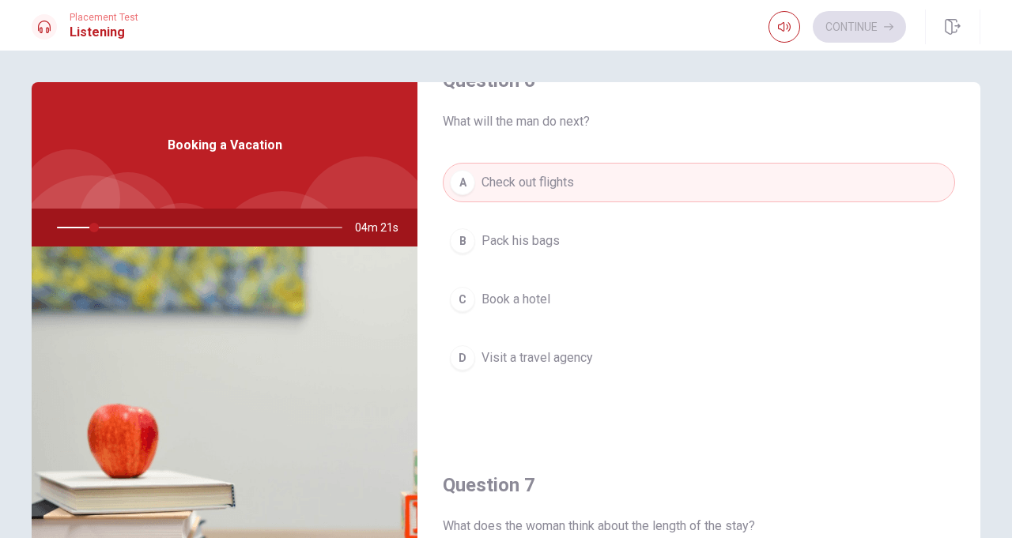
click at [463, 243] on div "B" at bounding box center [462, 240] width 25 height 25
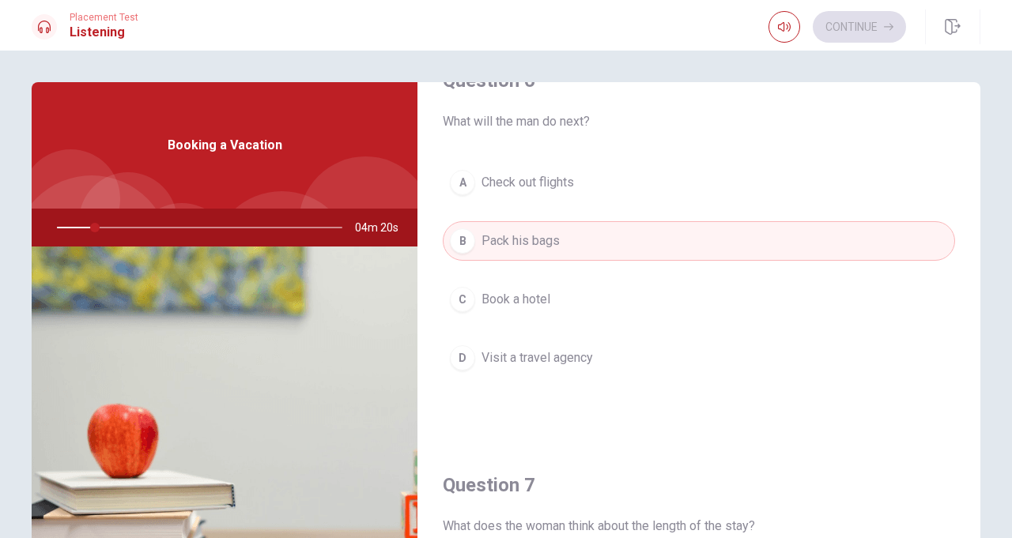
click at [528, 175] on span "Check out flights" at bounding box center [527, 182] width 92 height 19
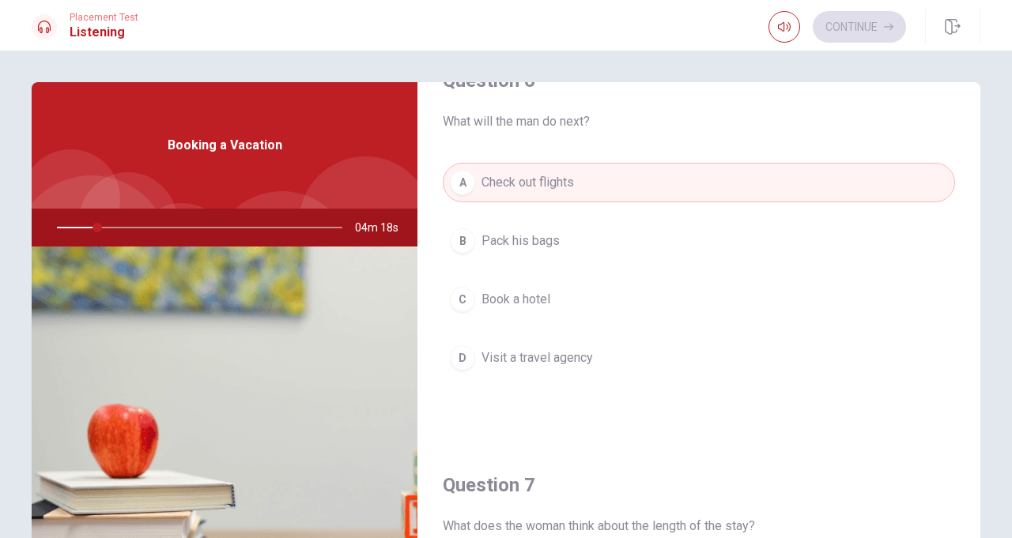
click at [171, 175] on div "Booking a Vacation" at bounding box center [225, 145] width 386 height 126
click at [178, 172] on div "Booking a Vacation" at bounding box center [225, 145] width 386 height 126
click at [172, 160] on div "Booking a Vacation" at bounding box center [225, 145] width 386 height 126
click at [175, 145] on span "Booking a Vacation" at bounding box center [225, 145] width 115 height 19
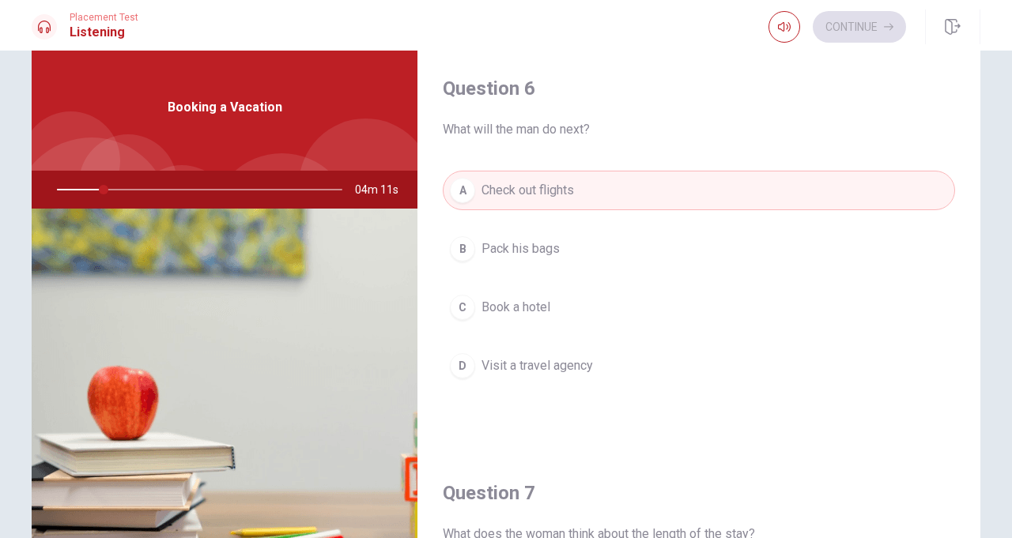
scroll to position [0, 0]
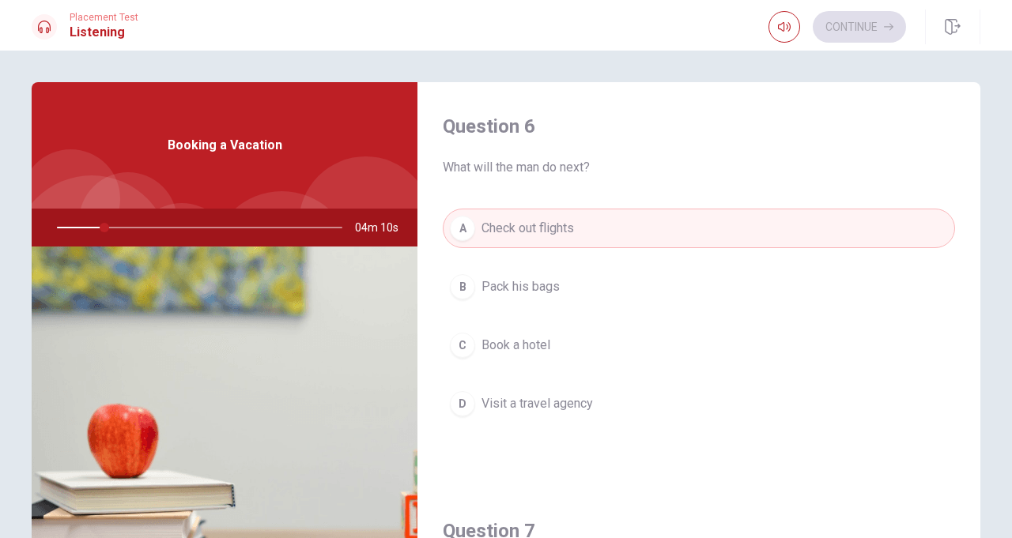
click at [182, 133] on div "Booking a Vacation" at bounding box center [225, 145] width 386 height 126
click at [68, 41] on div "Placement Test Listening" at bounding box center [85, 27] width 107 height 30
click at [43, 30] on icon at bounding box center [44, 27] width 13 height 13
click at [77, 37] on h1 "Listening" at bounding box center [104, 32] width 69 height 19
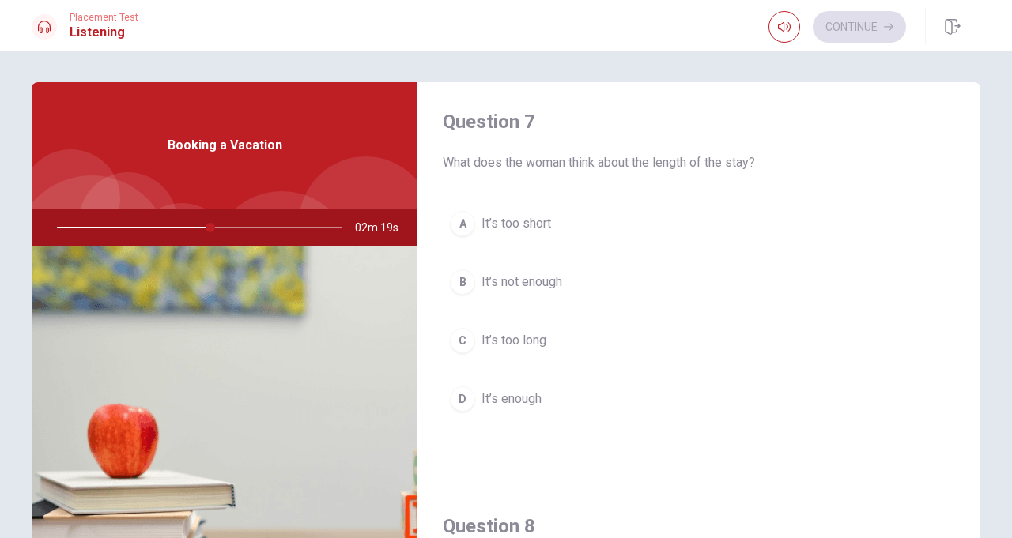
scroll to position [414, 0]
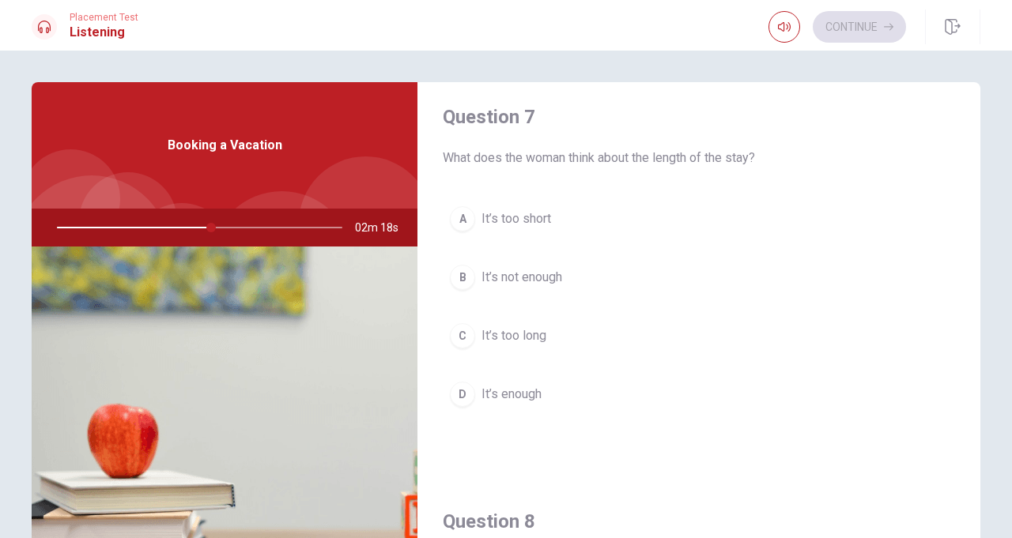
click at [534, 391] on span "It’s enough" at bounding box center [511, 394] width 60 height 19
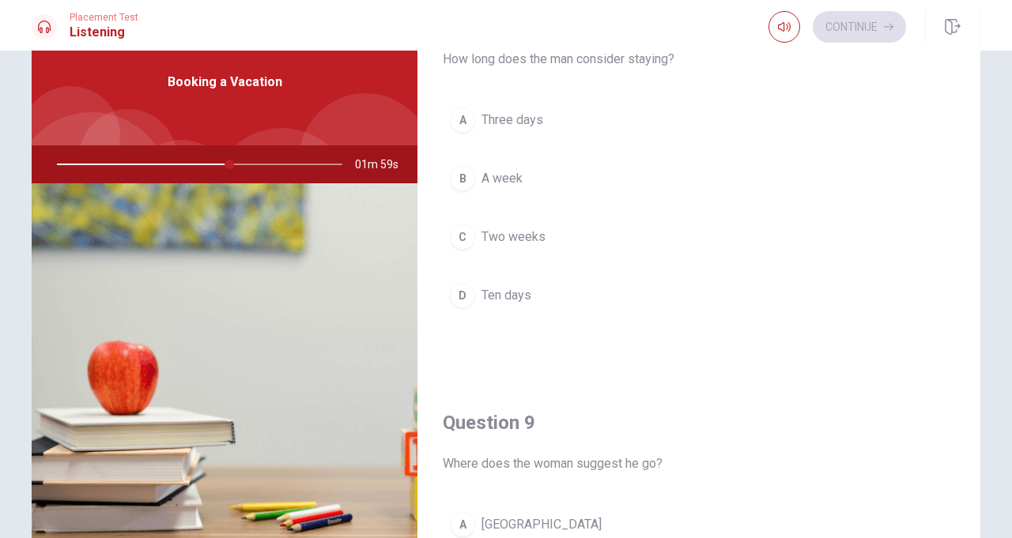
scroll to position [87, 0]
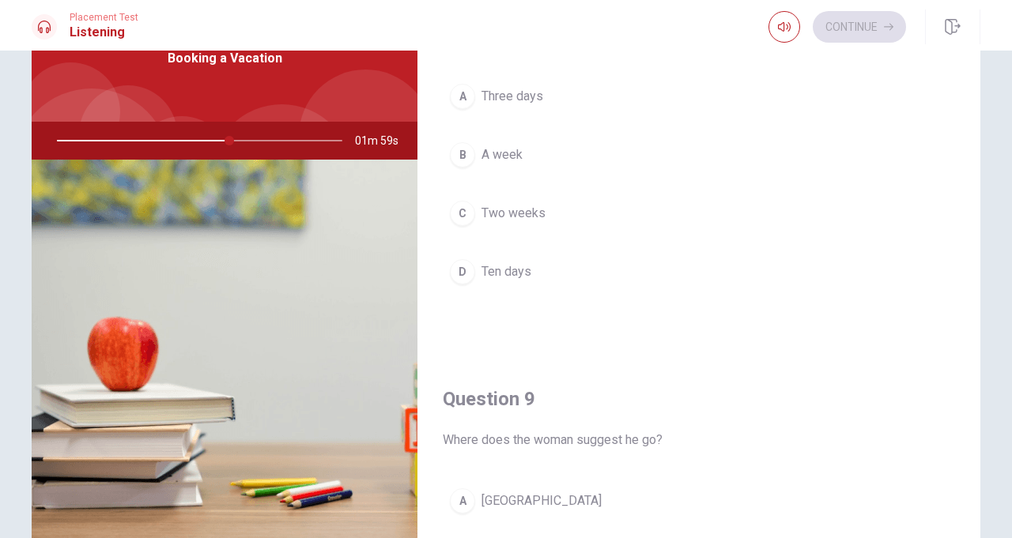
click at [236, 371] on img at bounding box center [225, 352] width 386 height 385
click at [232, 377] on img at bounding box center [225, 352] width 386 height 385
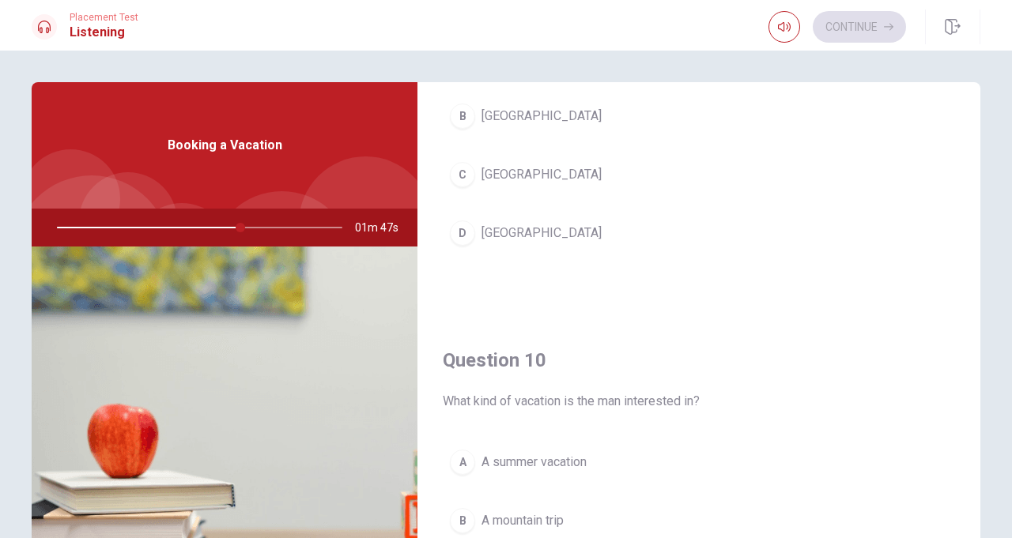
scroll to position [1385, 0]
click at [598, 242] on button "D [GEOGRAPHIC_DATA]" at bounding box center [699, 233] width 512 height 40
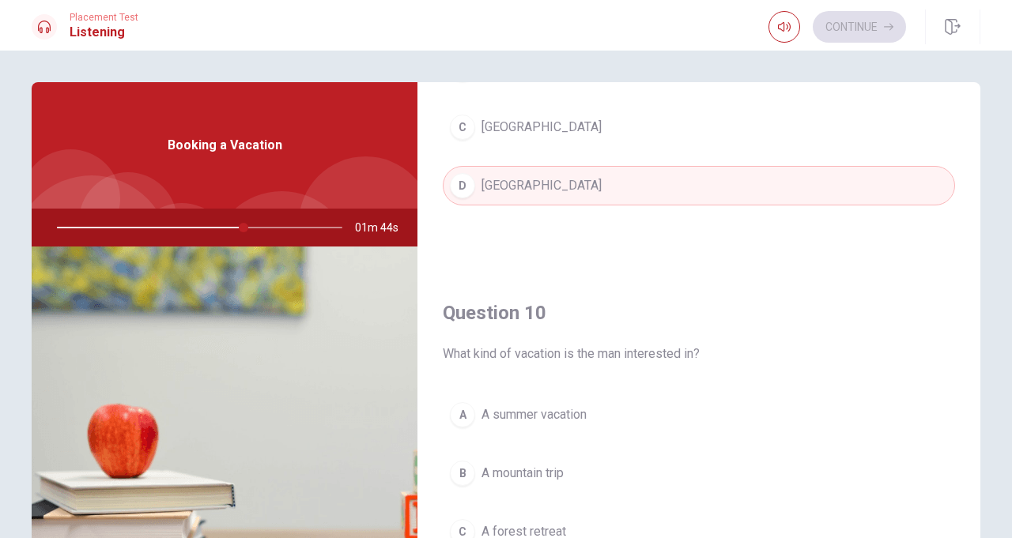
scroll to position [1463, 0]
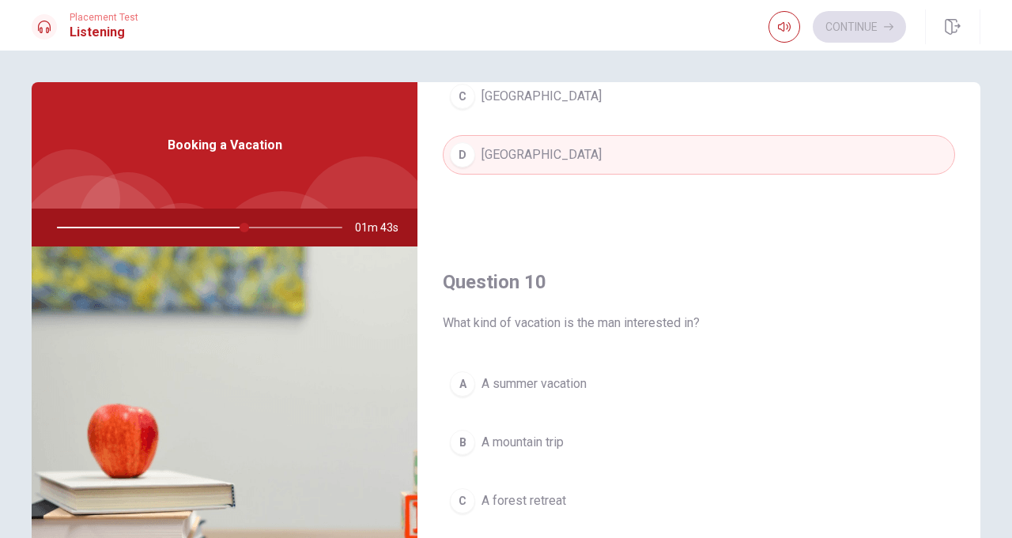
click at [588, 364] on button "A A summer vacation" at bounding box center [699, 384] width 512 height 40
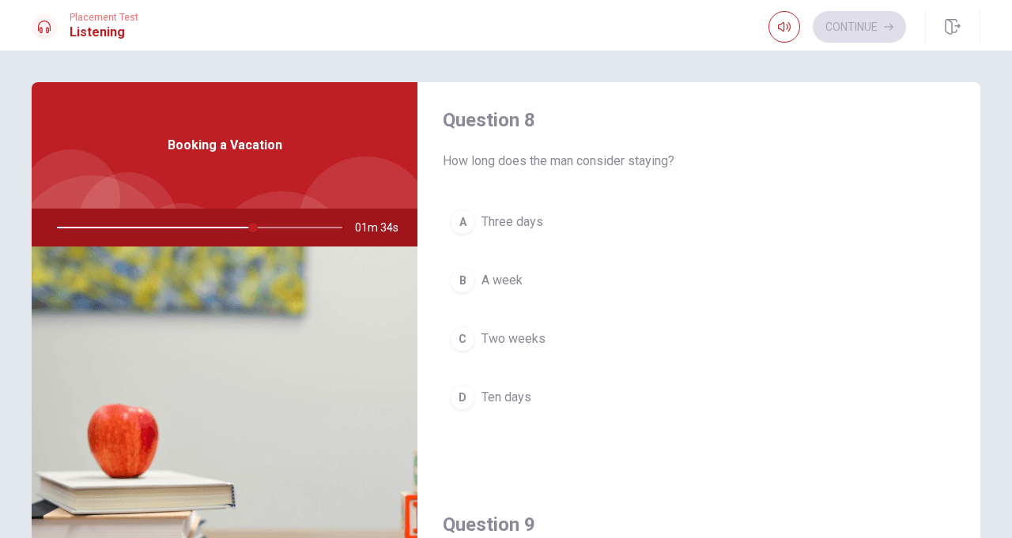
scroll to position [814, 0]
click at [744, 278] on button "B A week" at bounding box center [699, 282] width 512 height 40
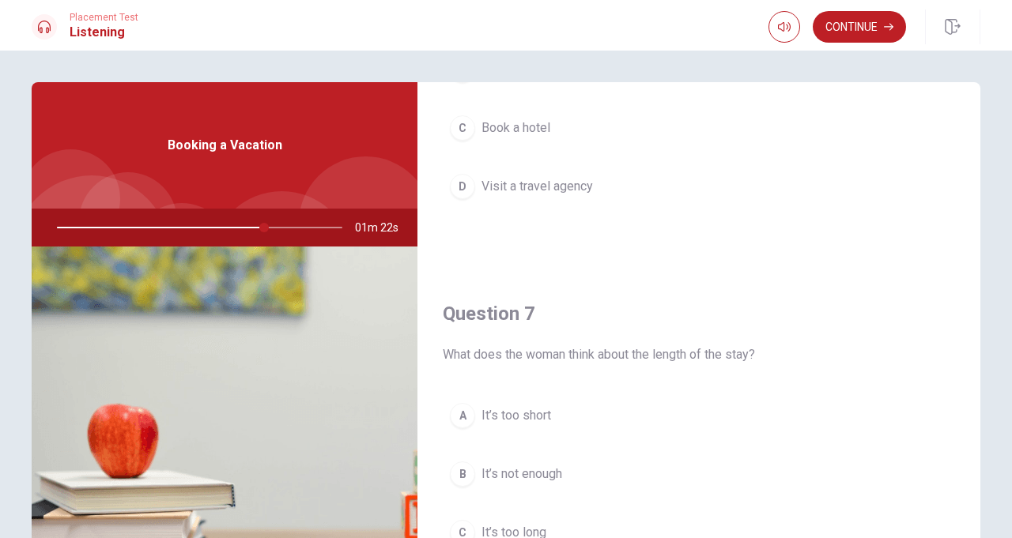
scroll to position [0, 0]
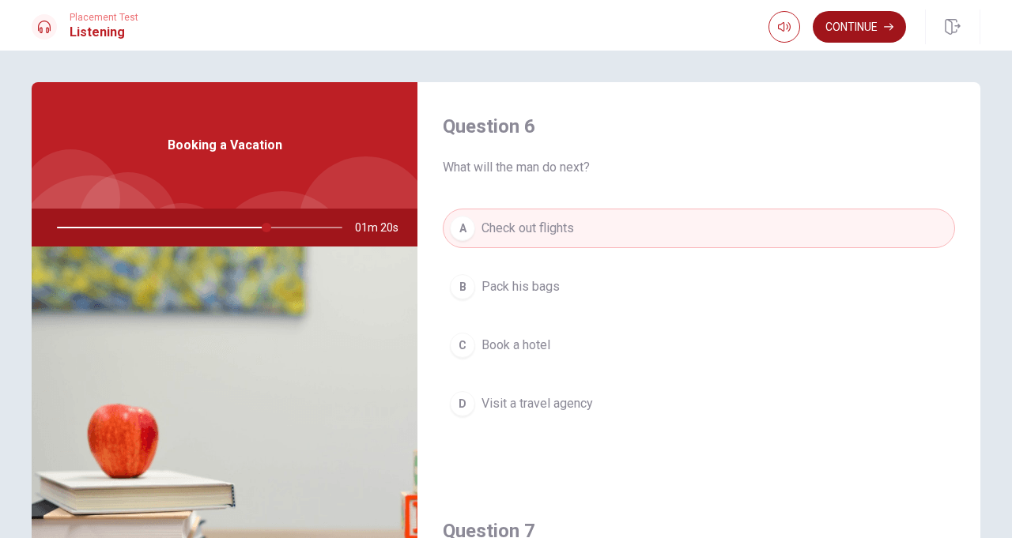
click at [862, 28] on button "Continue" at bounding box center [859, 27] width 93 height 32
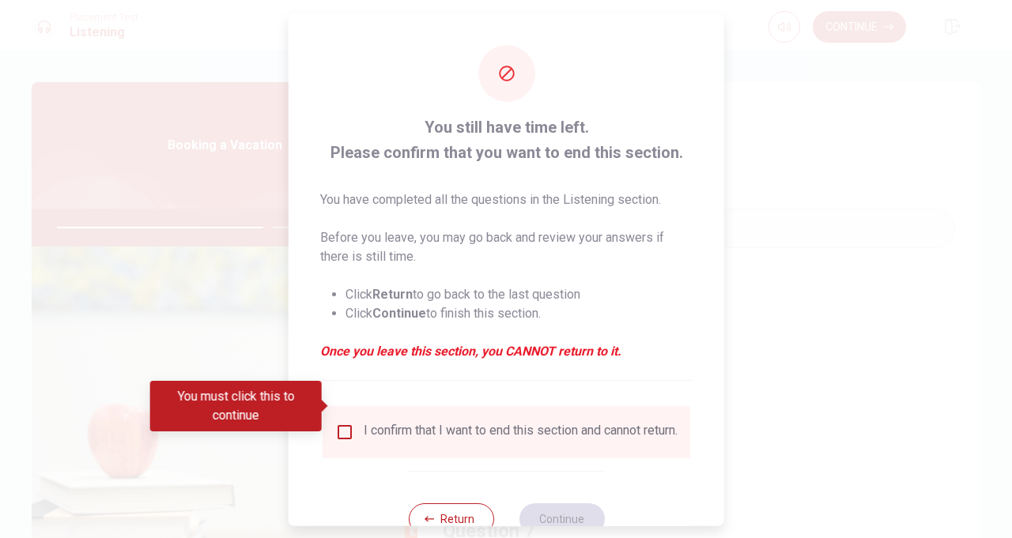
click at [341, 422] on input "You must click this to continue" at bounding box center [344, 431] width 19 height 19
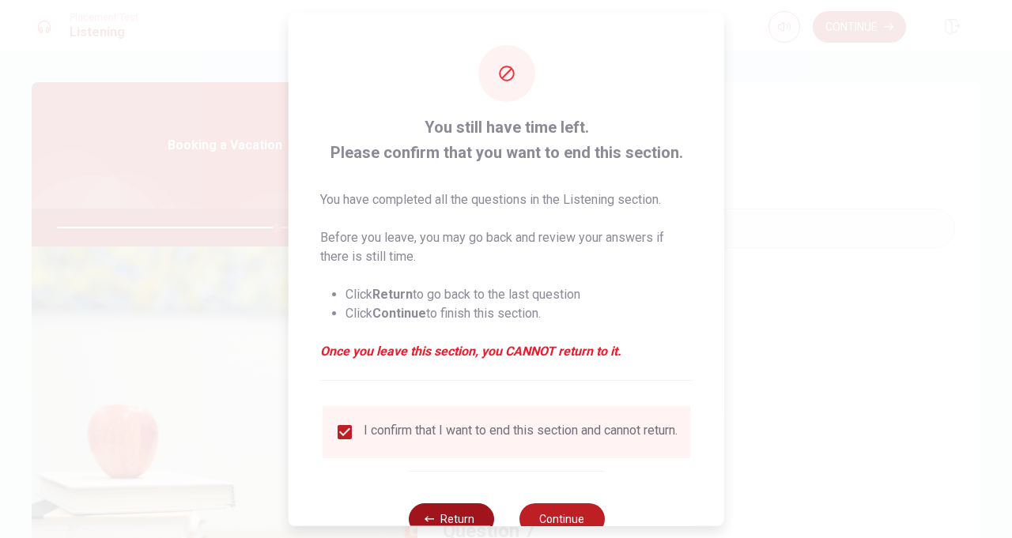
click at [447, 506] on button "Return" at bounding box center [450, 519] width 85 height 32
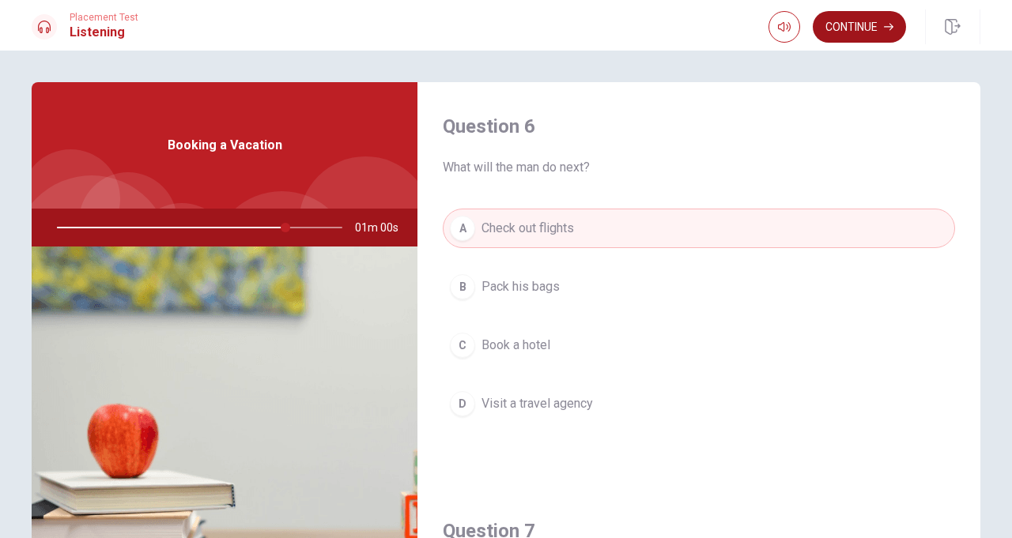
click at [870, 27] on button "Continue" at bounding box center [859, 27] width 93 height 32
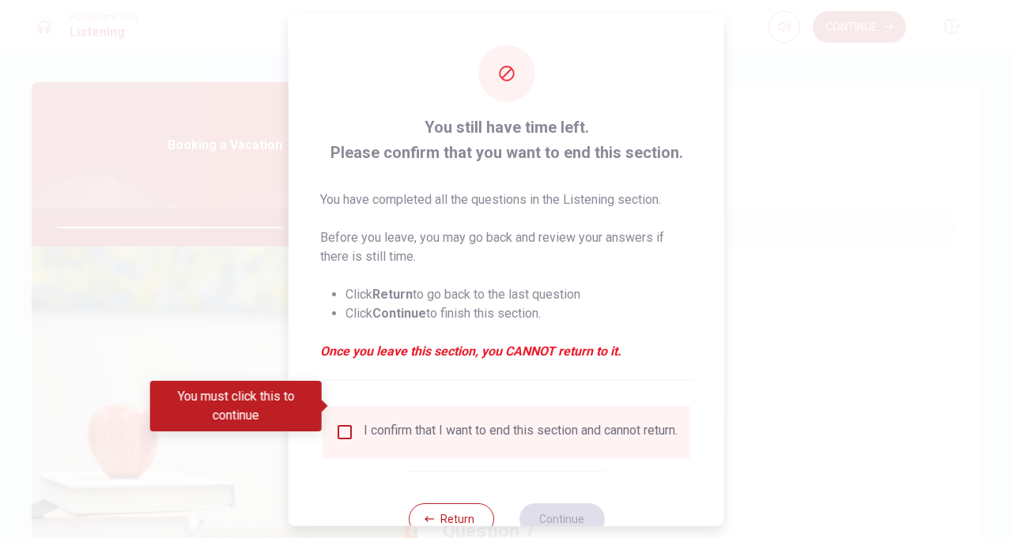
click at [348, 422] on input "You must click this to continue" at bounding box center [344, 431] width 19 height 19
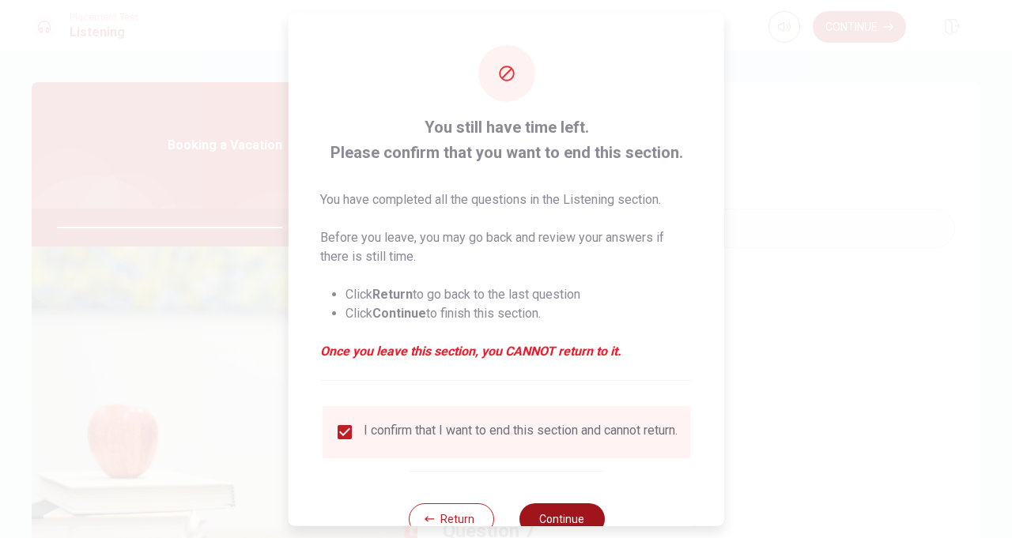
click at [553, 509] on button "Continue" at bounding box center [561, 519] width 85 height 32
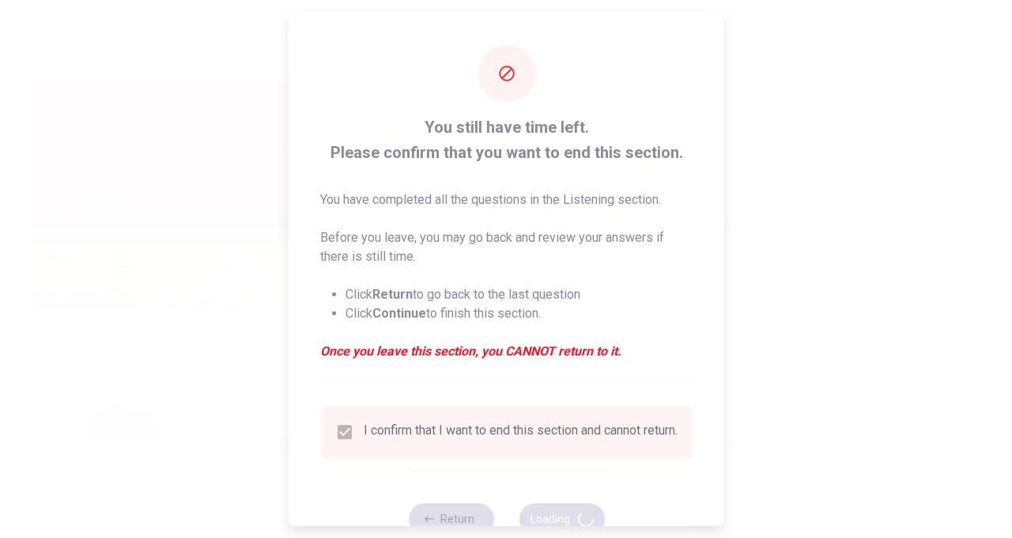
type input "82"
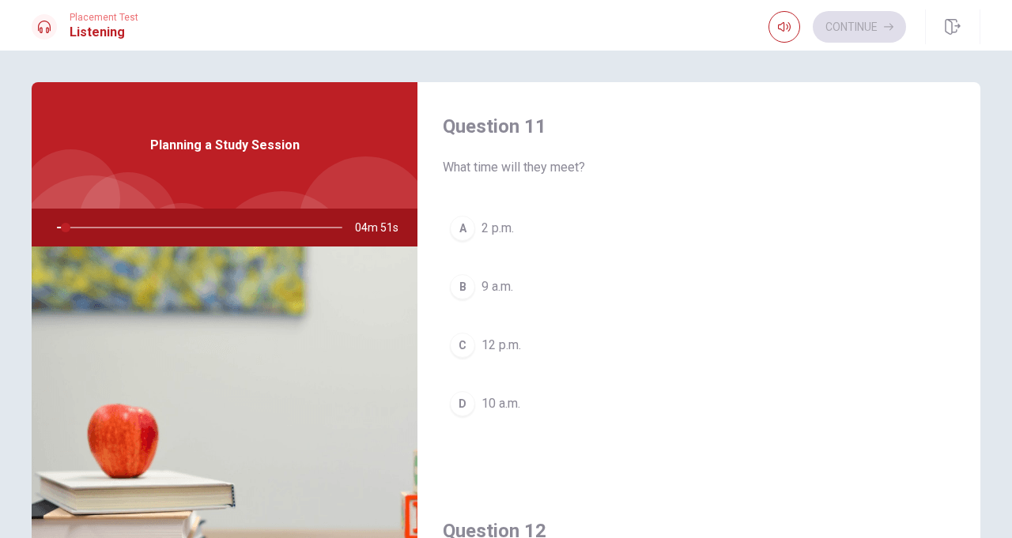
click at [93, 21] on span "Placement Test" at bounding box center [104, 17] width 69 height 11
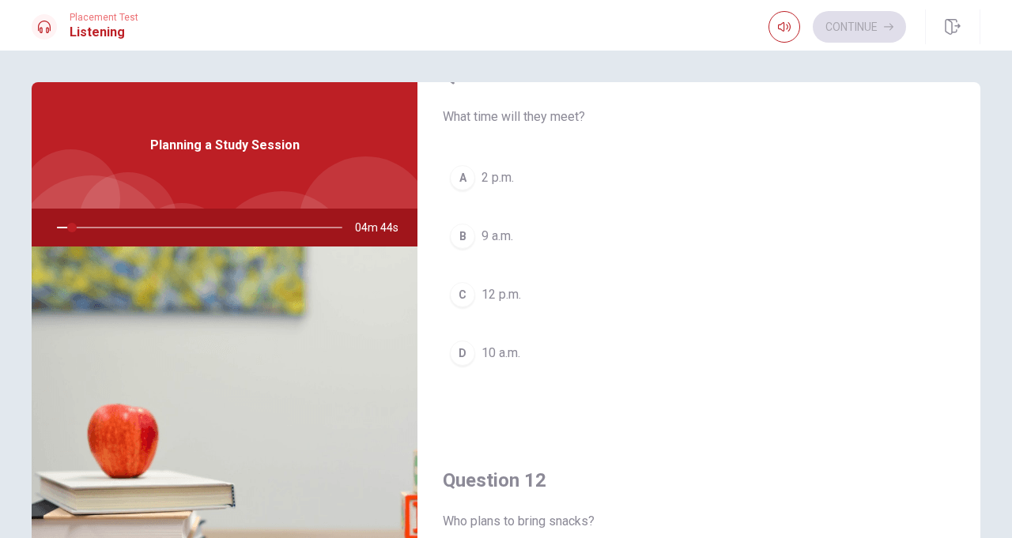
scroll to position [51, 0]
click at [521, 183] on button "A 2 p.m." at bounding box center [699, 178] width 512 height 40
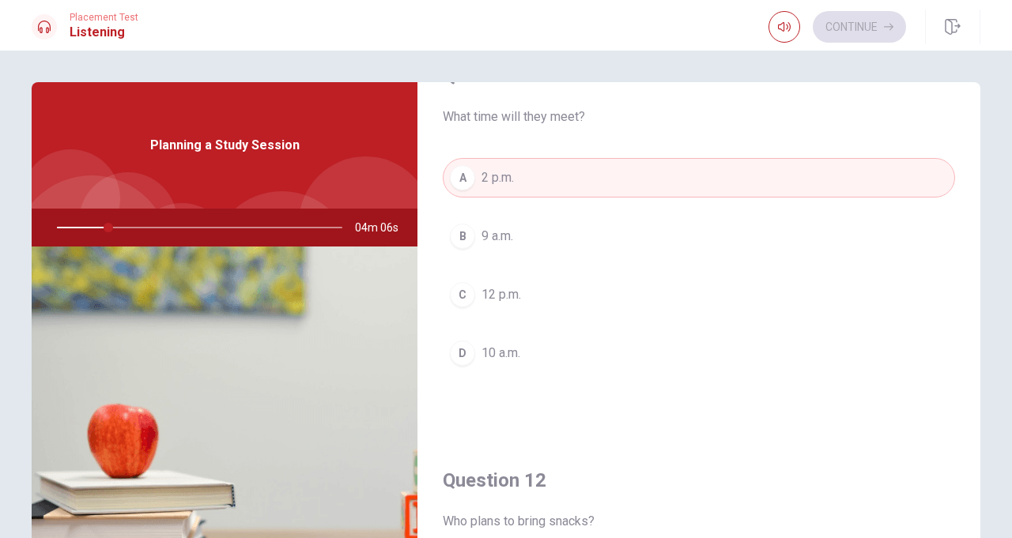
click at [569, 217] on button "B 9 a.m." at bounding box center [699, 237] width 512 height 40
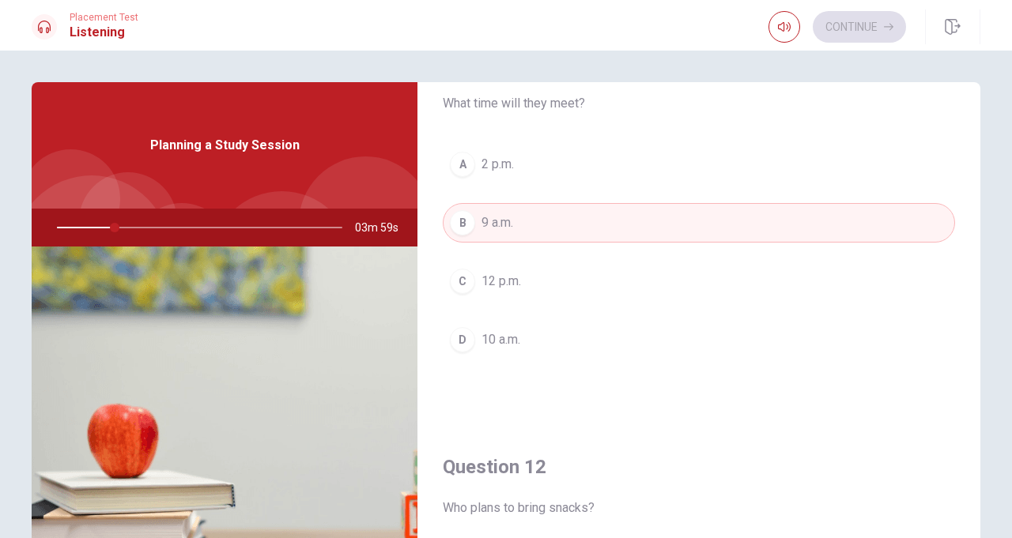
scroll to position [0, 0]
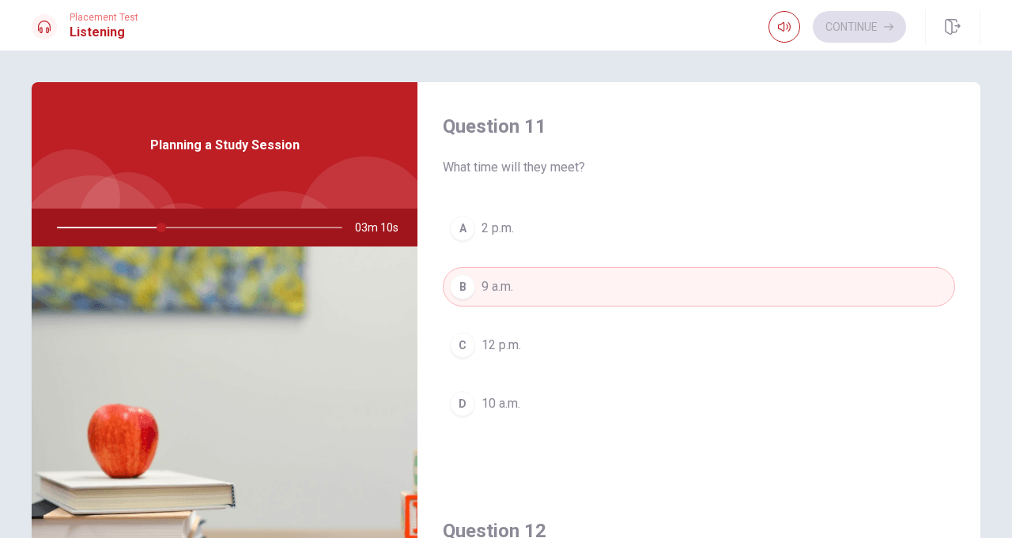
click at [550, 398] on button "D 10 a.m." at bounding box center [699, 404] width 512 height 40
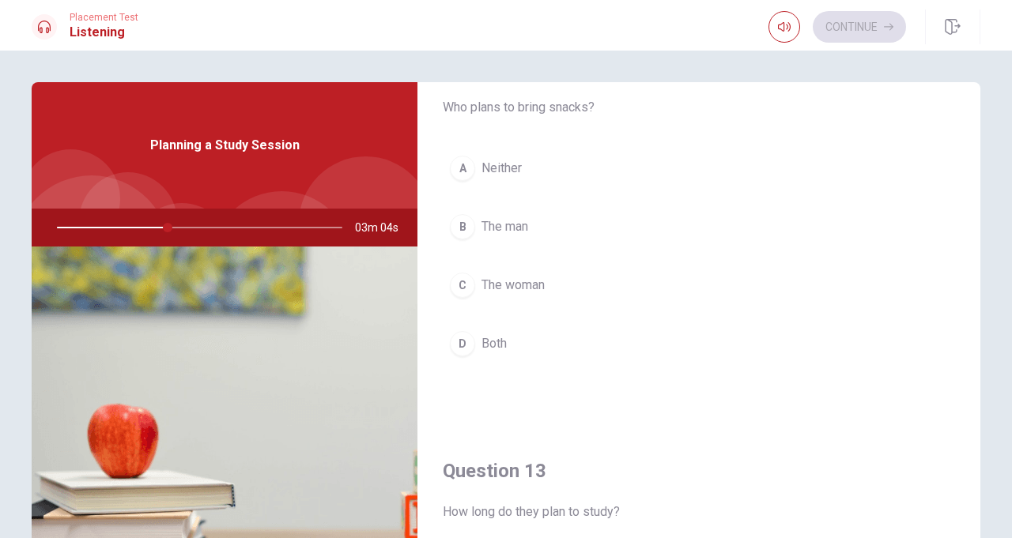
scroll to position [464, 0]
click at [523, 218] on span "The man" at bounding box center [504, 227] width 47 height 19
click at [845, 349] on button "D At a coffee shop" at bounding box center [699, 343] width 512 height 40
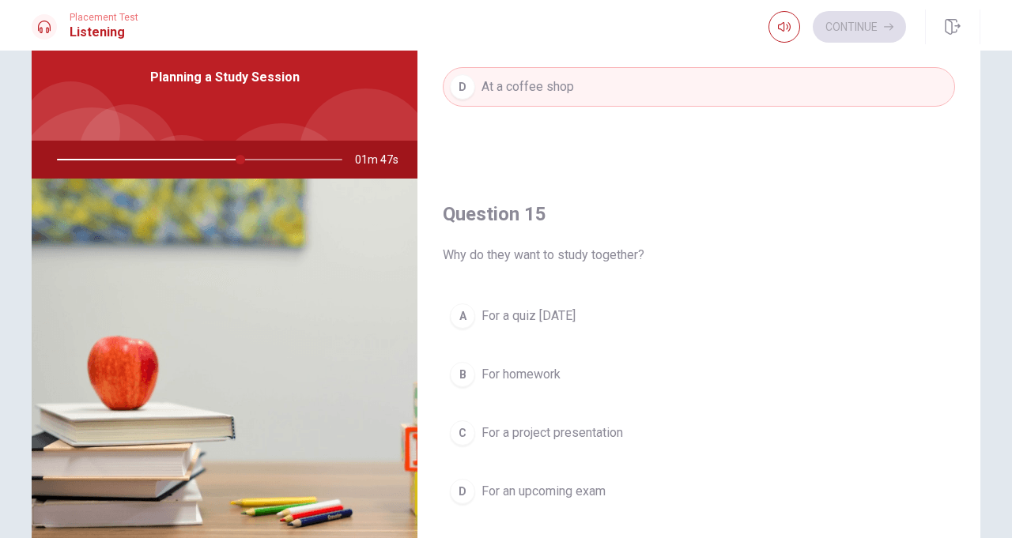
scroll to position [55, 0]
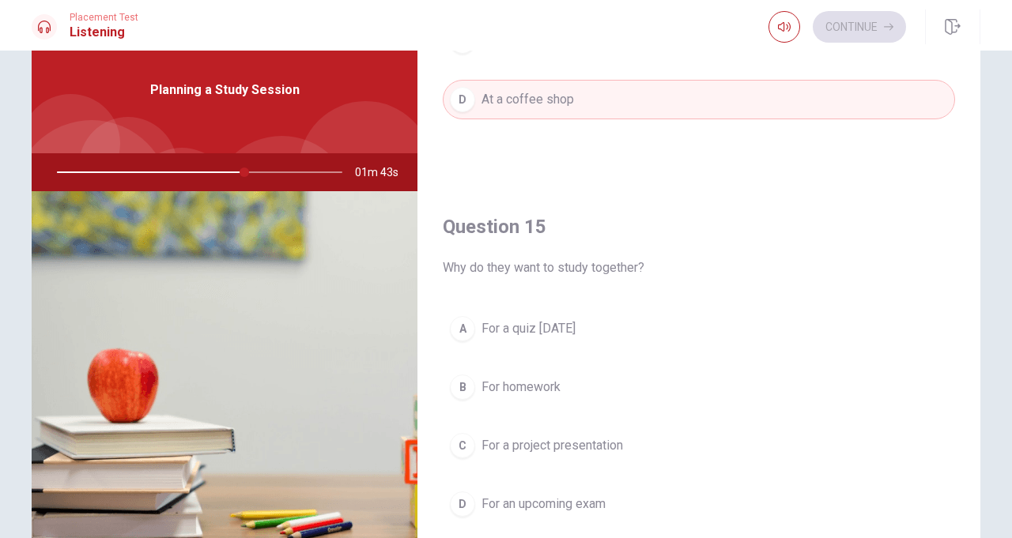
click at [572, 440] on span "For a project presentation" at bounding box center [551, 445] width 141 height 19
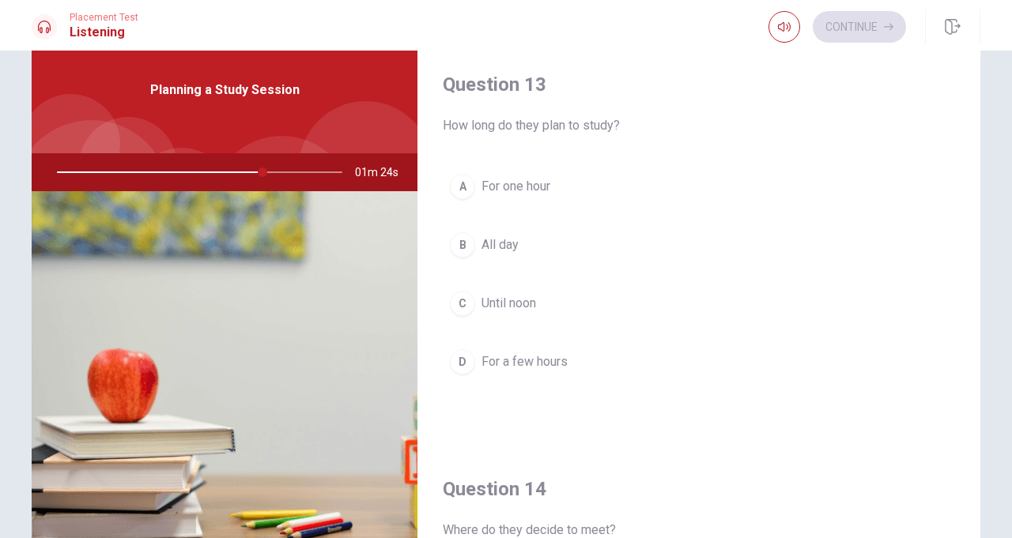
scroll to position [788, 0]
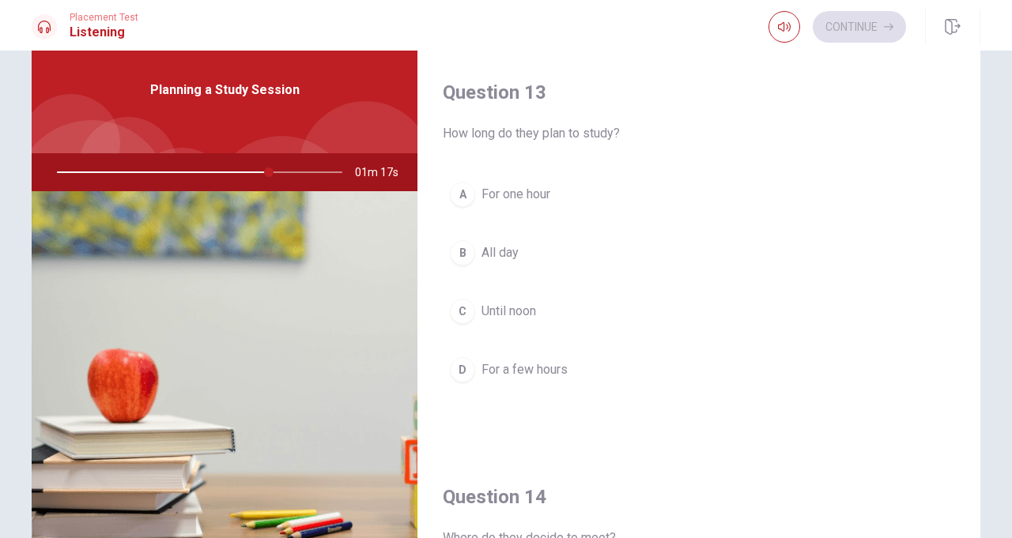
click at [514, 302] on span "Until noon" at bounding box center [508, 311] width 55 height 19
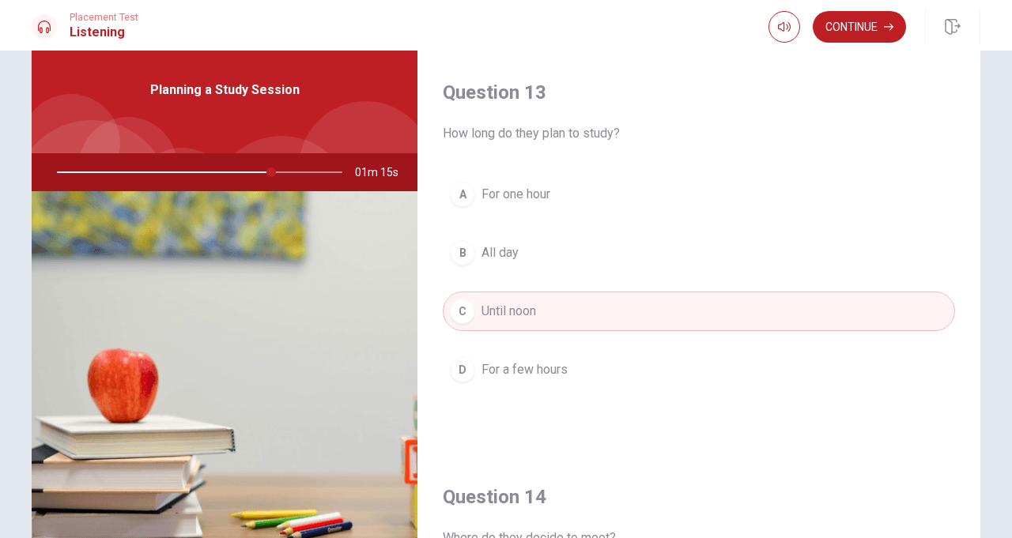
click at [587, 243] on button "B All day" at bounding box center [699, 253] width 512 height 40
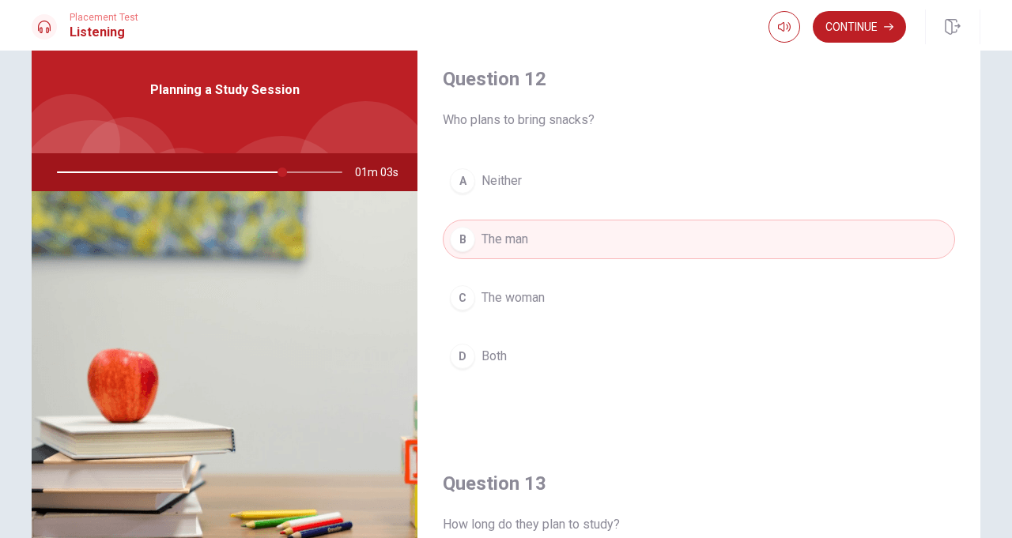
scroll to position [414, 0]
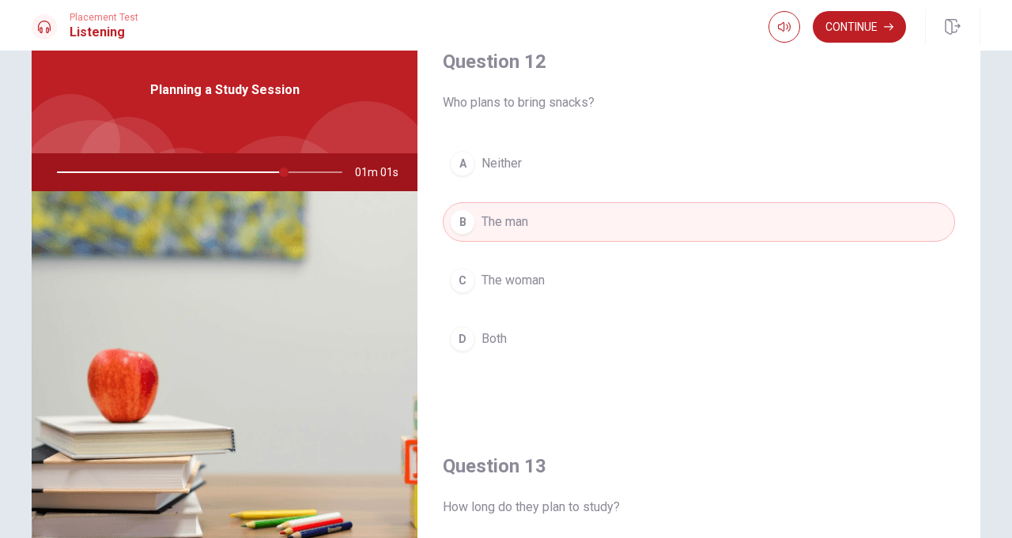
click at [591, 277] on button "C The woman" at bounding box center [699, 281] width 512 height 40
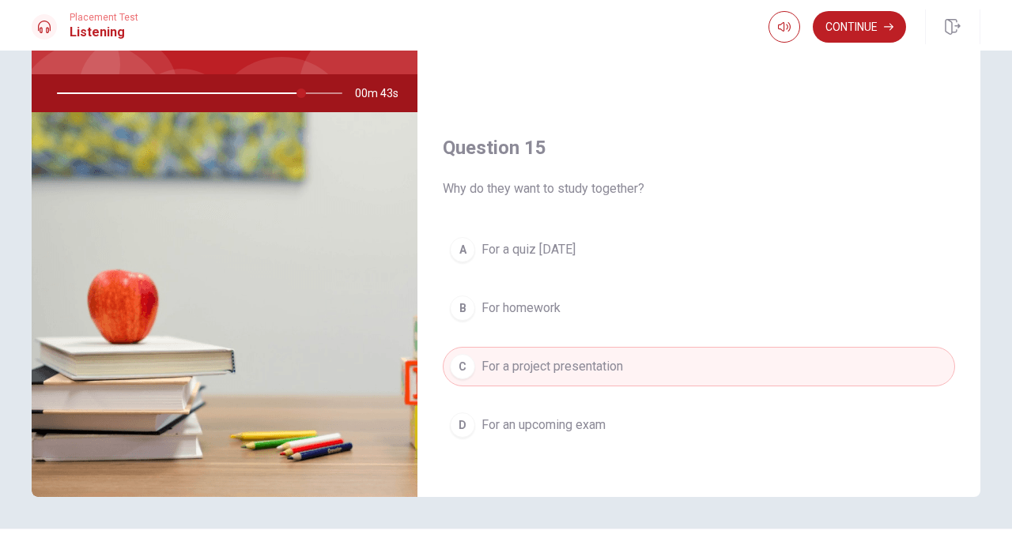
scroll to position [175, 0]
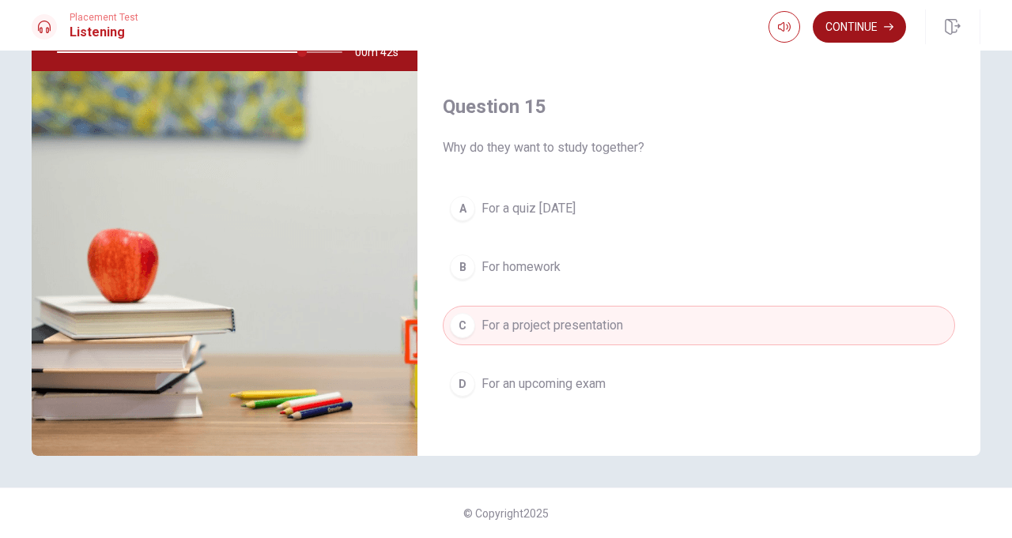
click at [870, 28] on button "Continue" at bounding box center [859, 27] width 93 height 32
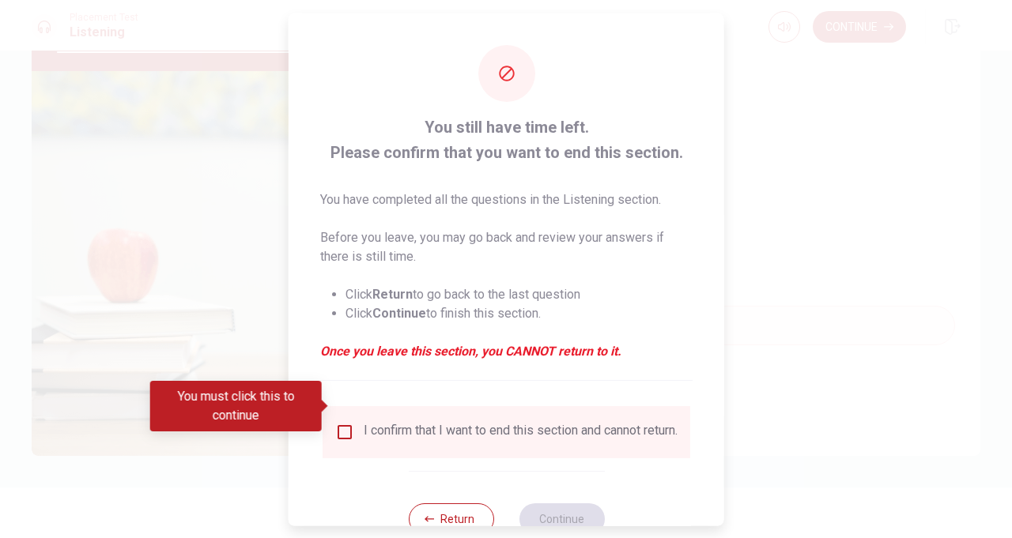
click at [351, 422] on input "You must click this to continue" at bounding box center [344, 431] width 19 height 19
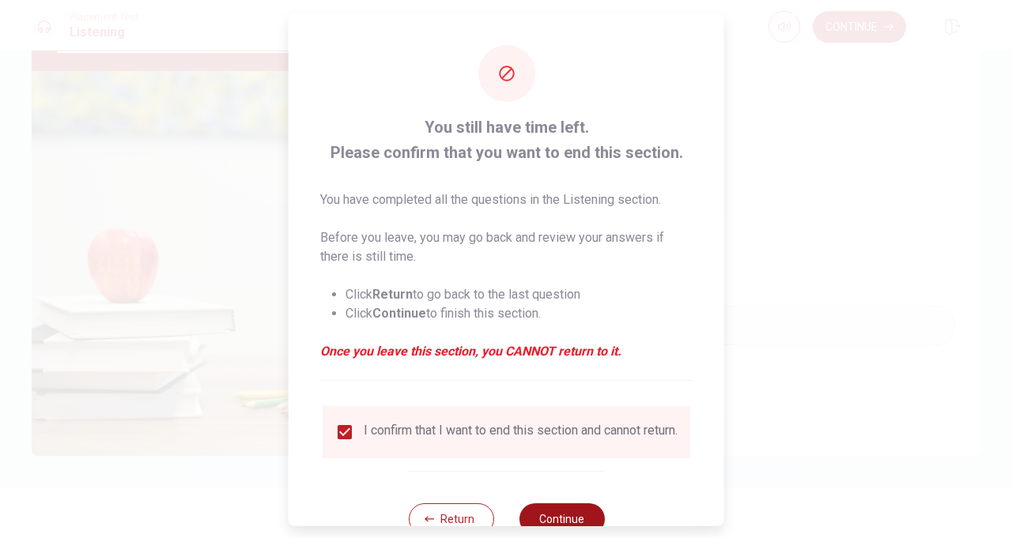
click at [553, 508] on button "Continue" at bounding box center [561, 519] width 85 height 32
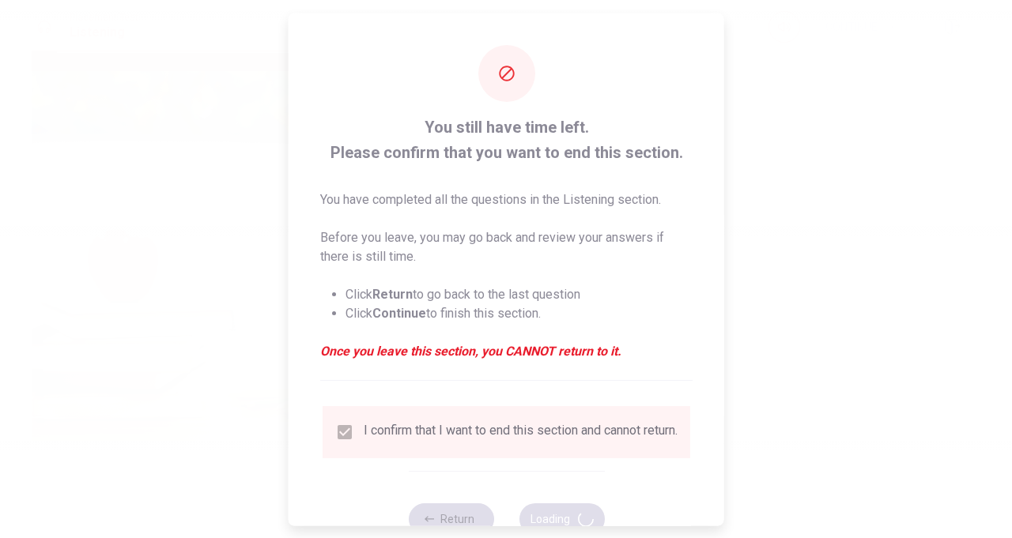
type input "88"
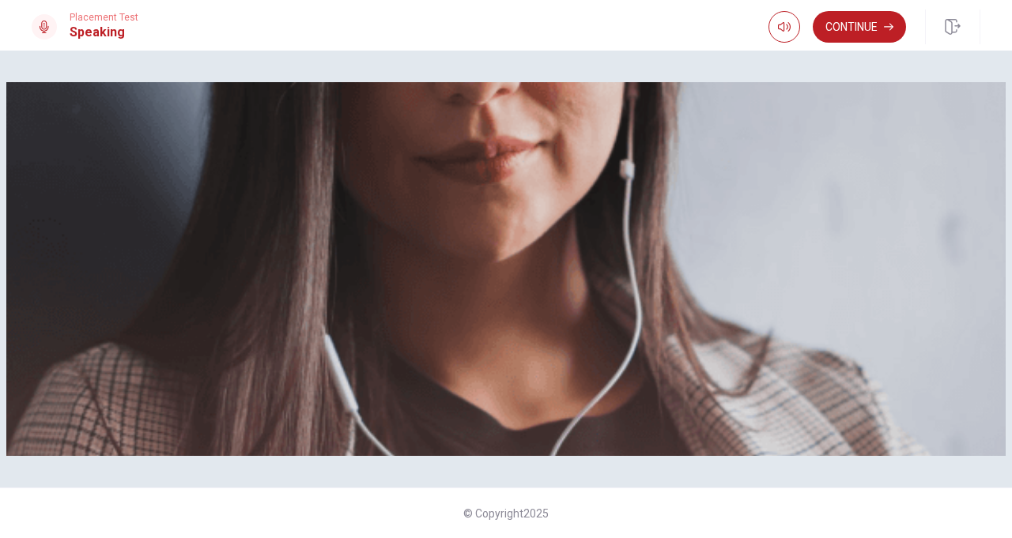
scroll to position [315, 0]
click at [900, 192] on img at bounding box center [505, 269] width 999 height 374
click at [903, 198] on img at bounding box center [505, 269] width 999 height 374
click at [936, 183] on img at bounding box center [505, 269] width 999 height 374
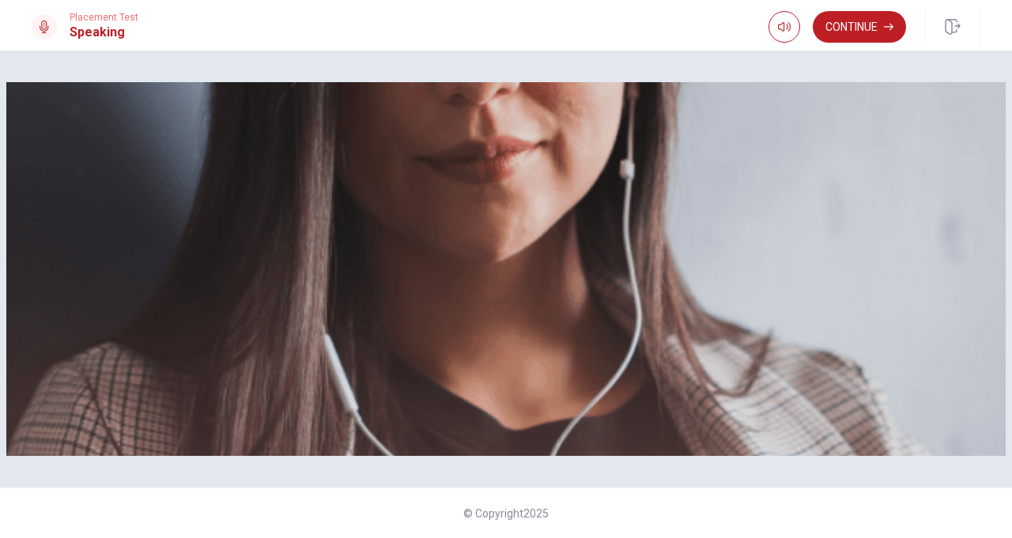
click at [930, 190] on img at bounding box center [505, 269] width 999 height 374
click at [902, 202] on img at bounding box center [505, 269] width 999 height 374
click at [896, 206] on img at bounding box center [505, 269] width 999 height 374
click at [892, 202] on img at bounding box center [505, 269] width 999 height 374
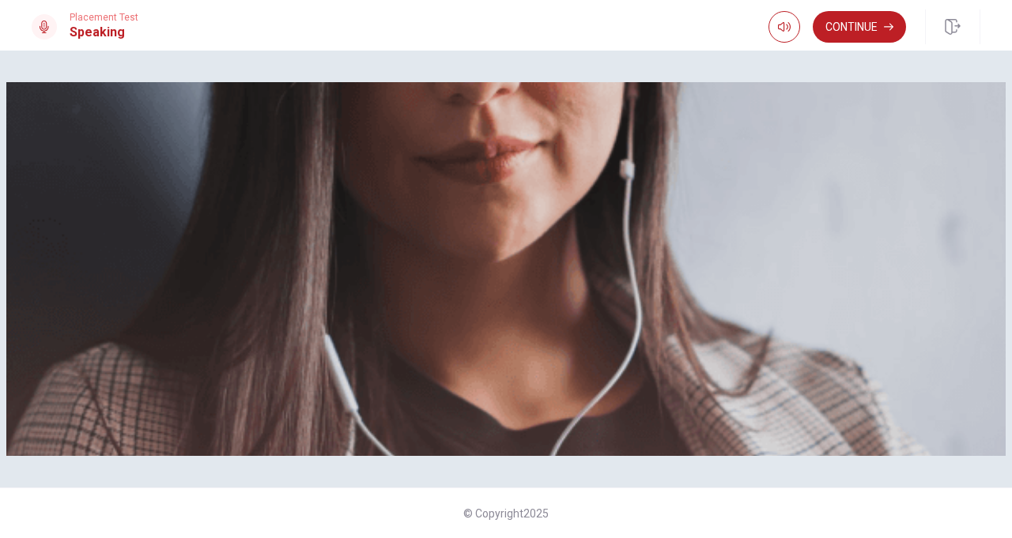
click at [892, 202] on img at bounding box center [505, 269] width 999 height 374
click at [873, 25] on button "Continue" at bounding box center [859, 27] width 93 height 32
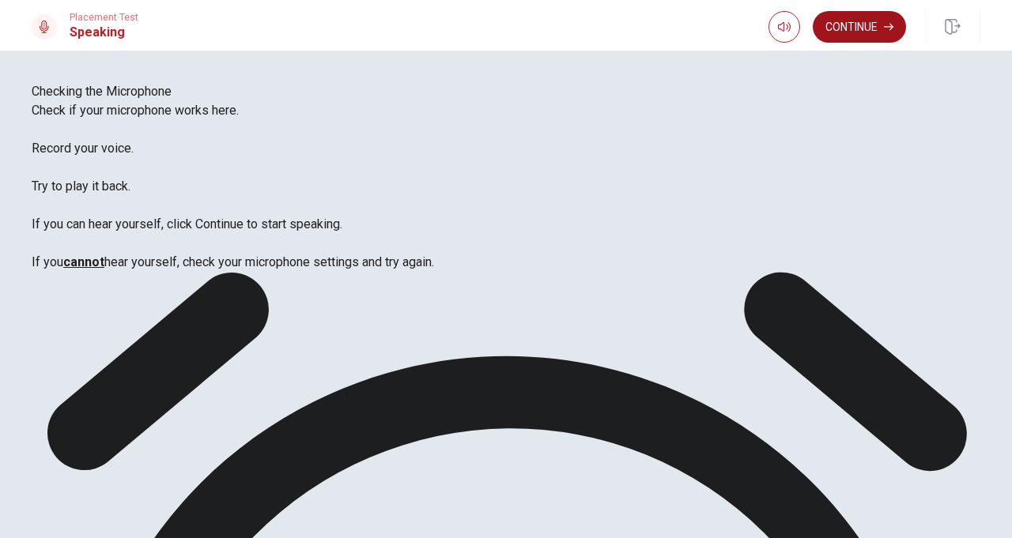
scroll to position [93, 0]
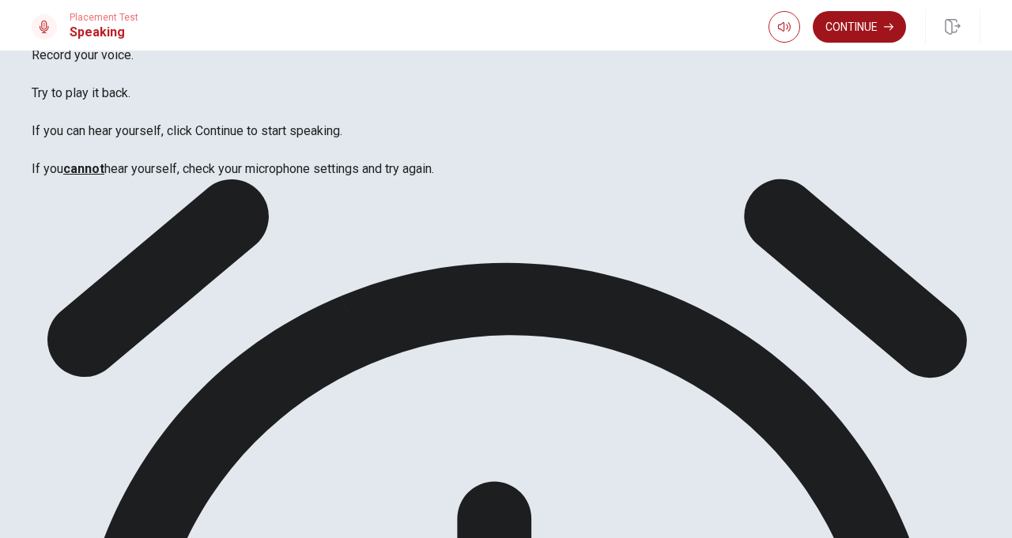
click at [862, 29] on button "Continue" at bounding box center [859, 27] width 93 height 32
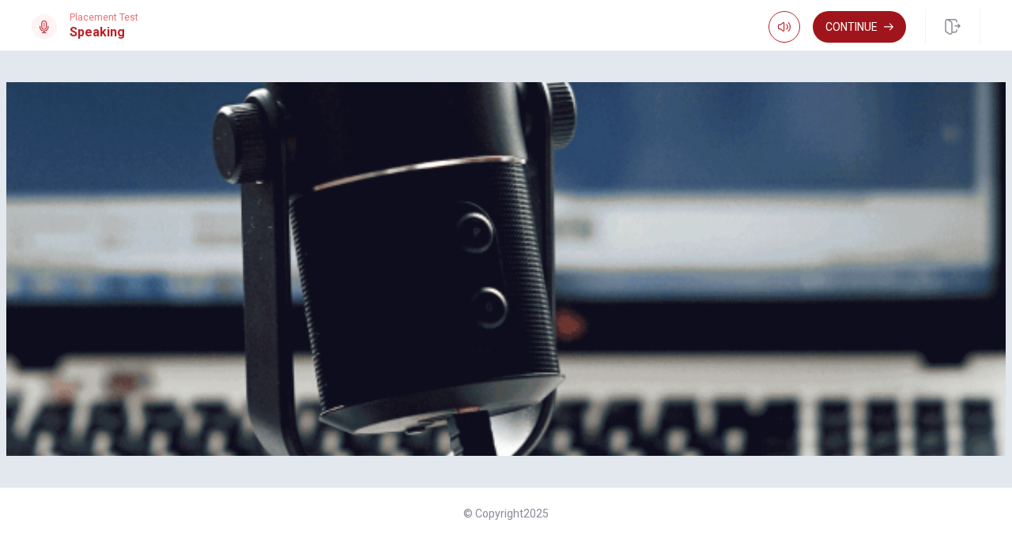
scroll to position [313, 0]
click at [847, 32] on button "Continue" at bounding box center [859, 27] width 93 height 32
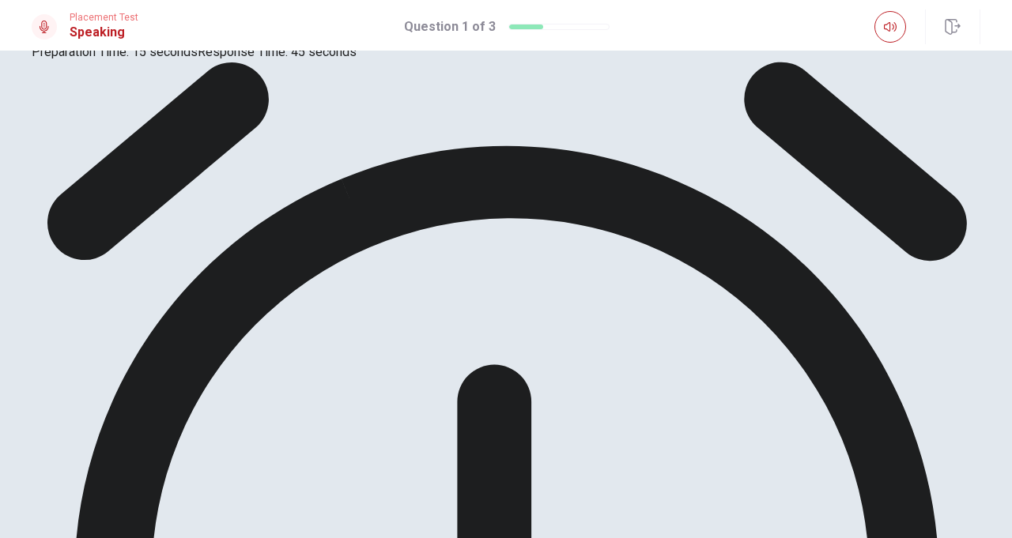
scroll to position [206, 0]
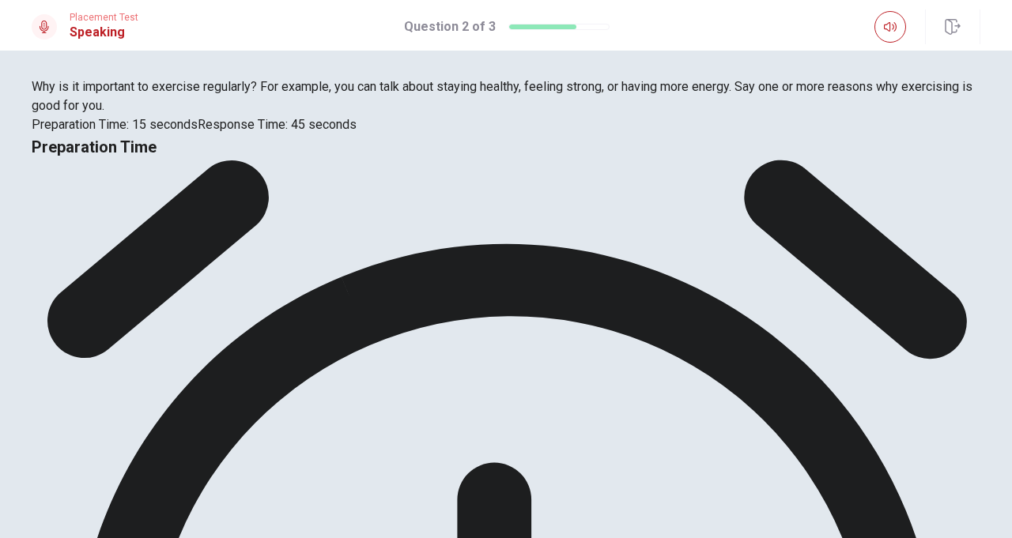
scroll to position [0, 0]
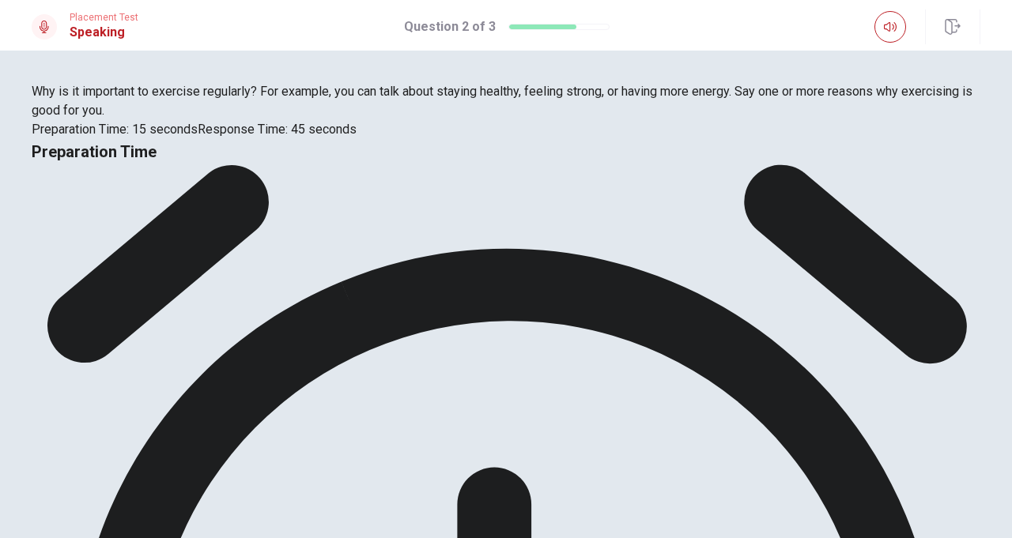
click at [169, 139] on div "Why is it important to exercise regularly? For example, you can talk about stay…" at bounding box center [506, 110] width 949 height 57
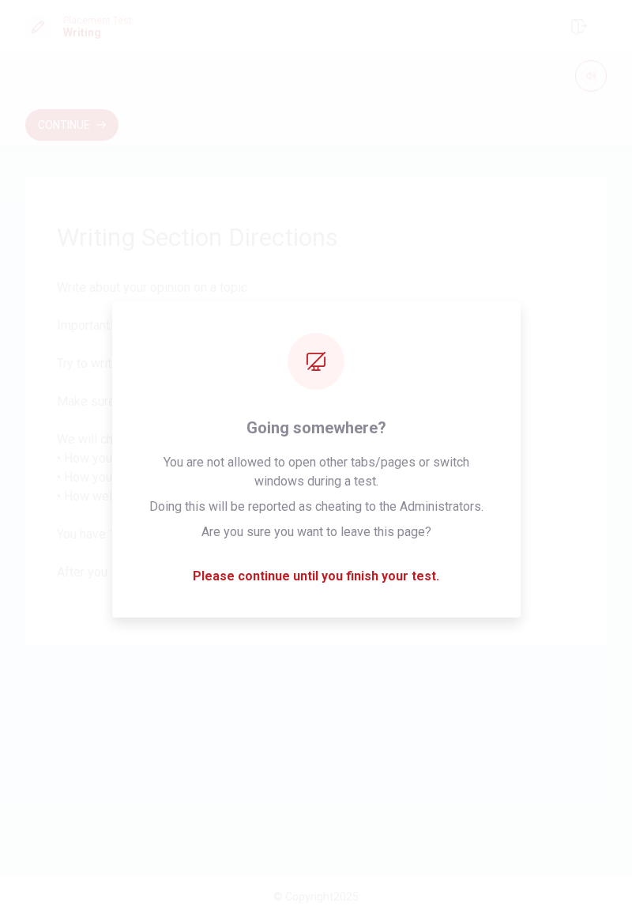
click at [397, 538] on div "Writing Section Directions Write about your opinion on a topic. Important thing…" at bounding box center [316, 411] width 582 height 468
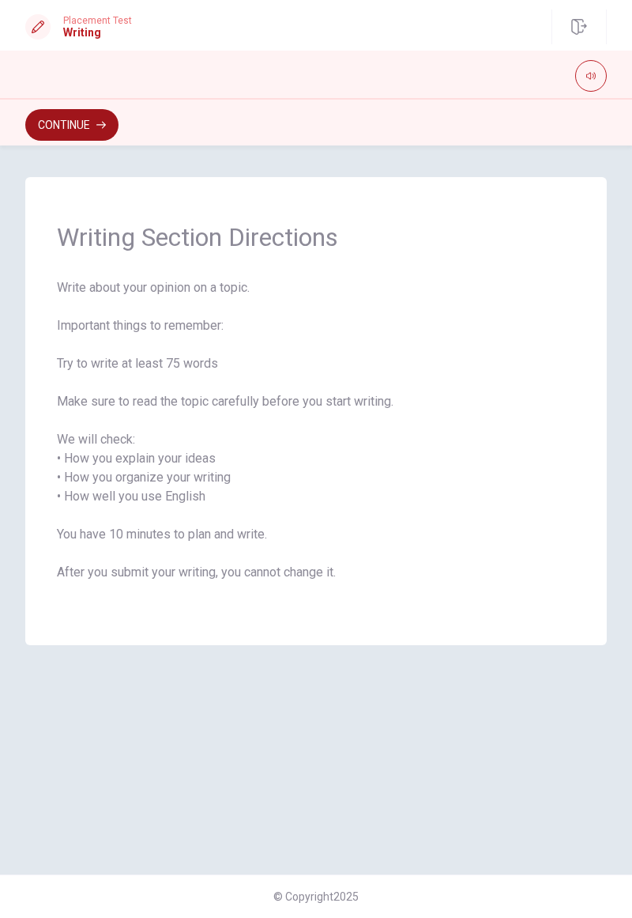
click at [119, 119] on button "Continue" at bounding box center [71, 125] width 93 height 32
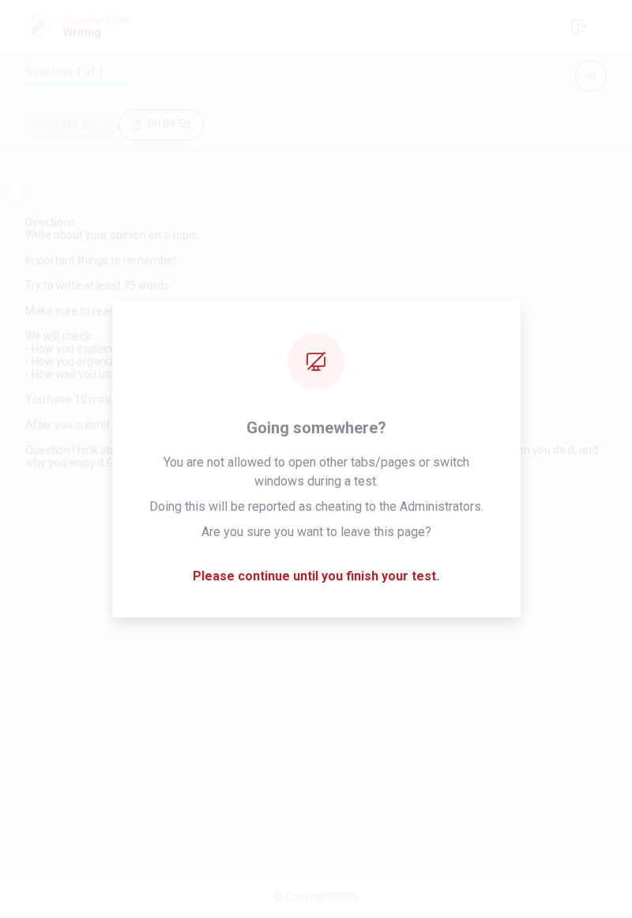
click at [329, 431] on span "Write about your opinion on a topic. Important things to remember: Try to write…" at bounding box center [177, 329] width 304 height 202
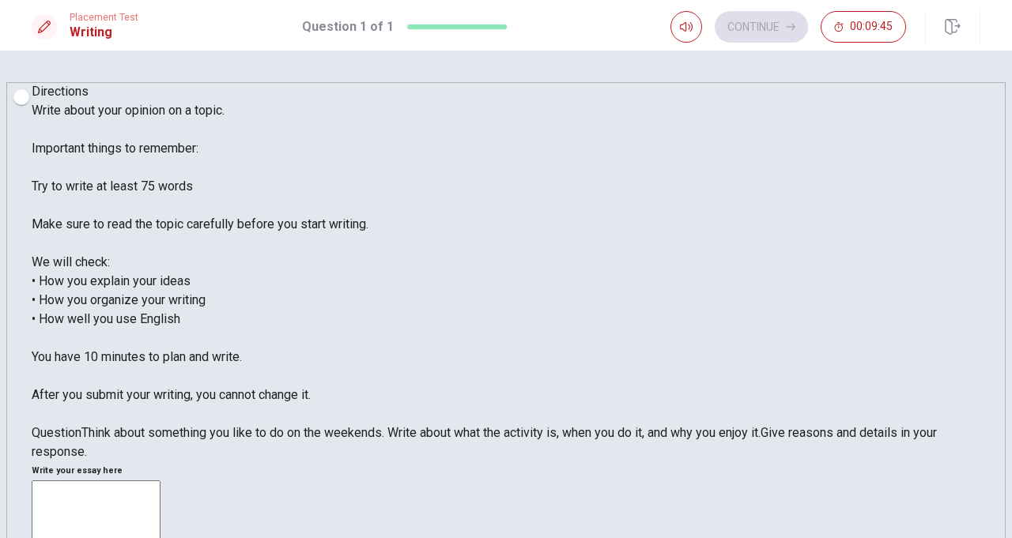
scroll to position [1, 0]
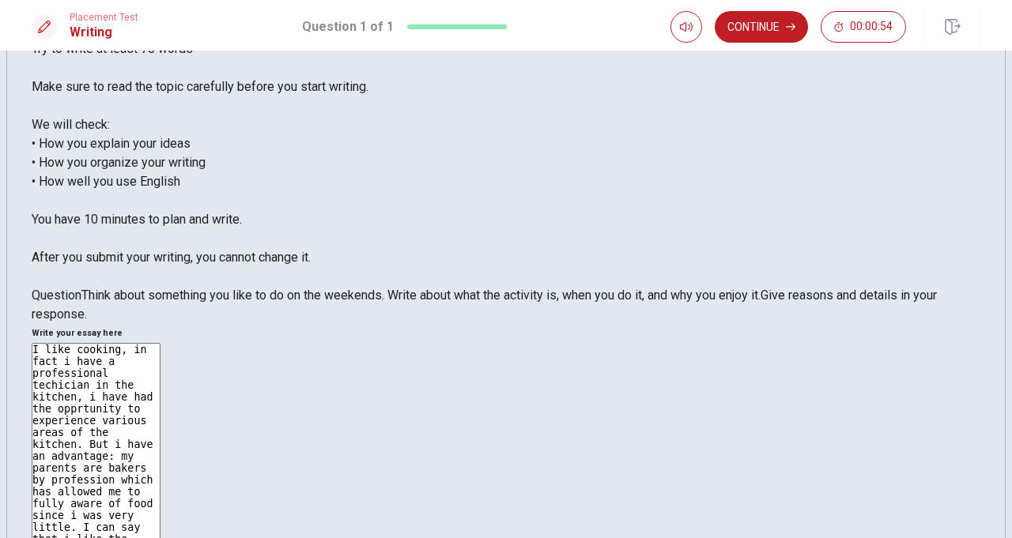
scroll to position [128, 0]
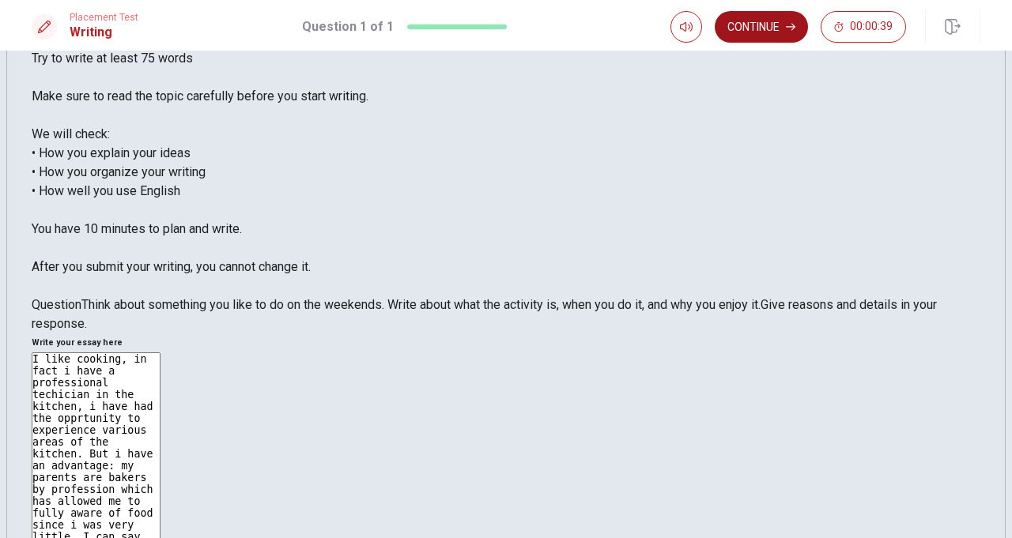
type textarea "I like cooking, in fact i have a professional techician in the kitchen, i have …"
click at [762, 32] on button "Continue" at bounding box center [761, 27] width 93 height 32
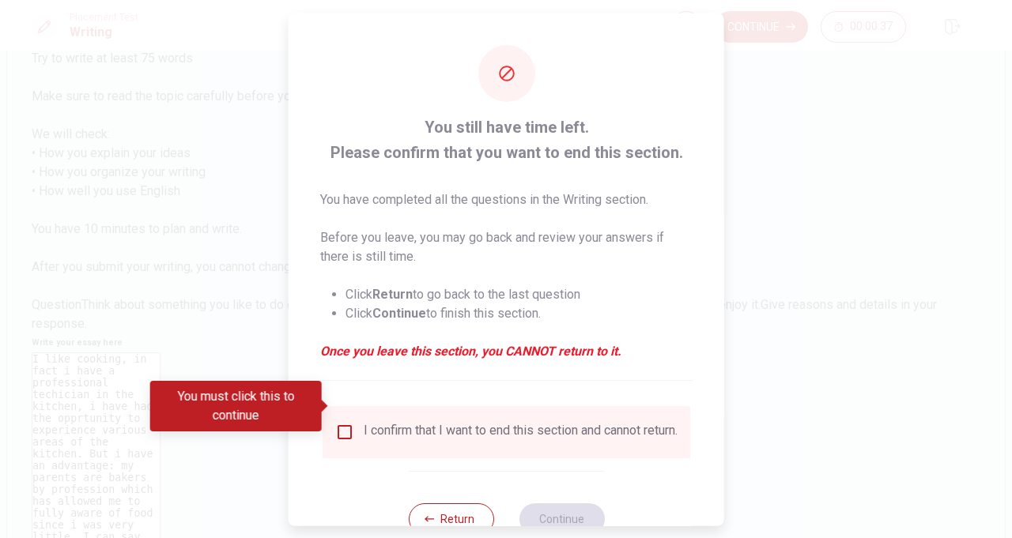
click at [348, 422] on input "You must click this to continue" at bounding box center [344, 431] width 19 height 19
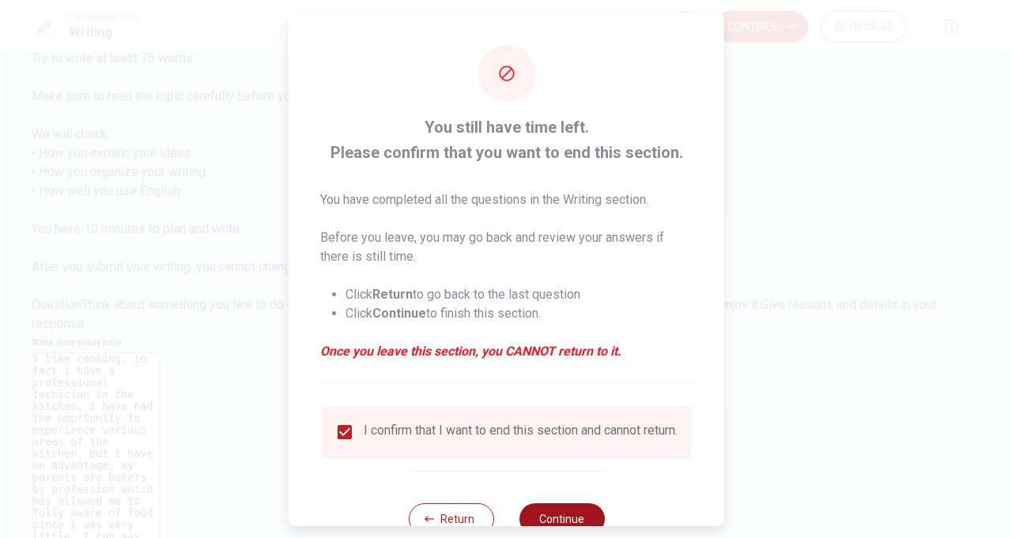
click at [549, 503] on button "Continue" at bounding box center [561, 519] width 85 height 32
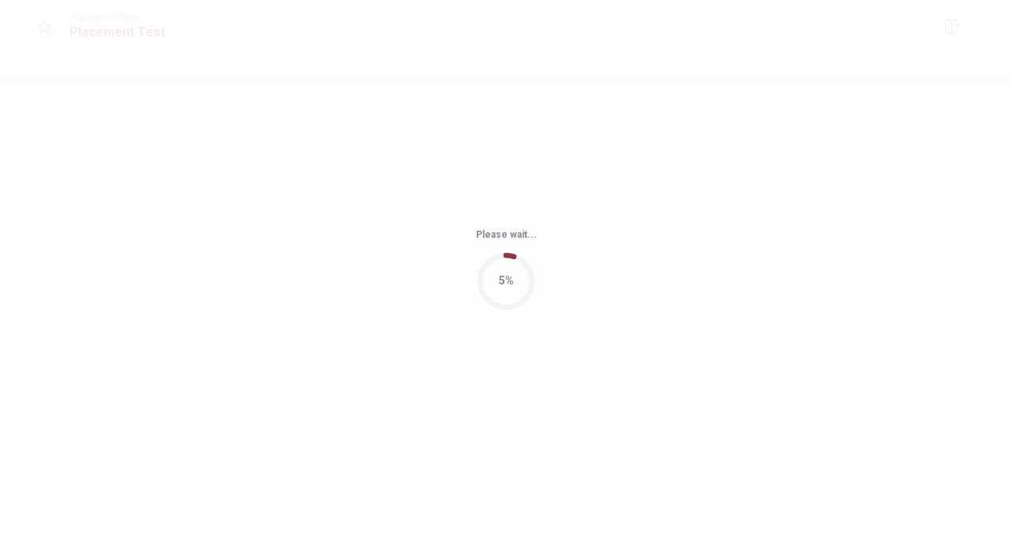
scroll to position [0, 0]
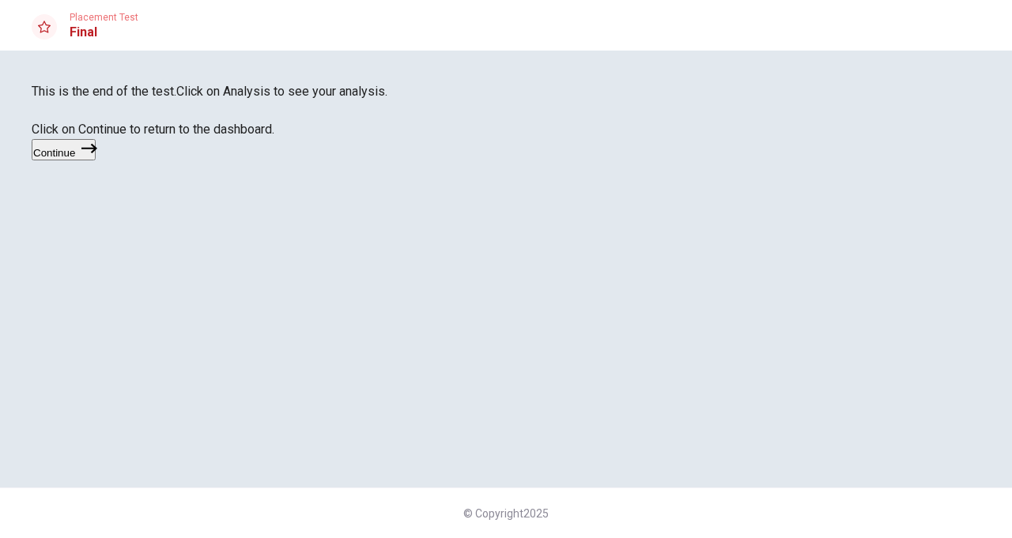
click at [96, 160] on button "Continue" at bounding box center [64, 149] width 64 height 21
